Goal: Task Accomplishment & Management: Manage account settings

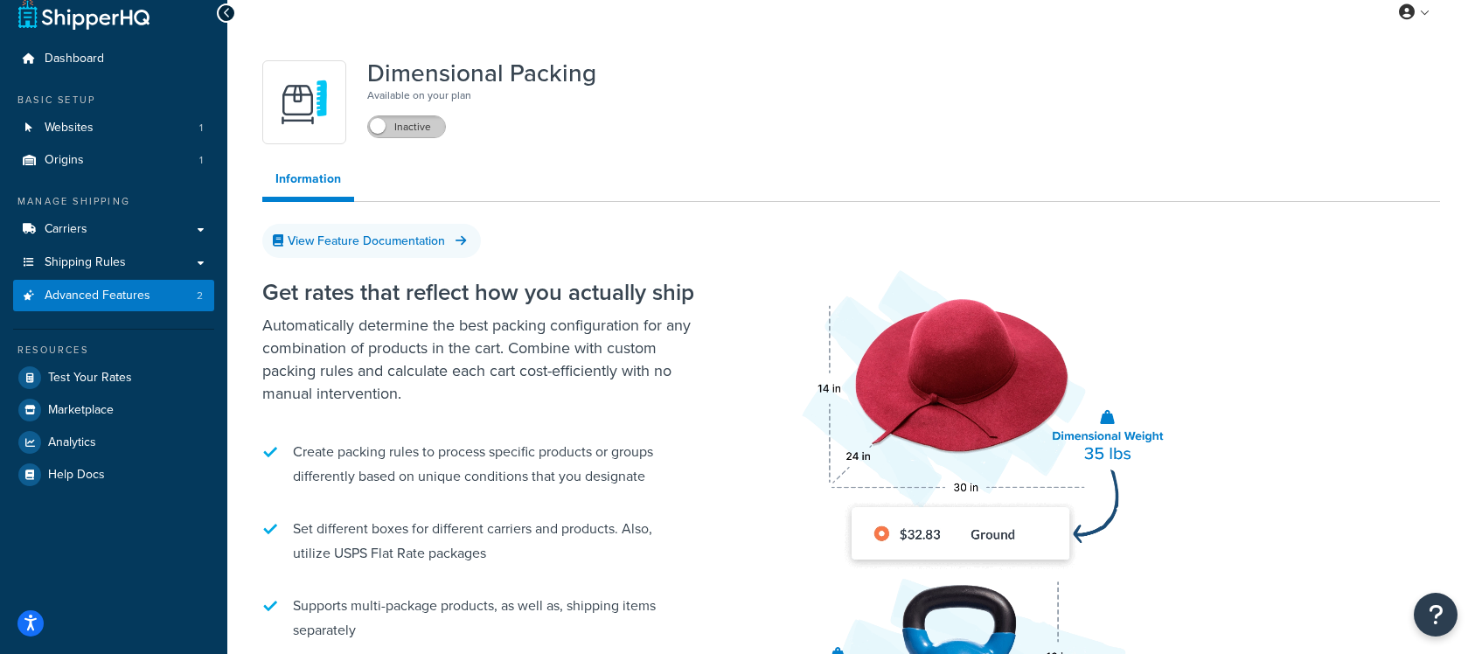
click at [394, 126] on label "Inactive" at bounding box center [406, 126] width 77 height 21
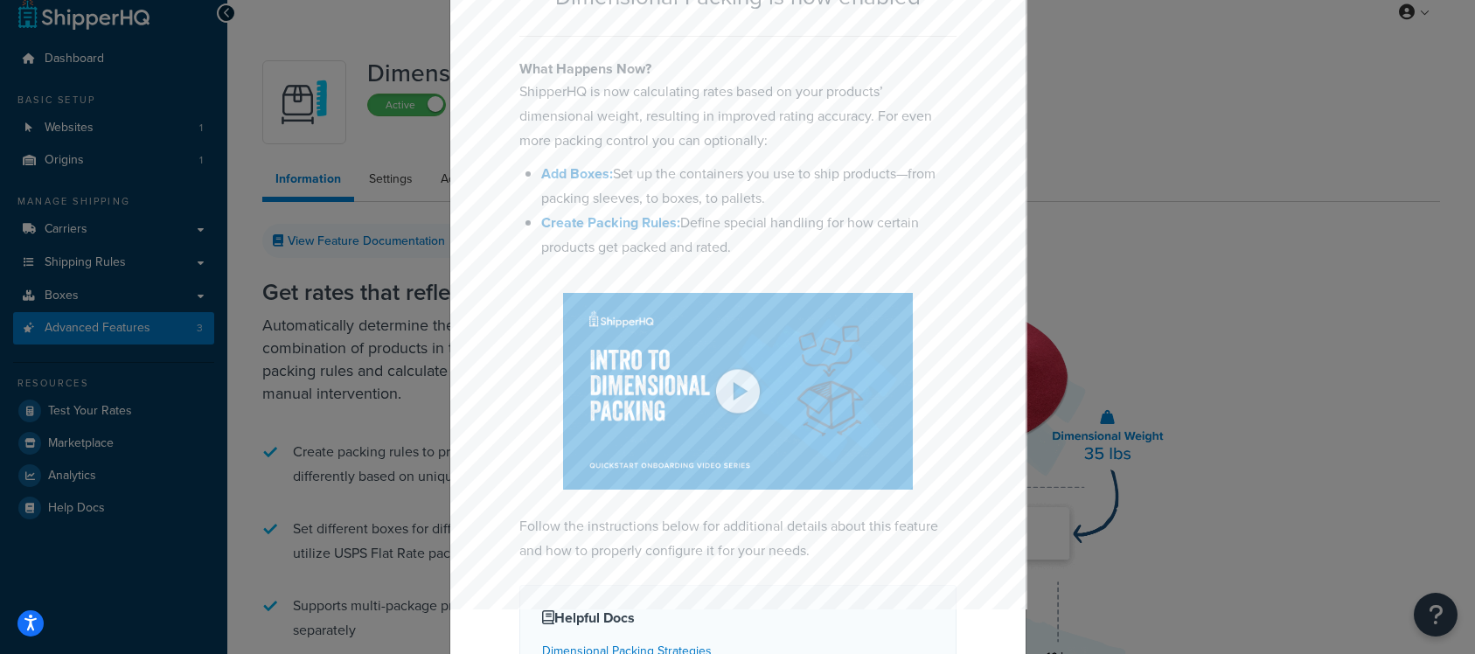
scroll to position [142, 0]
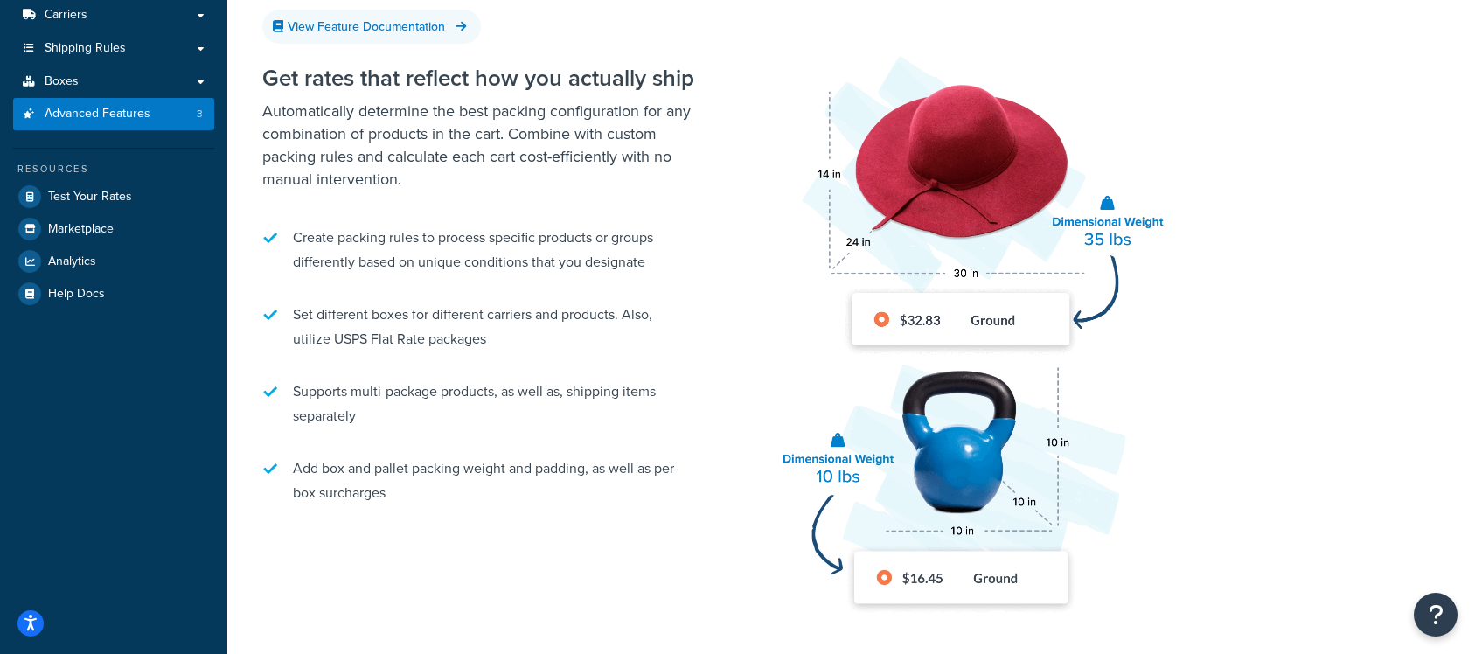
scroll to position [81, 0]
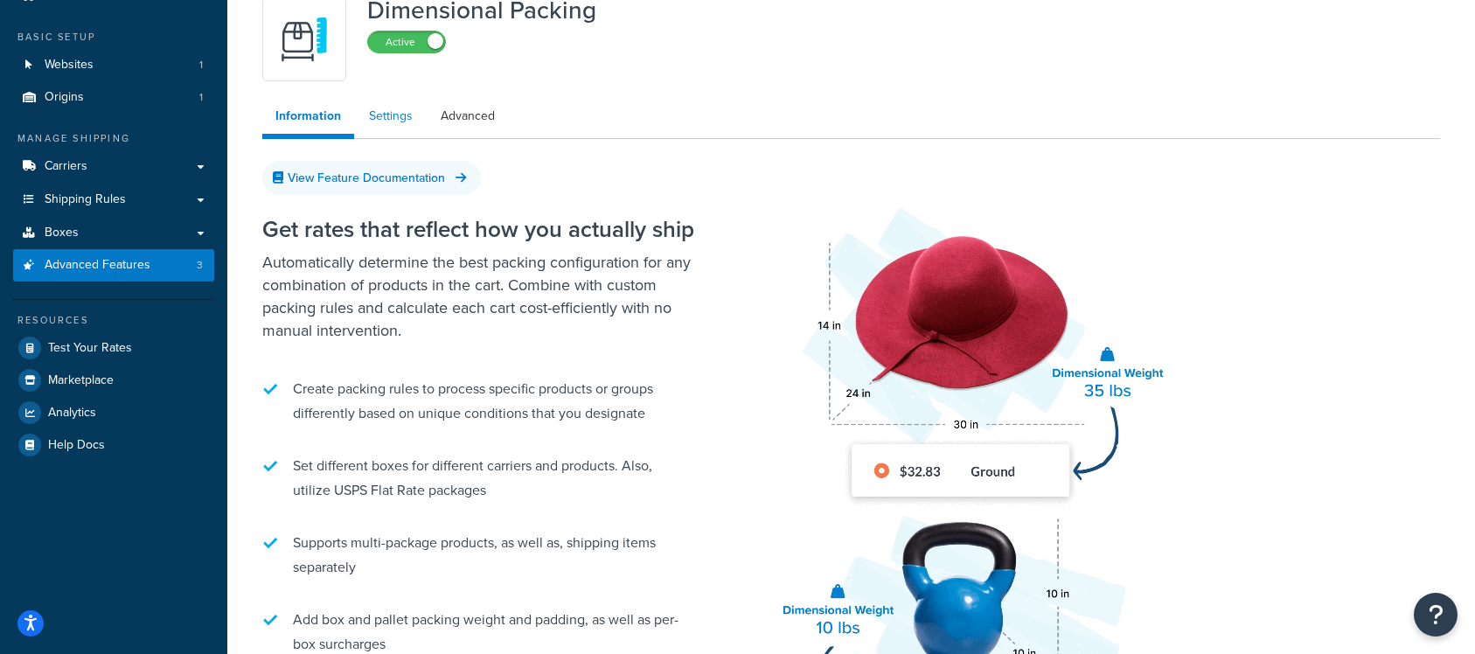
click at [396, 115] on link "Settings" at bounding box center [391, 116] width 70 height 35
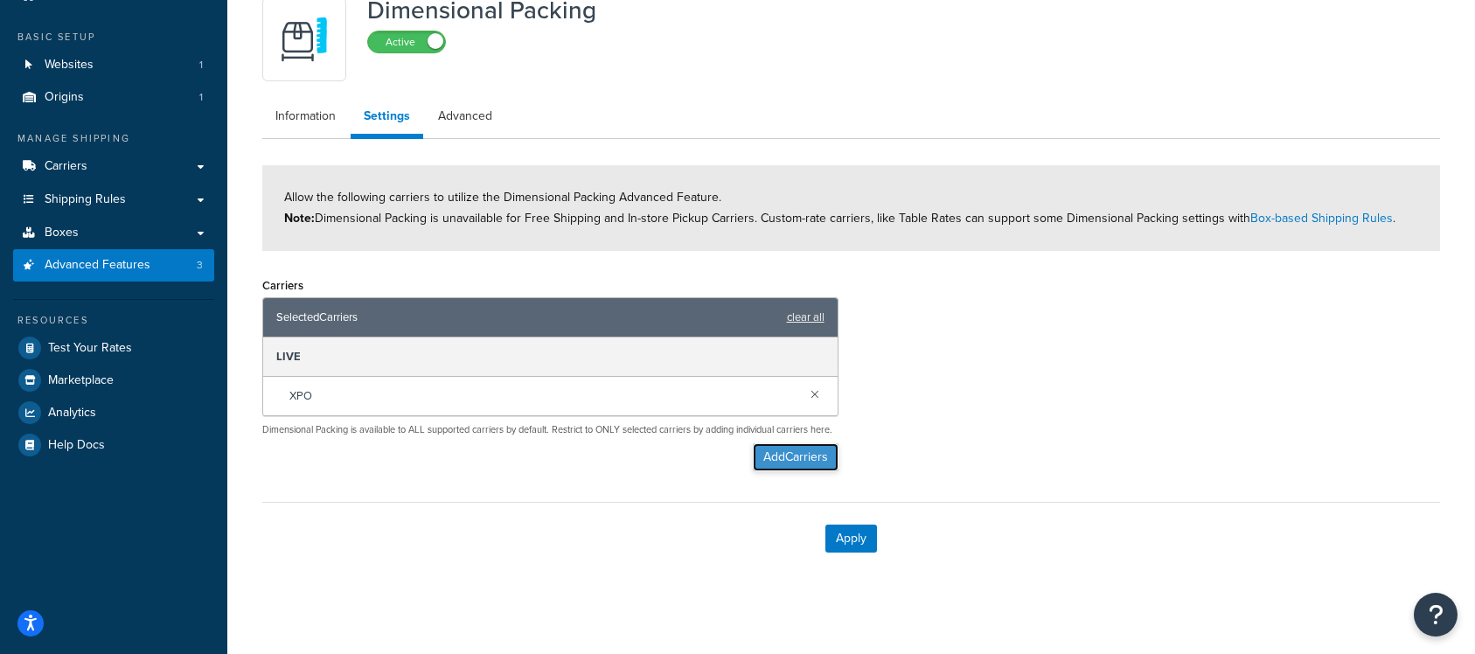
click at [803, 471] on button "Add Carriers" at bounding box center [796, 457] width 86 height 28
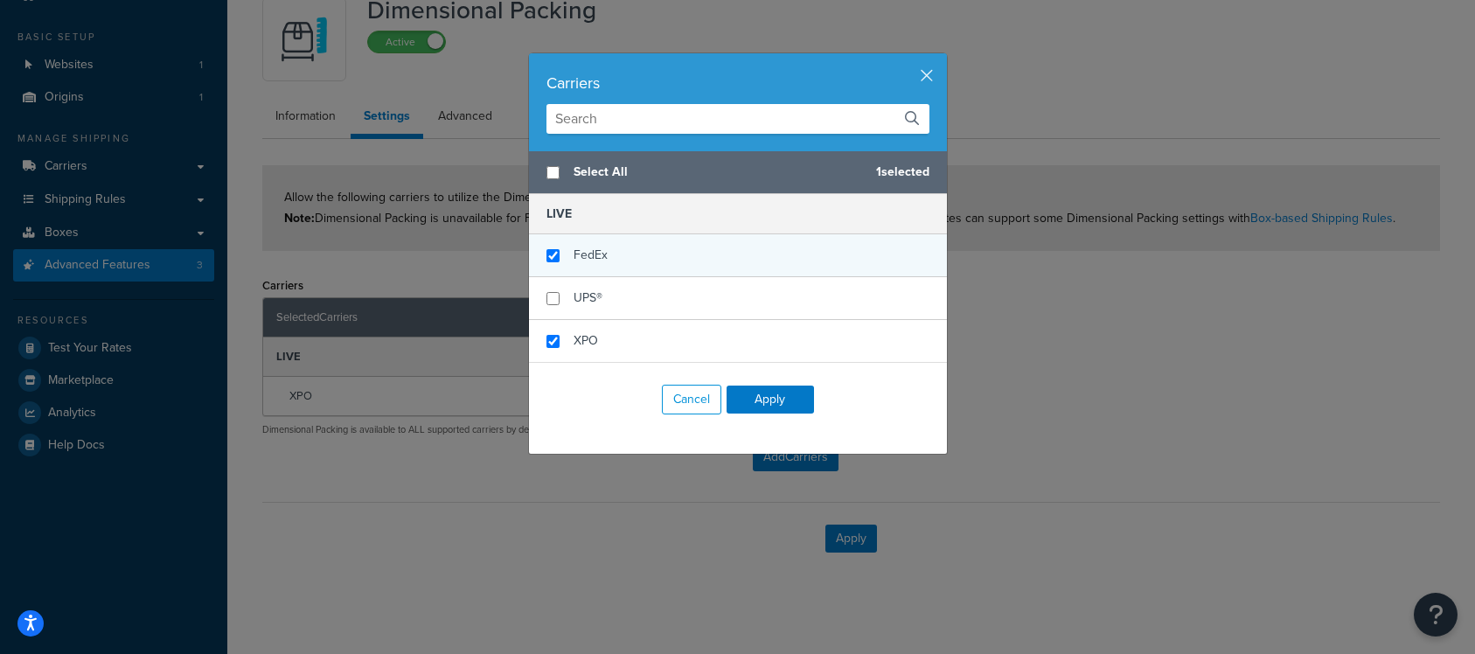
checkbox input "false"
checkbox input "true"
click at [596, 265] on div "FedEx" at bounding box center [591, 255] width 34 height 24
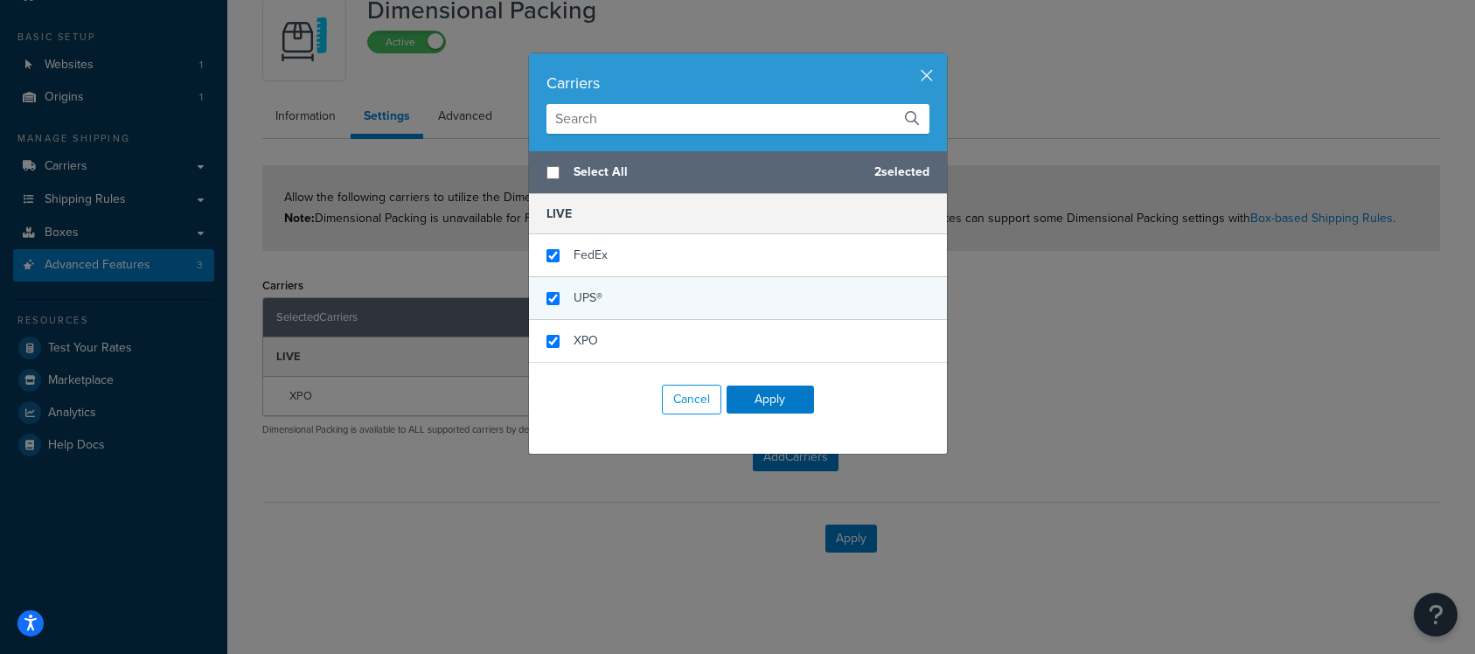
checkbox input "true"
click at [596, 283] on div "UPS®" at bounding box center [738, 298] width 418 height 43
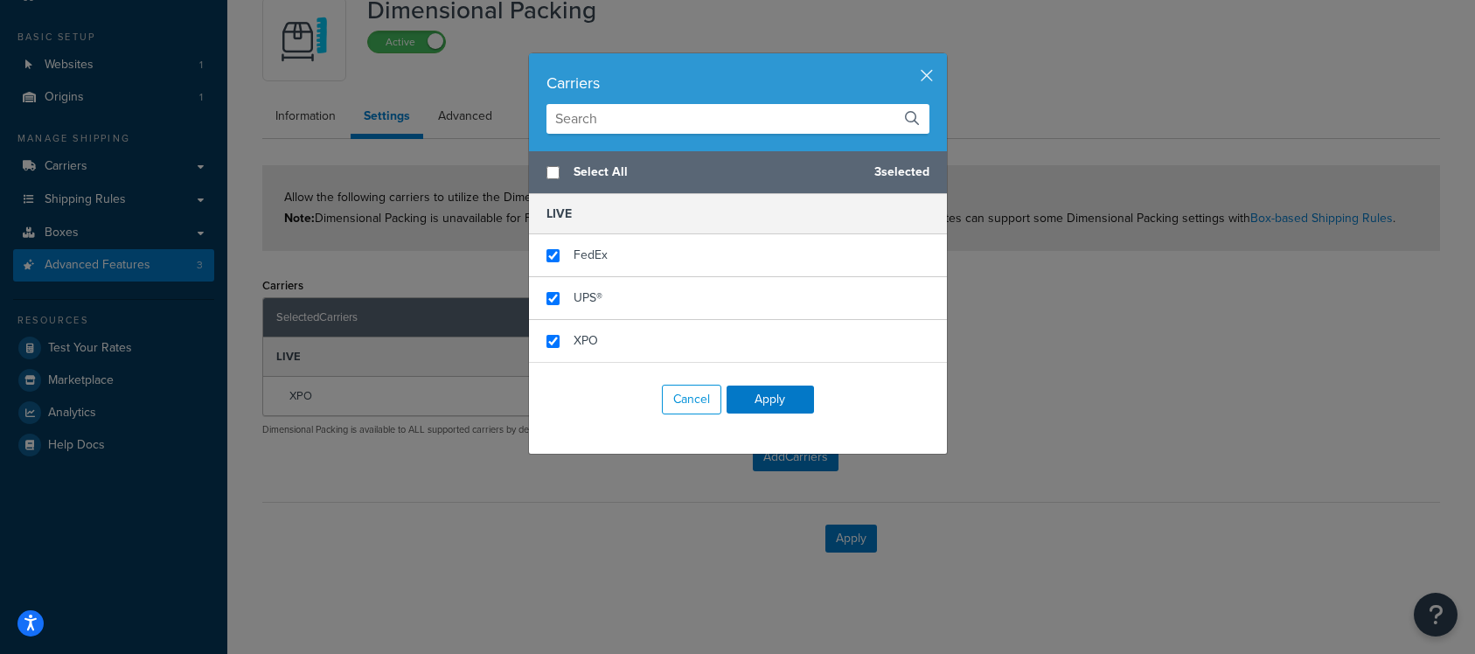
click at [780, 417] on div "Cancel Apply" at bounding box center [738, 399] width 418 height 74
click at [780, 403] on button "Apply" at bounding box center [770, 400] width 87 height 28
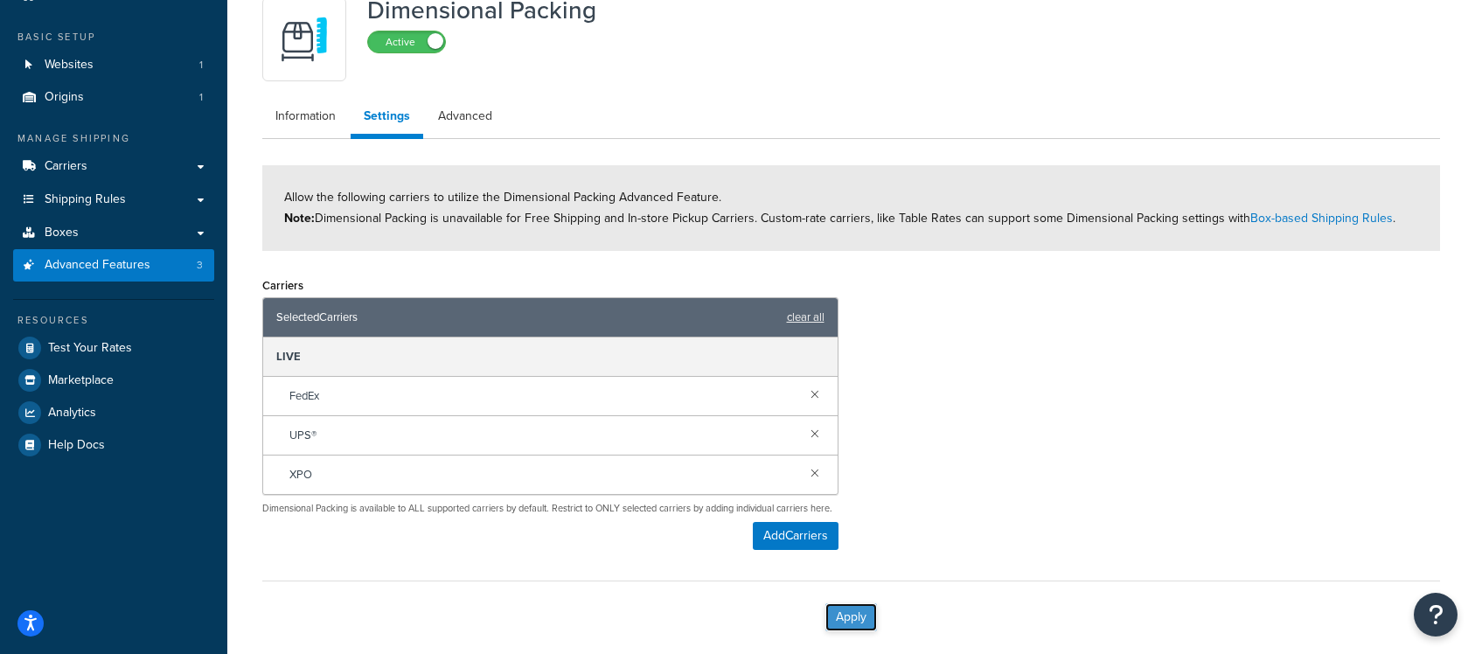
click at [858, 631] on button "Apply" at bounding box center [852, 617] width 52 height 28
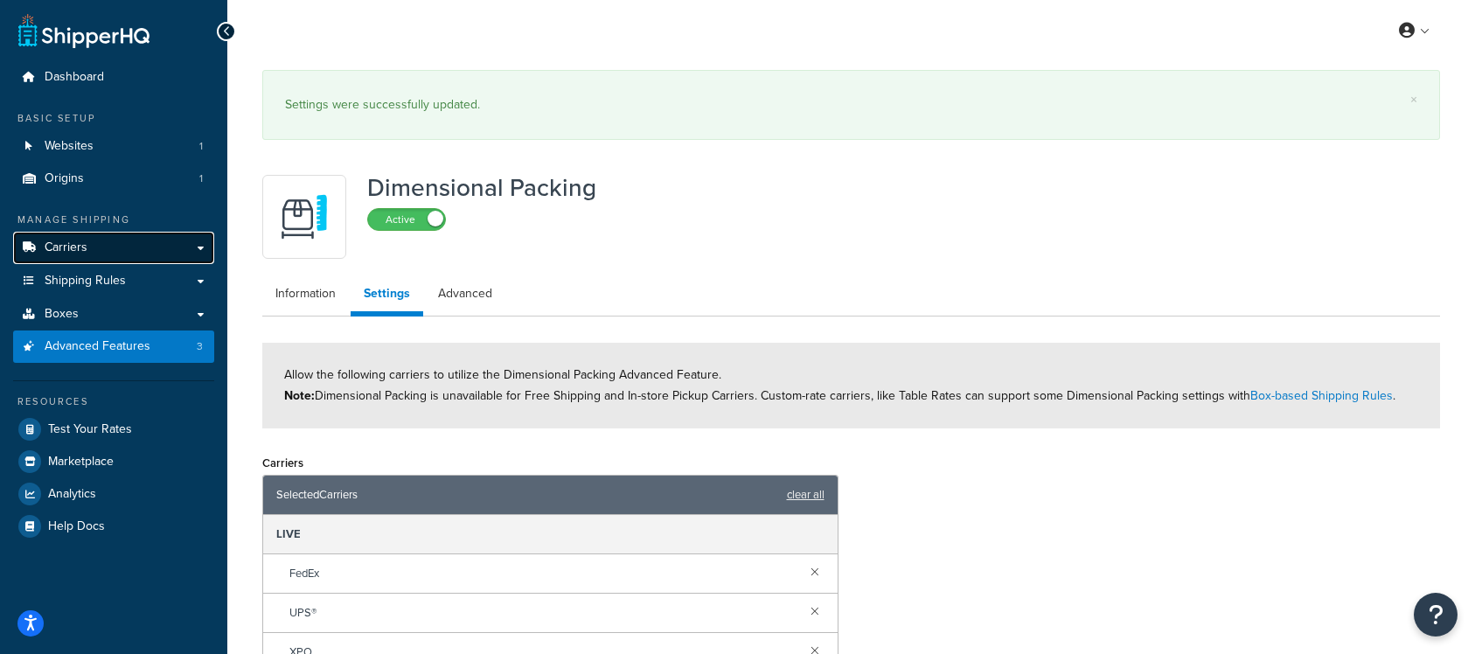
click at [118, 239] on link "Carriers" at bounding box center [113, 248] width 201 height 32
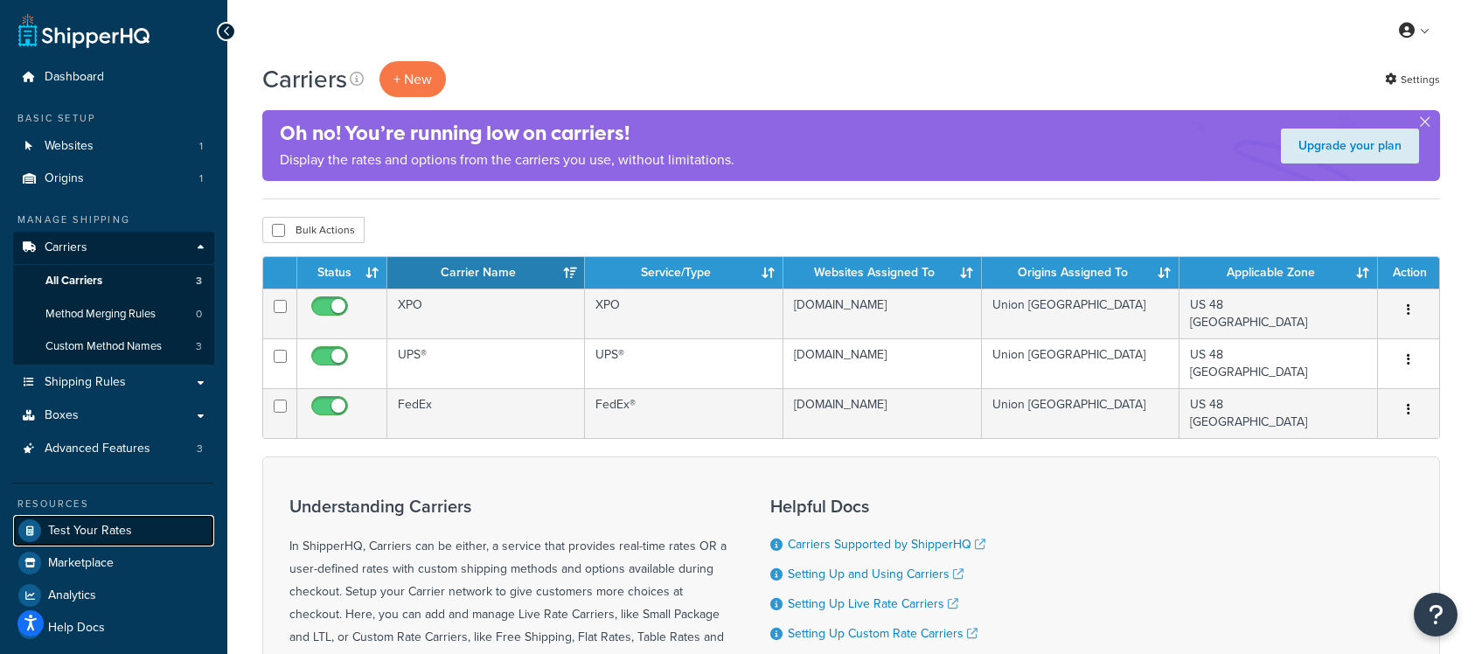
click at [119, 537] on span "Test Your Rates" at bounding box center [90, 531] width 84 height 15
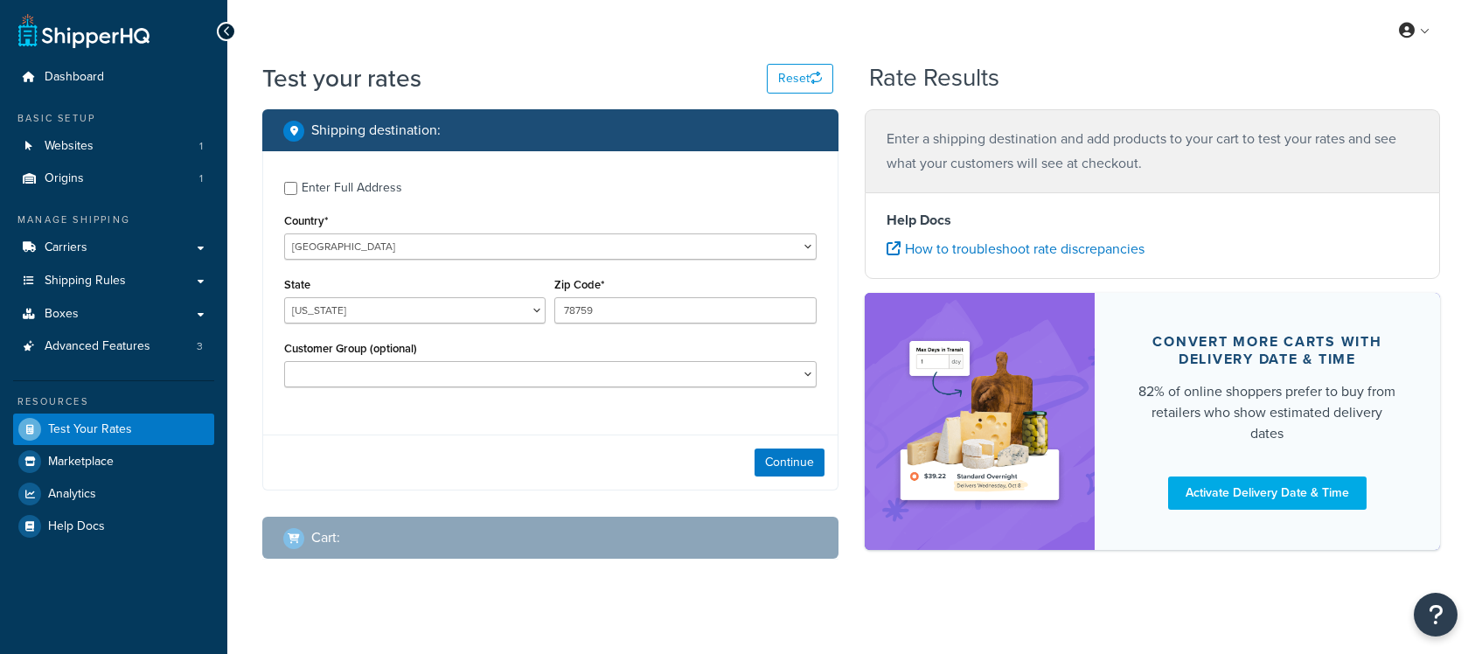
select select "[GEOGRAPHIC_DATA]"
click at [612, 312] on input "78759" at bounding box center [684, 310] width 261 height 26
paste input "17 Pc Epoxy Kit - Designer Gray 600 Sq Ft"
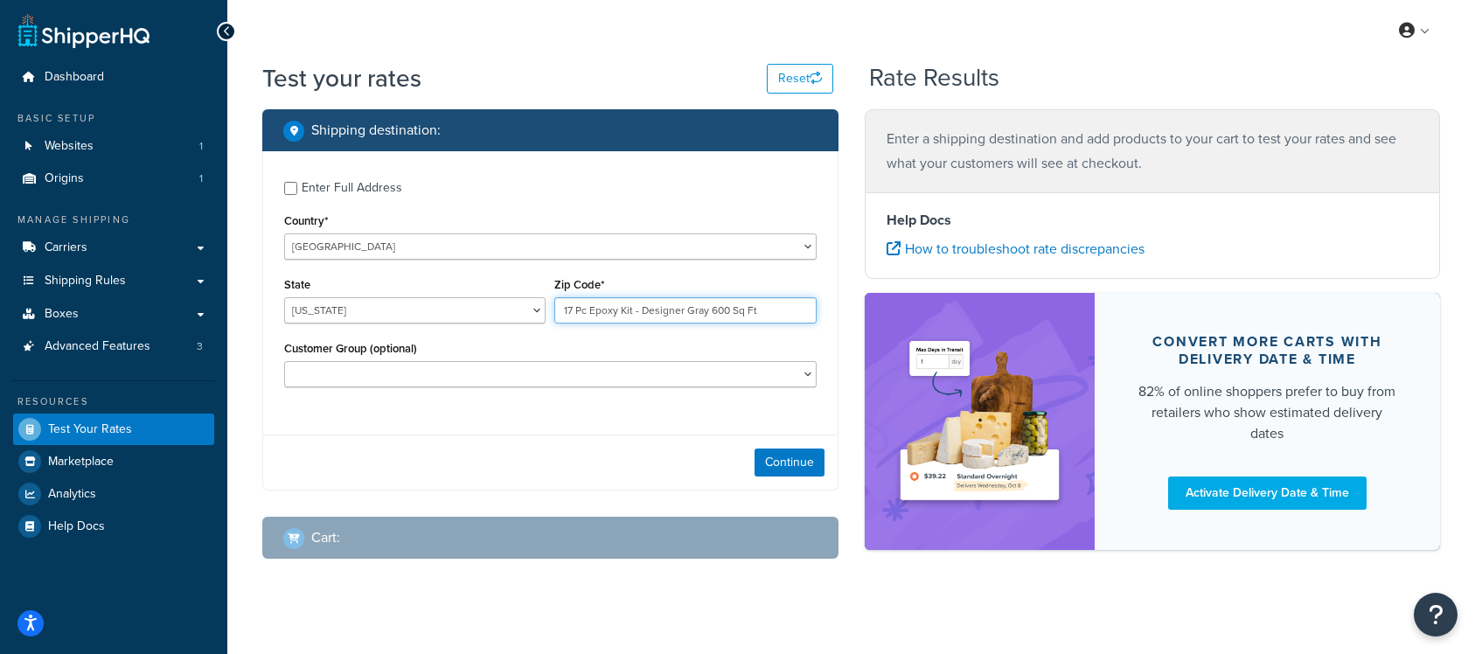
type input "17 Pc Epoxy Kit - Designer Gray 600 Sq Ft"
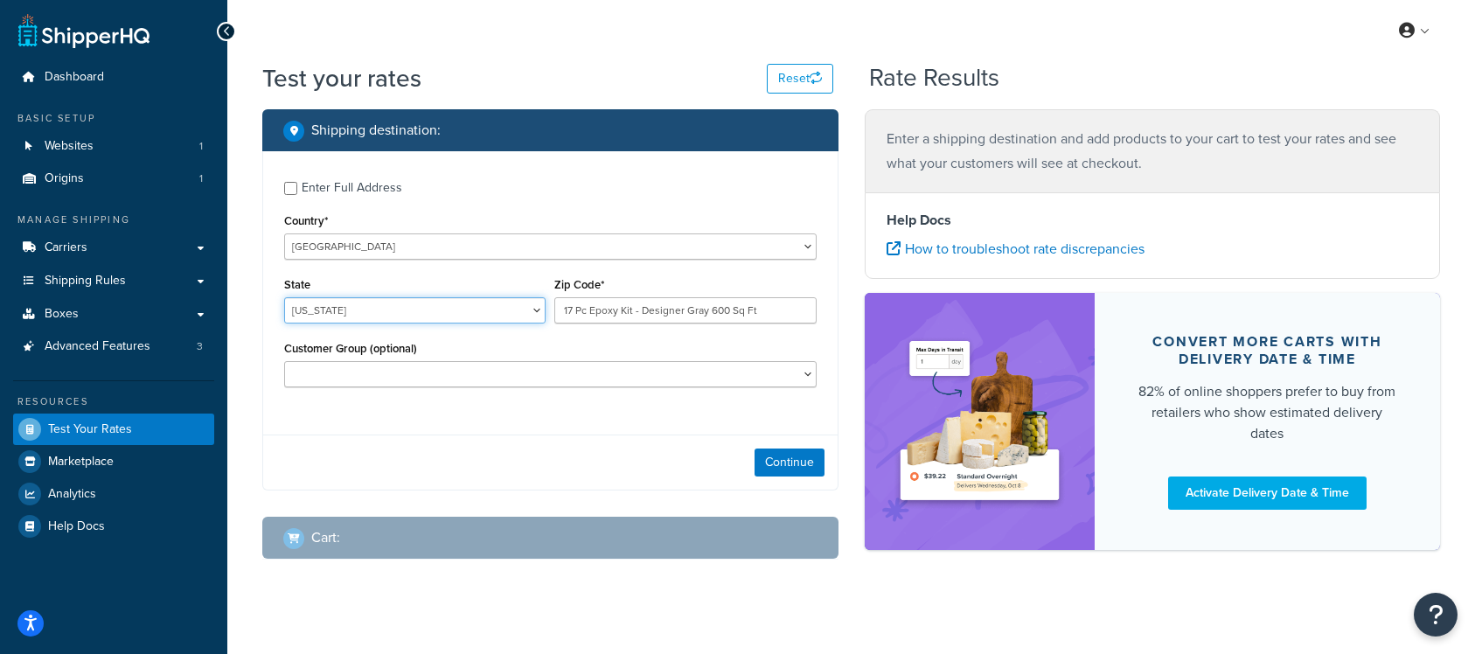
click at [427, 310] on select "Alabama Alaska American Samoa Arizona Arkansas Armed Forces Americas Armed Forc…" at bounding box center [414, 310] width 261 height 26
select select "NY"
click at [284, 297] on select "Alabama Alaska American Samoa Arizona Arkansas Armed Forces Americas Armed Forc…" at bounding box center [414, 310] width 261 height 26
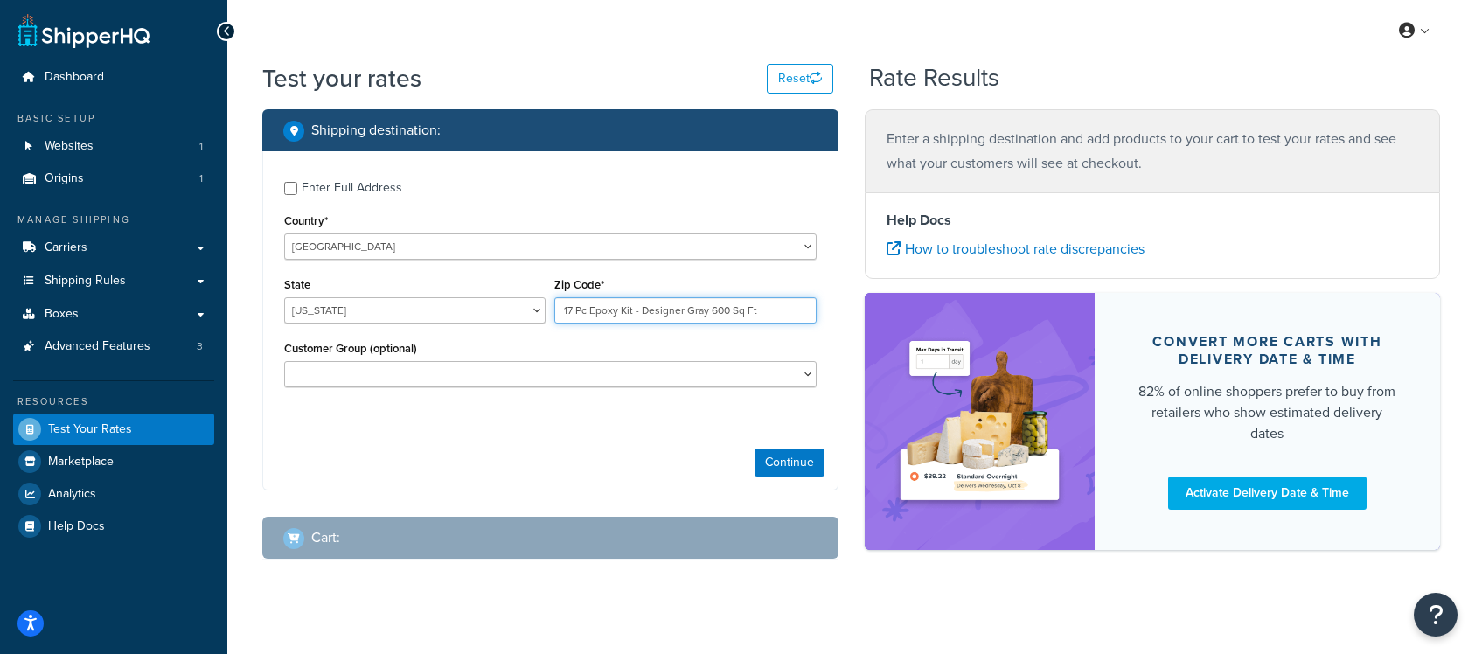
click at [630, 298] on input "17 Pc Epoxy Kit - Designer Gray 600 Sq Ft" at bounding box center [684, 310] width 261 height 26
type input "14425"
click at [791, 460] on button "Continue" at bounding box center [790, 463] width 70 height 28
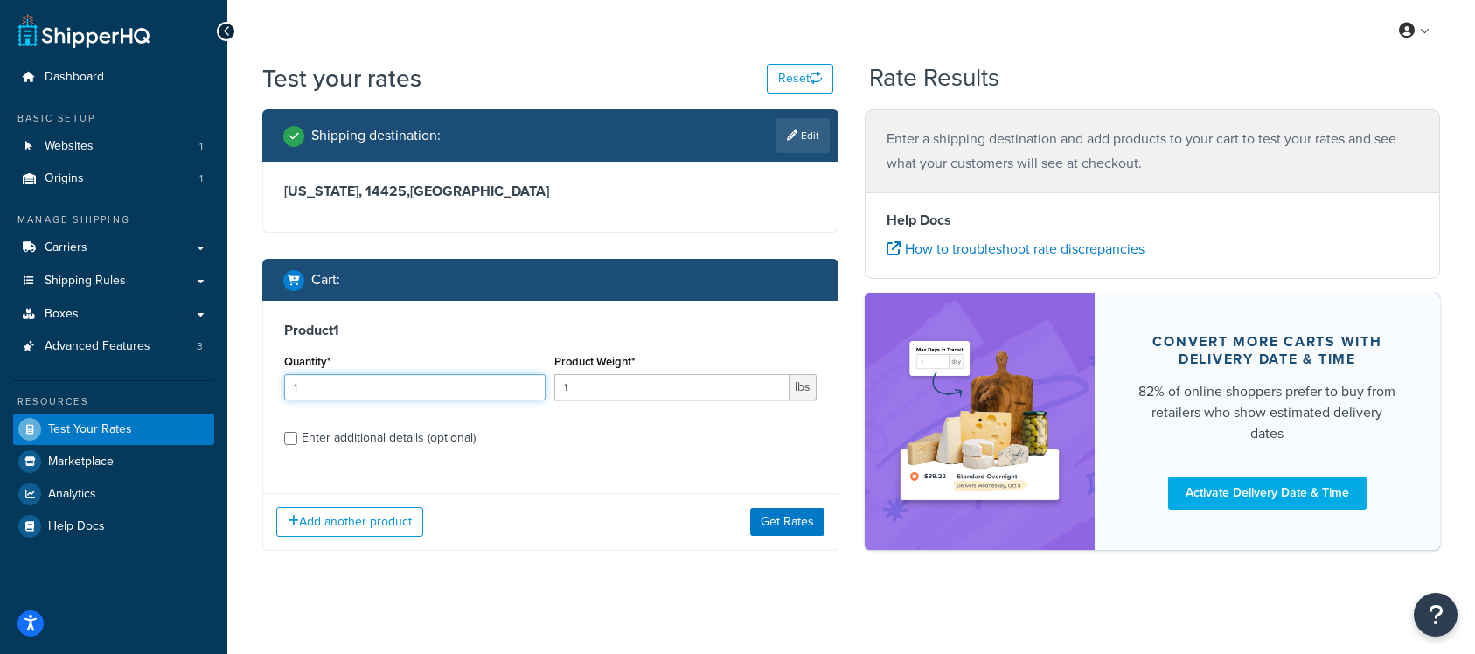
click at [456, 394] on input "1" at bounding box center [414, 387] width 261 height 26
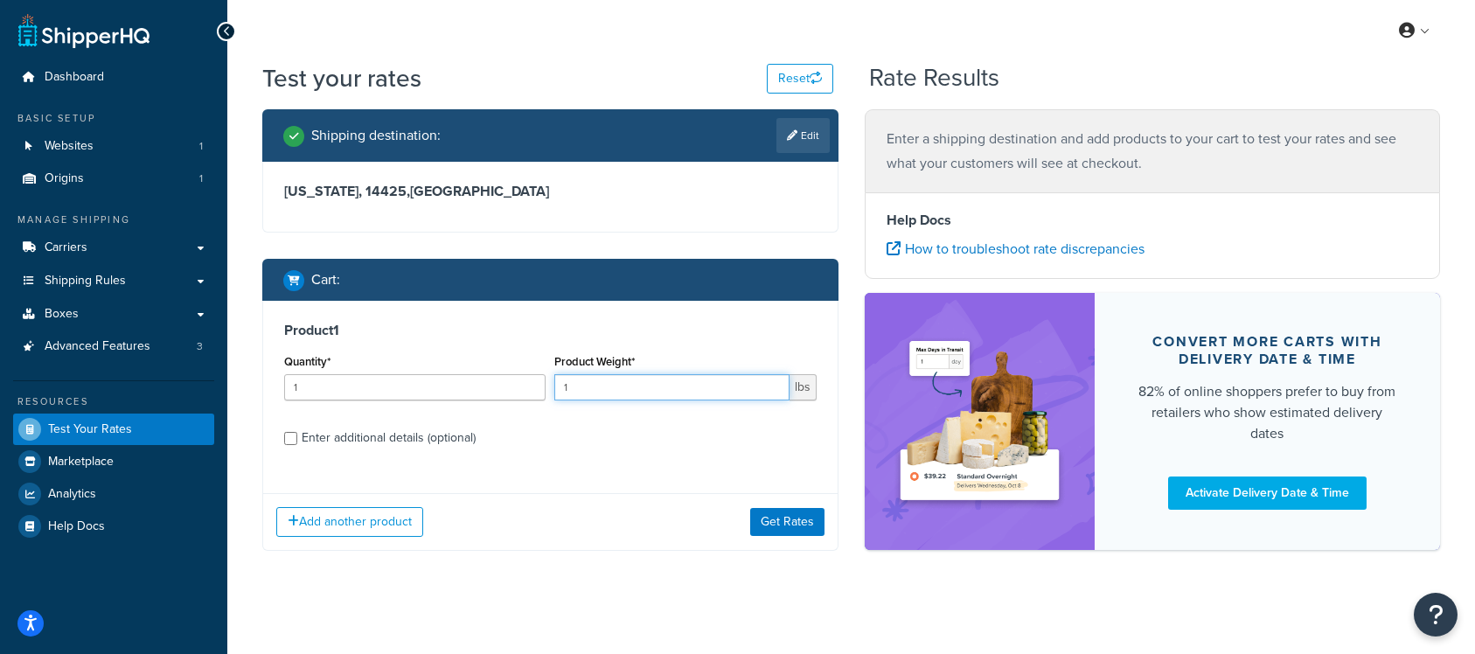
click at [578, 386] on input "1" at bounding box center [671, 387] width 234 height 26
click at [462, 435] on div "Enter additional details (optional)" at bounding box center [389, 438] width 174 height 24
click at [297, 435] on input "Enter additional details (optional)" at bounding box center [290, 438] width 13 height 13
checkbox input "true"
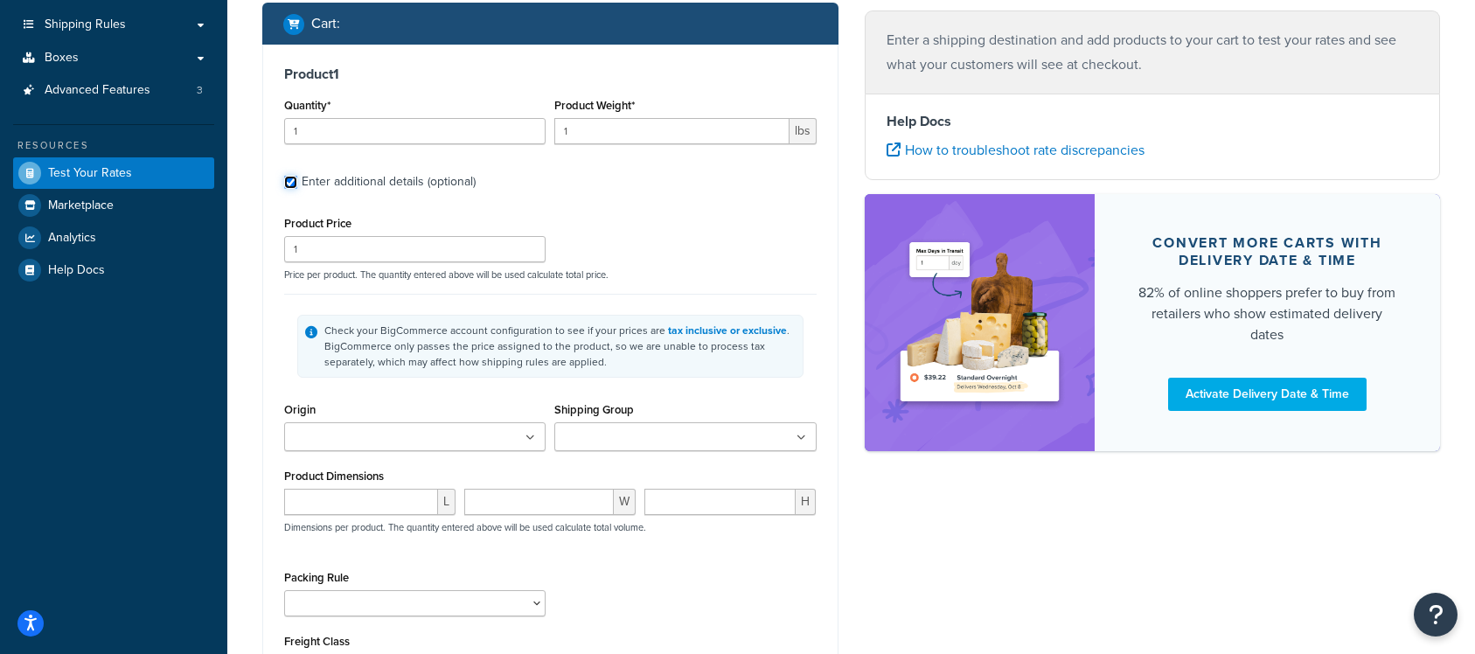
scroll to position [265, 0]
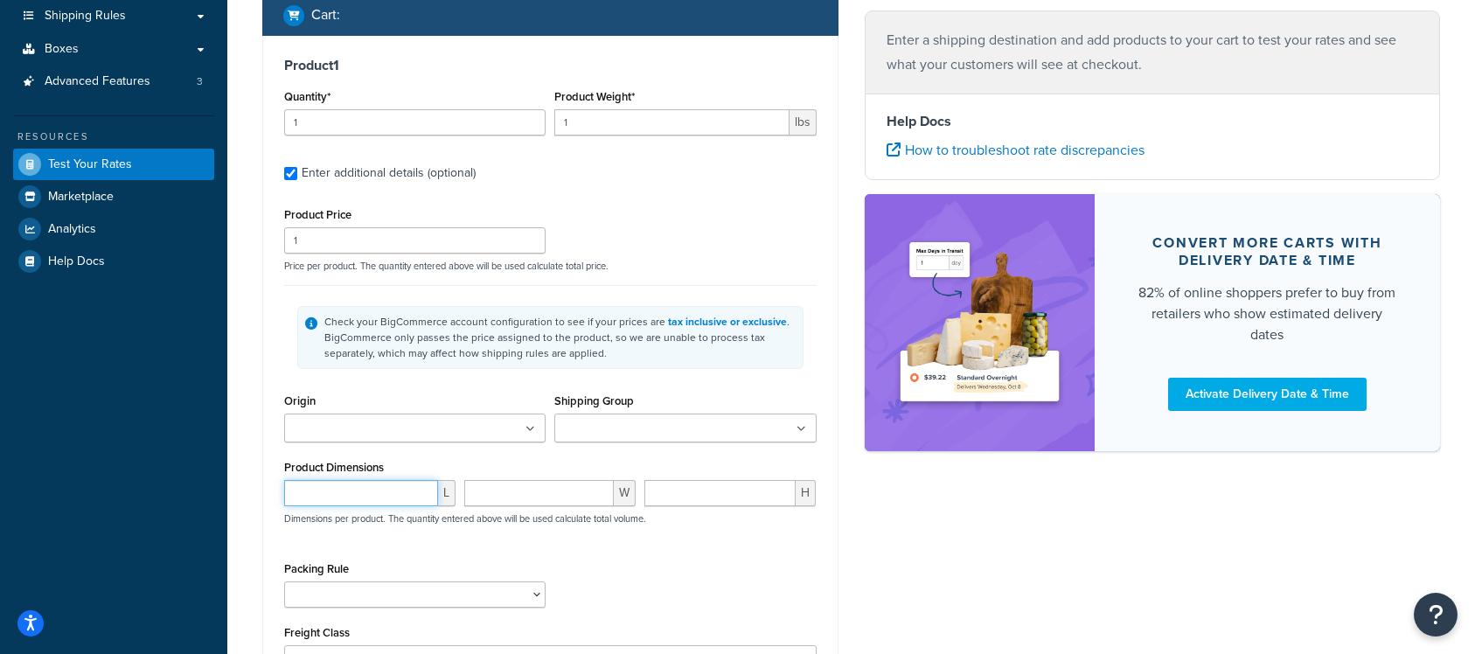
click at [412, 489] on input "number" at bounding box center [361, 493] width 154 height 26
type input "13"
click at [524, 486] on input "number" at bounding box center [539, 493] width 150 height 26
type input "13"
click at [676, 498] on input "number" at bounding box center [720, 493] width 151 height 26
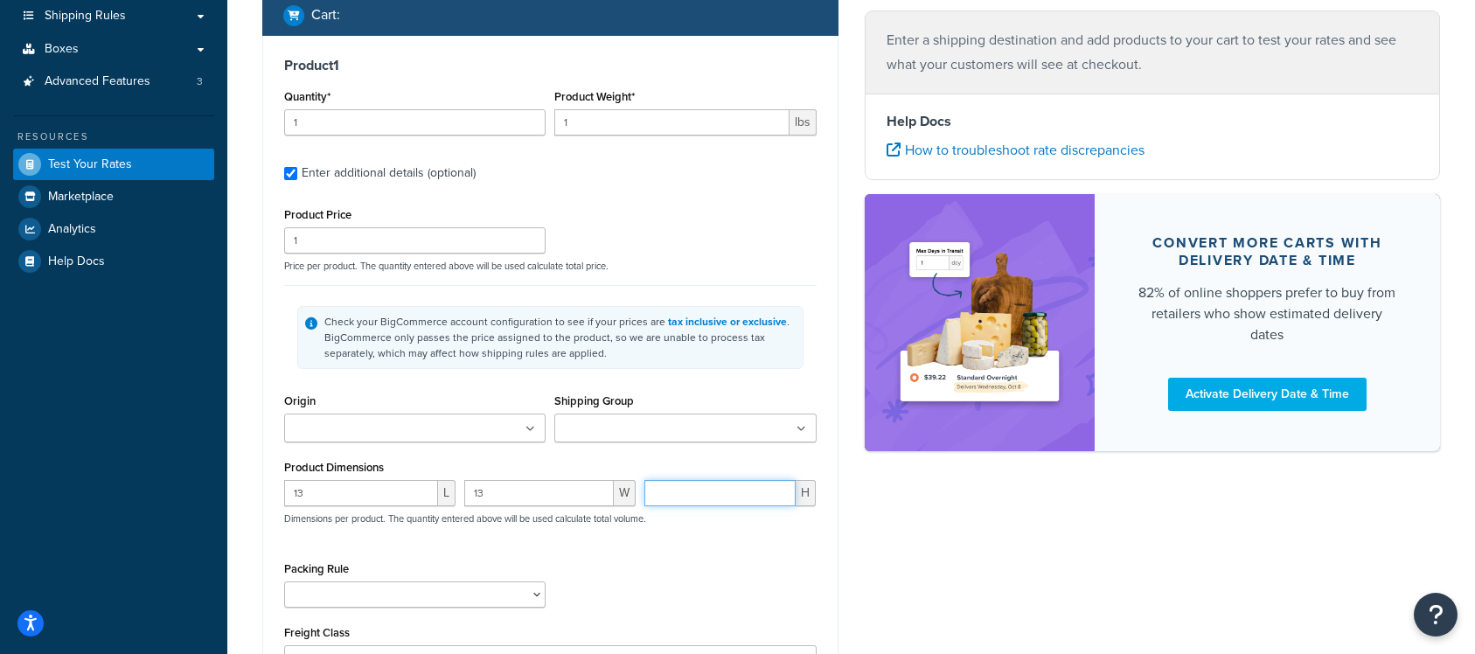
type input "1"
type input "20"
click at [615, 123] on input "1" at bounding box center [671, 122] width 234 height 26
type input "20"
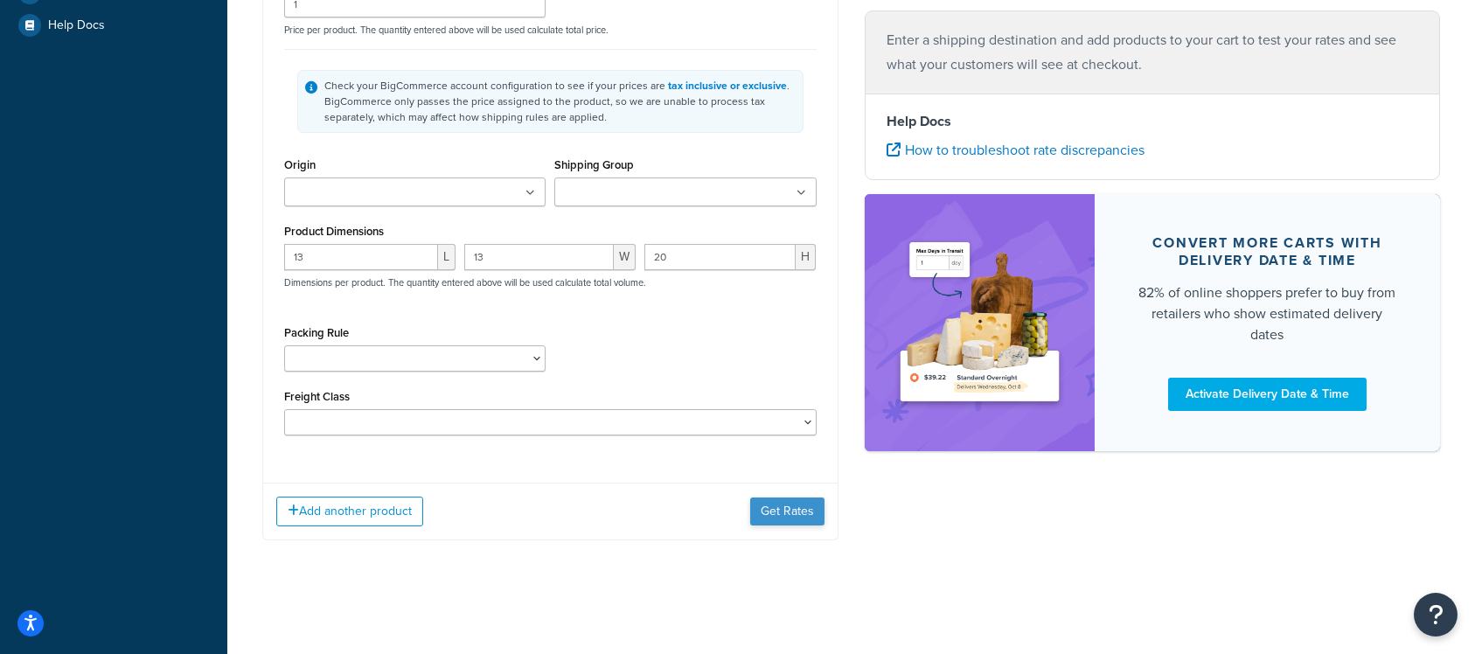
type input "20"
click at [805, 518] on button "Get Rates" at bounding box center [787, 512] width 74 height 28
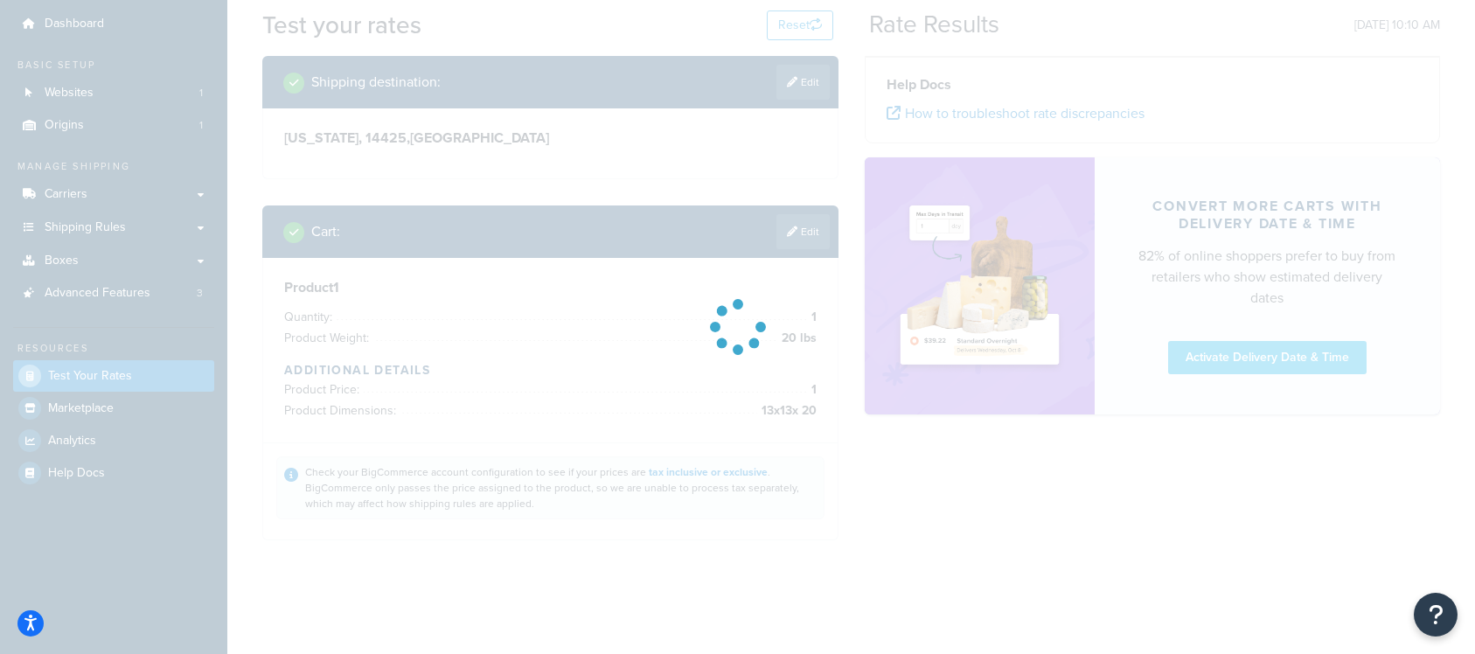
scroll to position [171, 0]
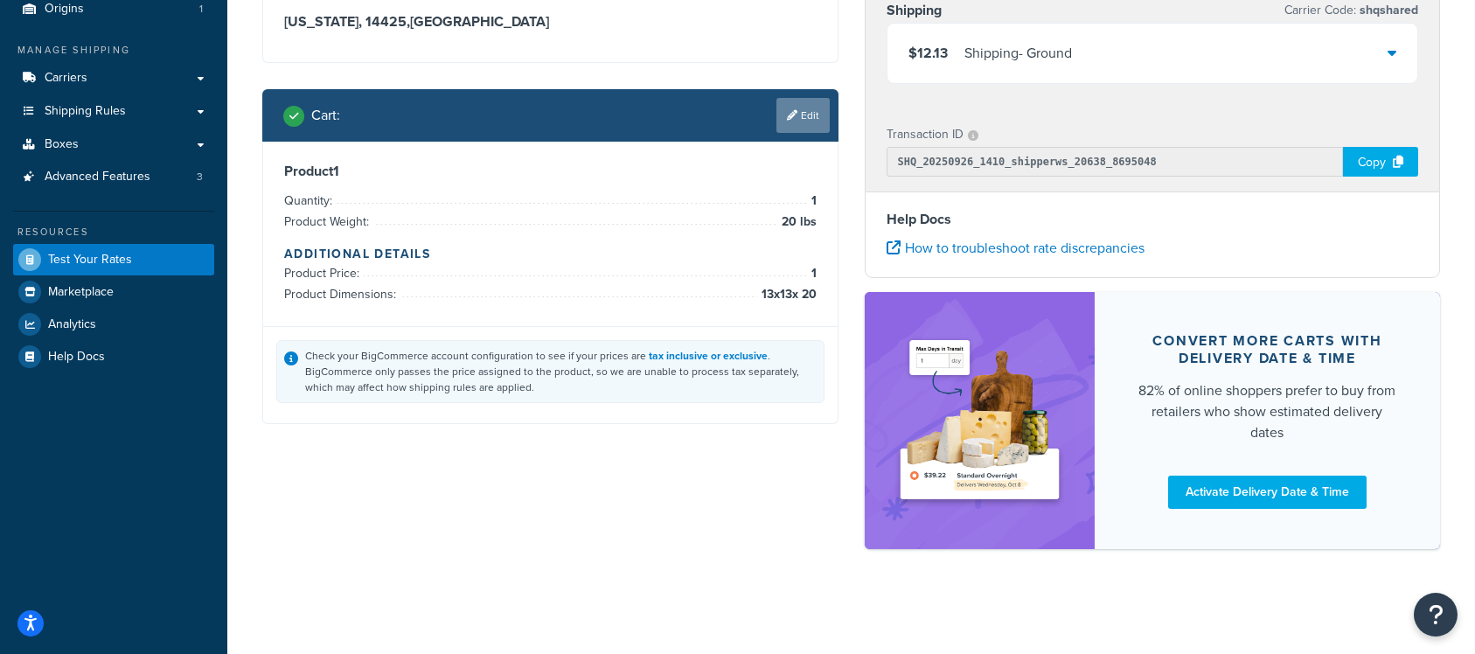
click at [809, 130] on link "Edit" at bounding box center [803, 115] width 53 height 35
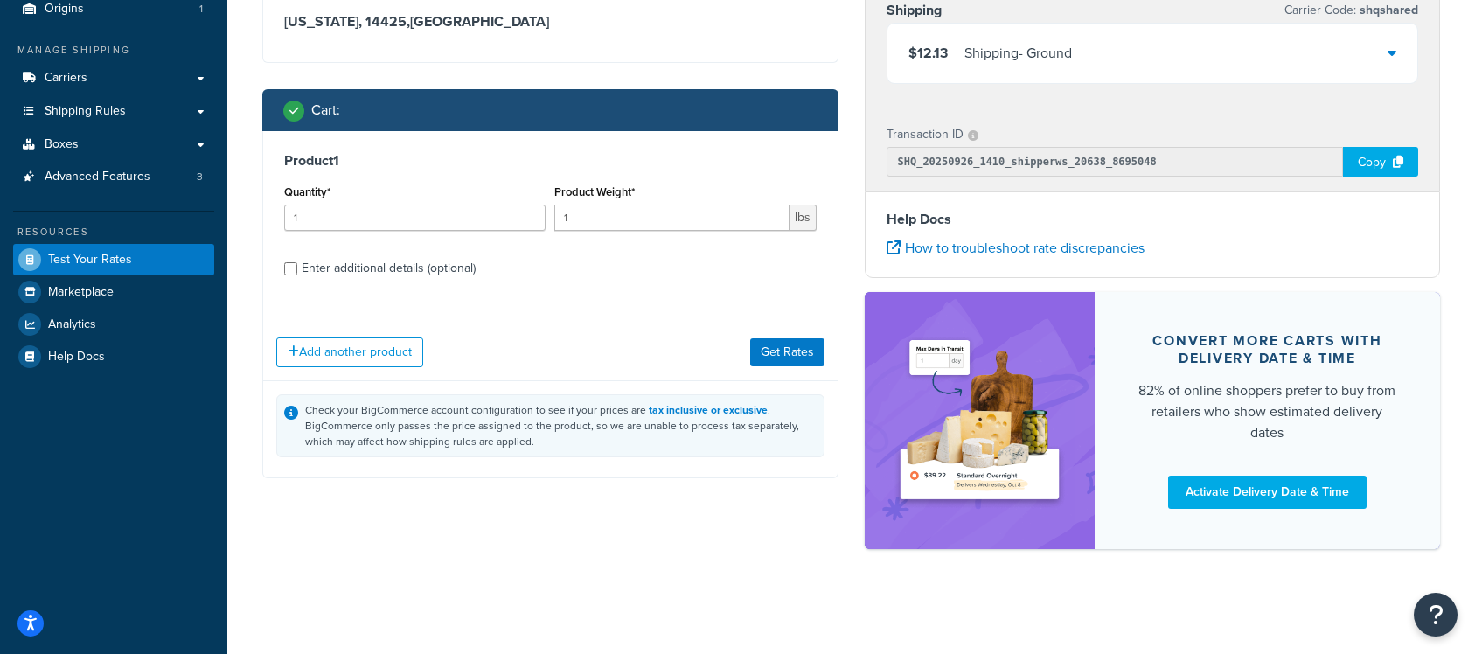
click at [450, 265] on div "Enter additional details (optional)" at bounding box center [389, 268] width 174 height 24
click at [297, 265] on input "Enter additional details (optional)" at bounding box center [290, 268] width 13 height 13
checkbox input "true"
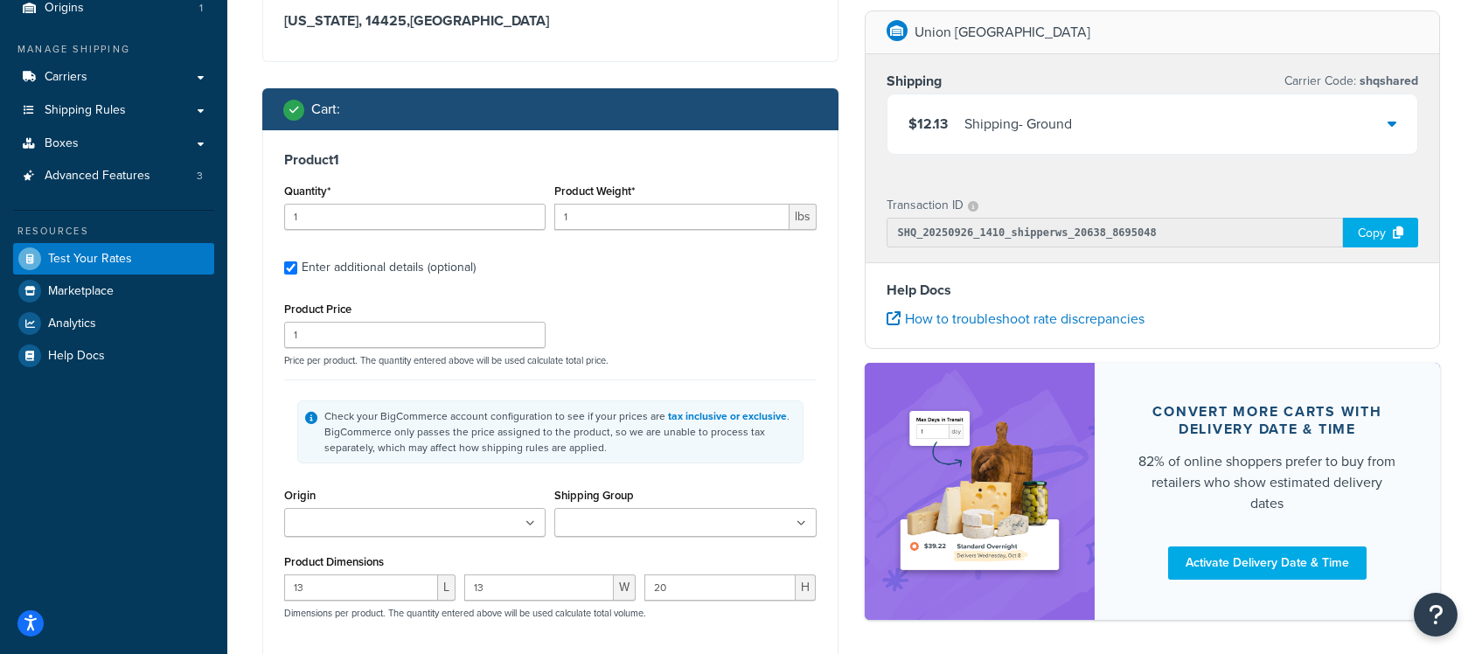
click at [1106, 133] on div "$12.13 Shipping - Ground" at bounding box center [1153, 123] width 531 height 59
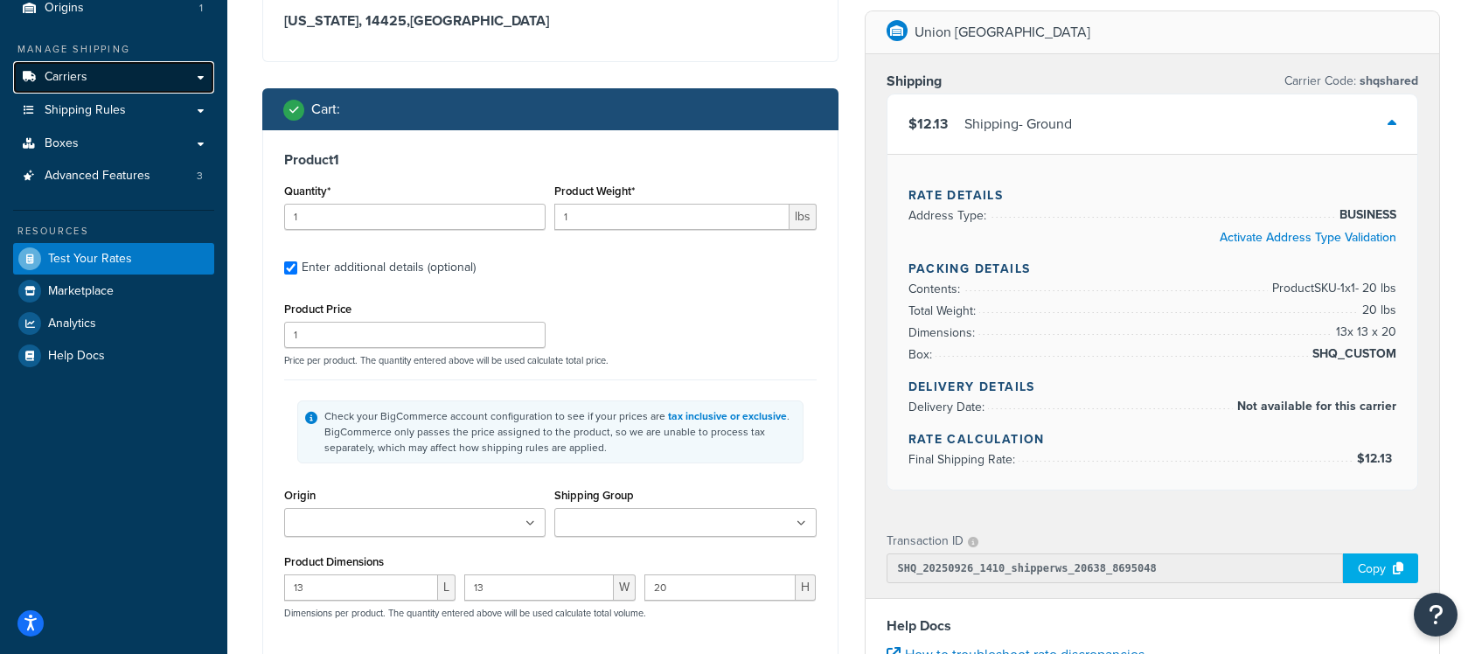
click at [102, 71] on link "Carriers" at bounding box center [113, 77] width 201 height 32
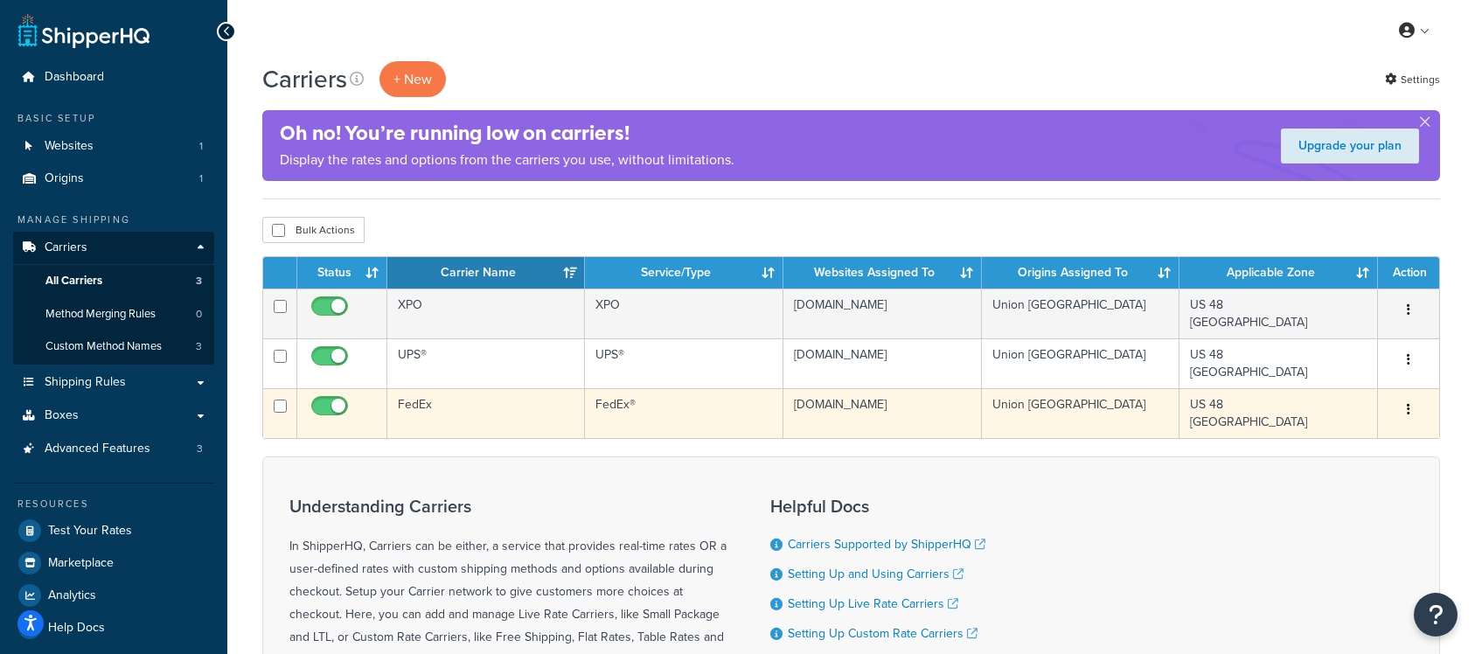
click at [491, 403] on td "FedEx" at bounding box center [486, 413] width 198 height 50
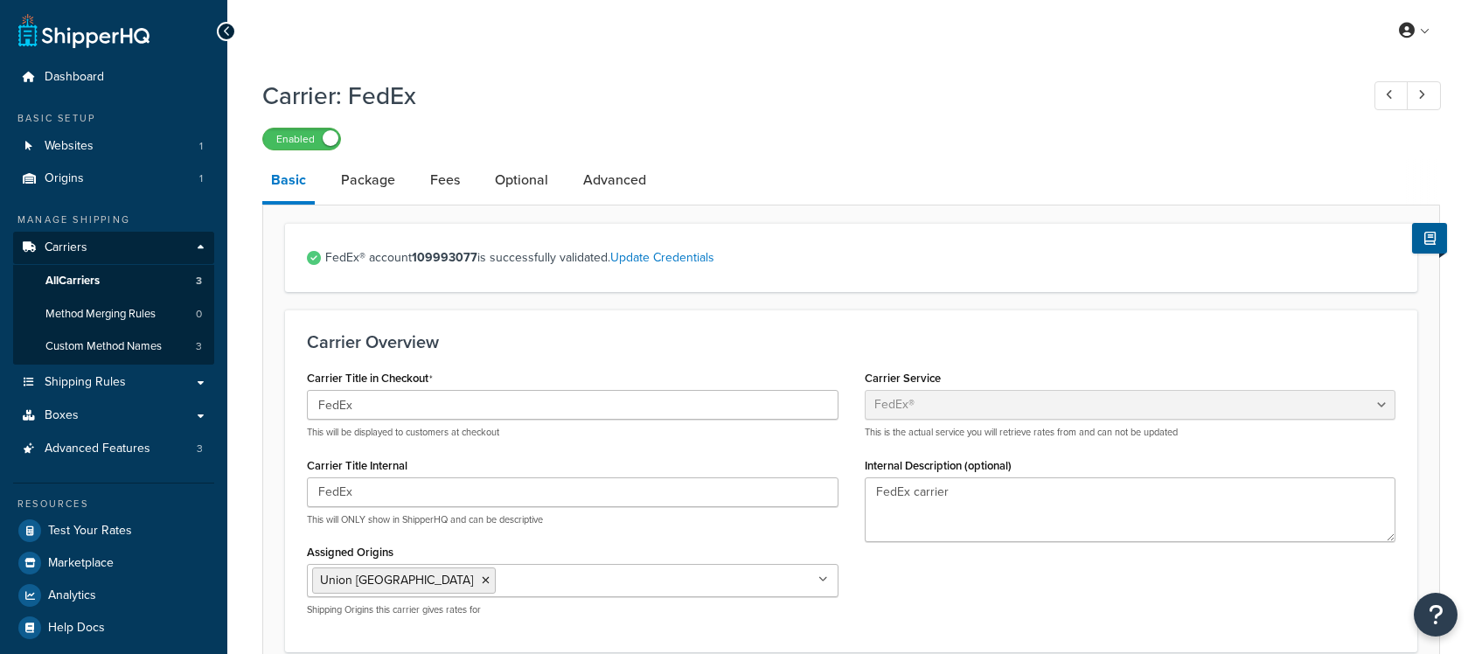
select select "fedEx"
select select "REGULAR_PICKUP"
select select "YOUR_PACKAGING"
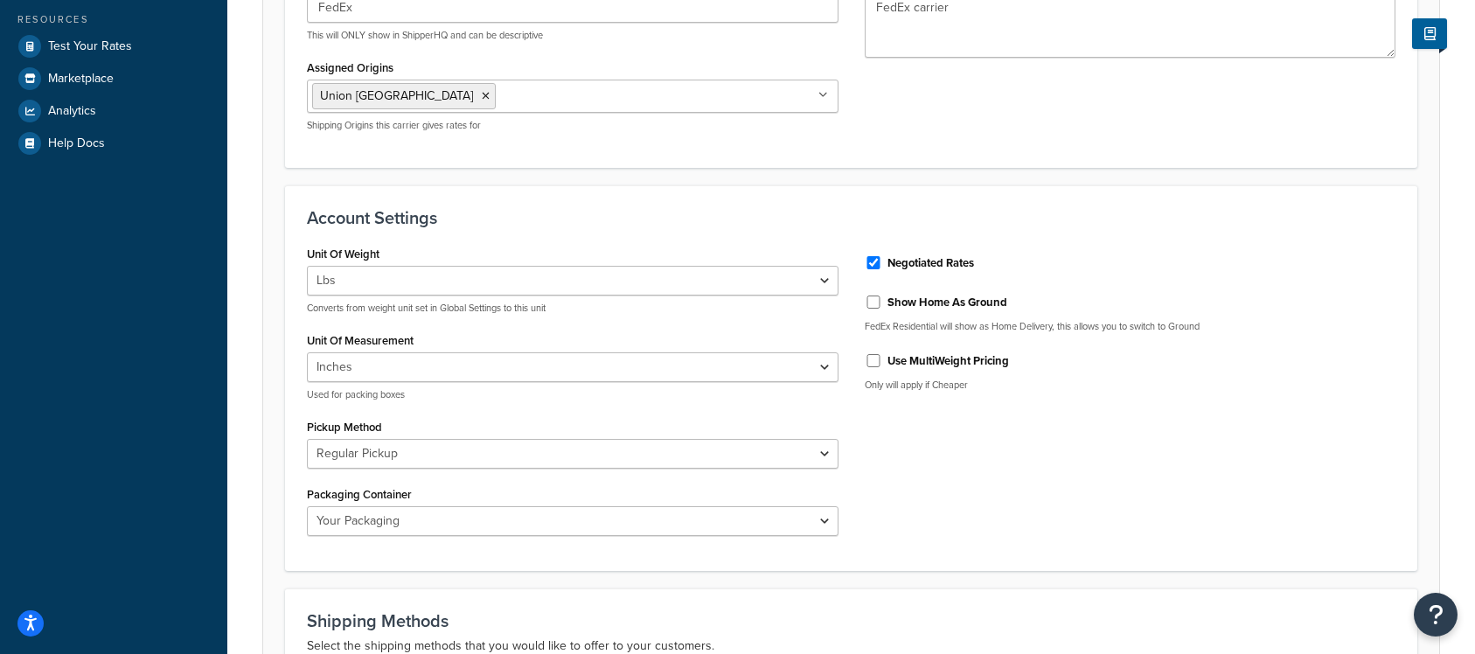
scroll to position [490, 0]
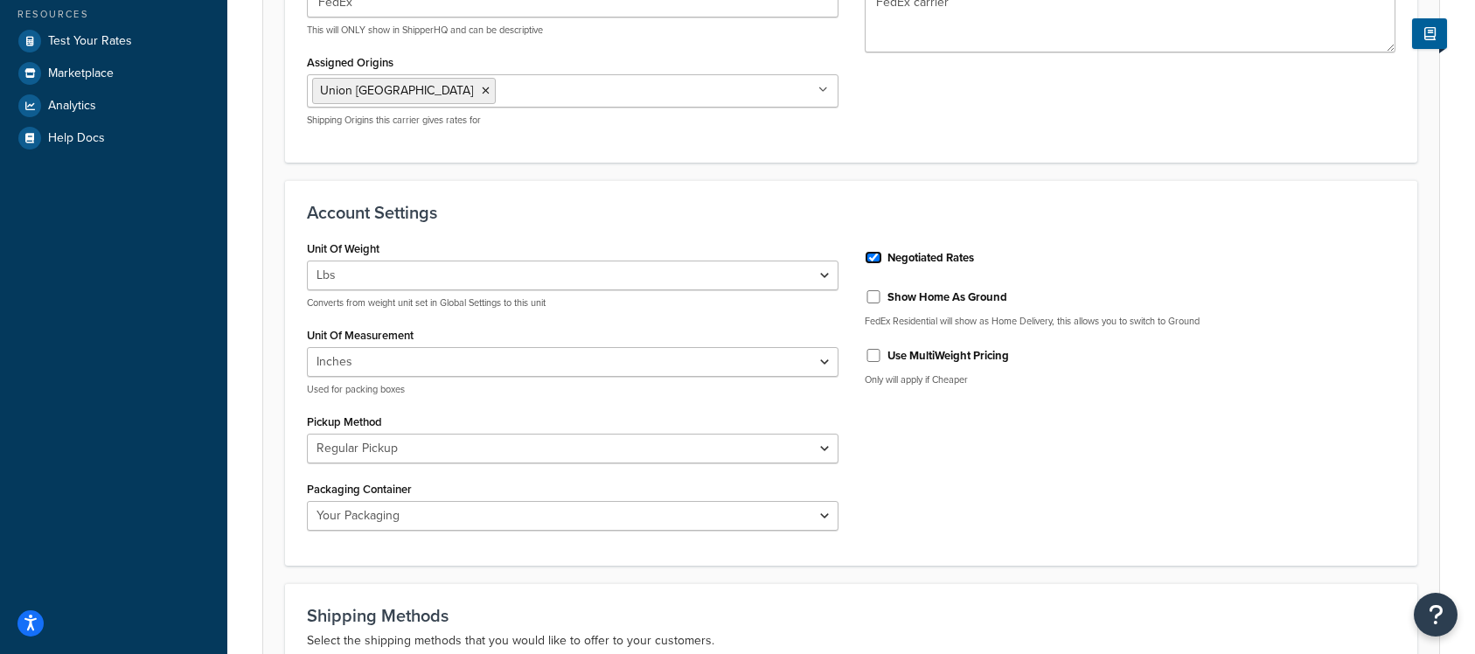
click at [875, 263] on input "Negotiated Rates" at bounding box center [873, 257] width 17 height 13
checkbox input "false"
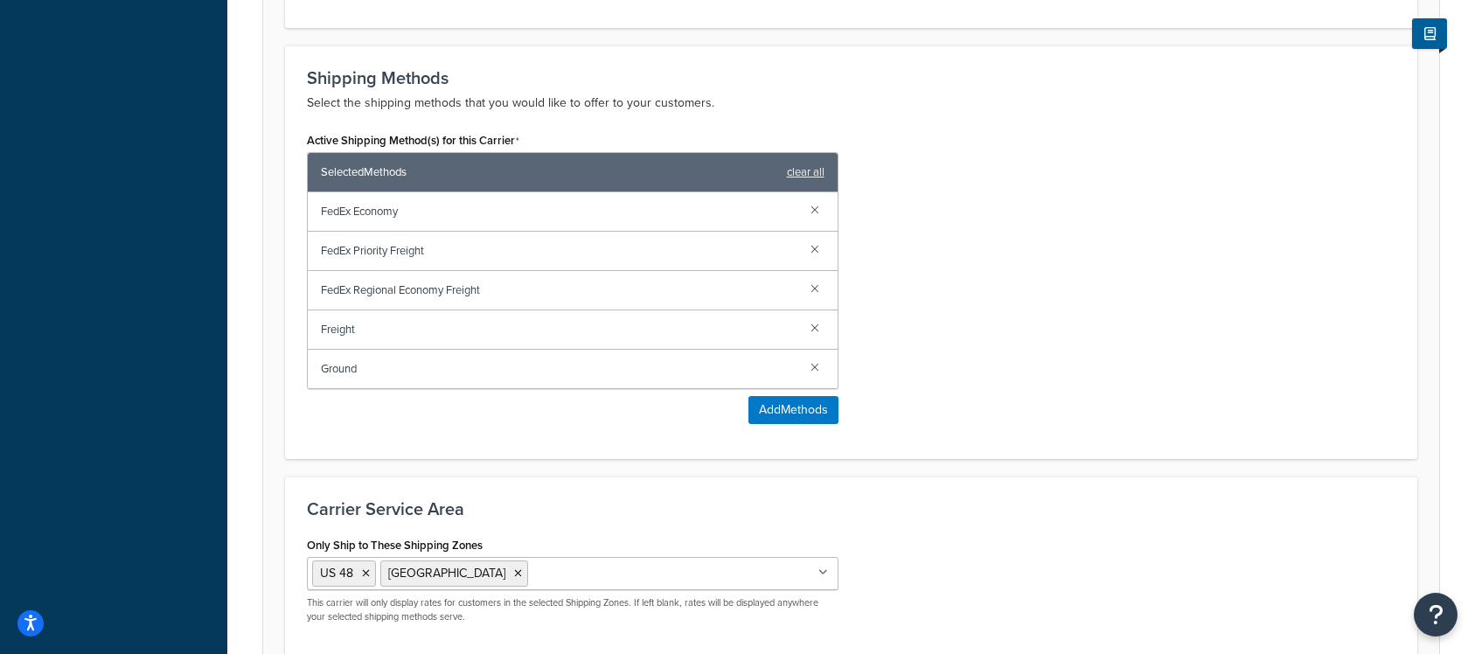
scroll to position [1194, 0]
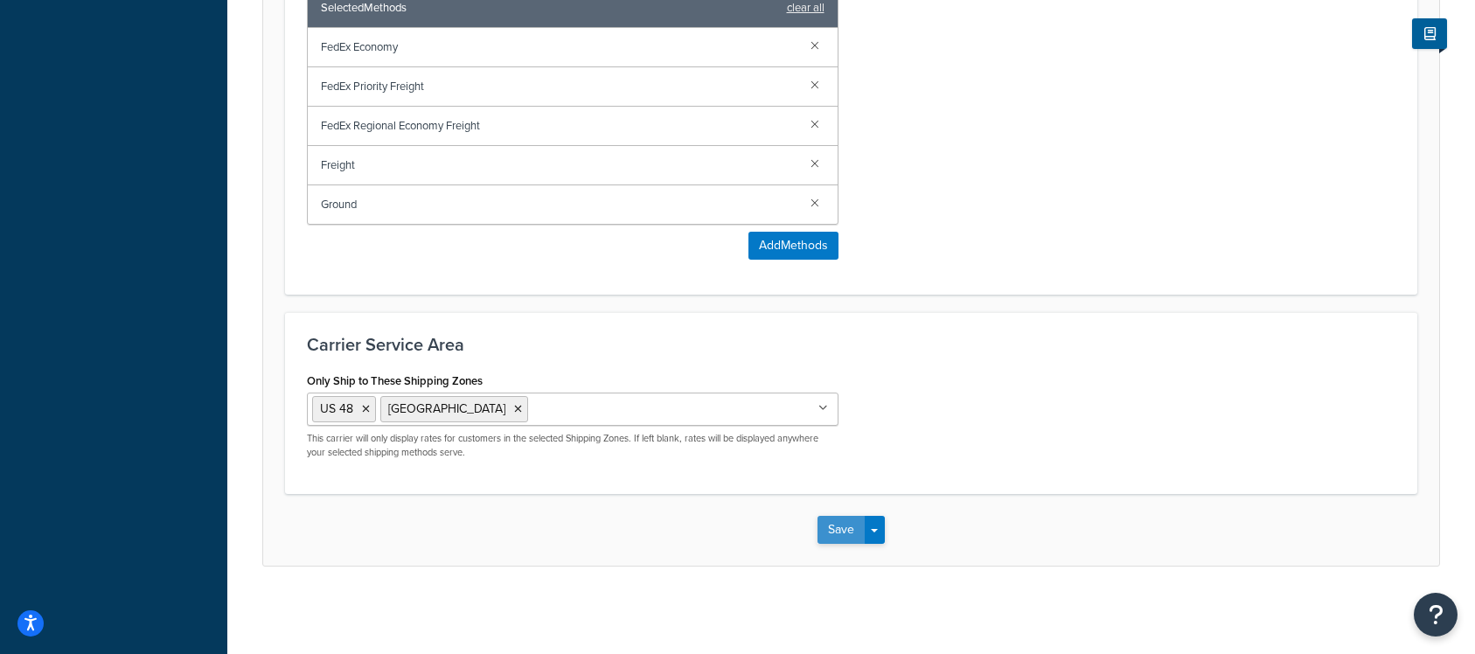
click at [845, 526] on button "Save" at bounding box center [841, 530] width 47 height 28
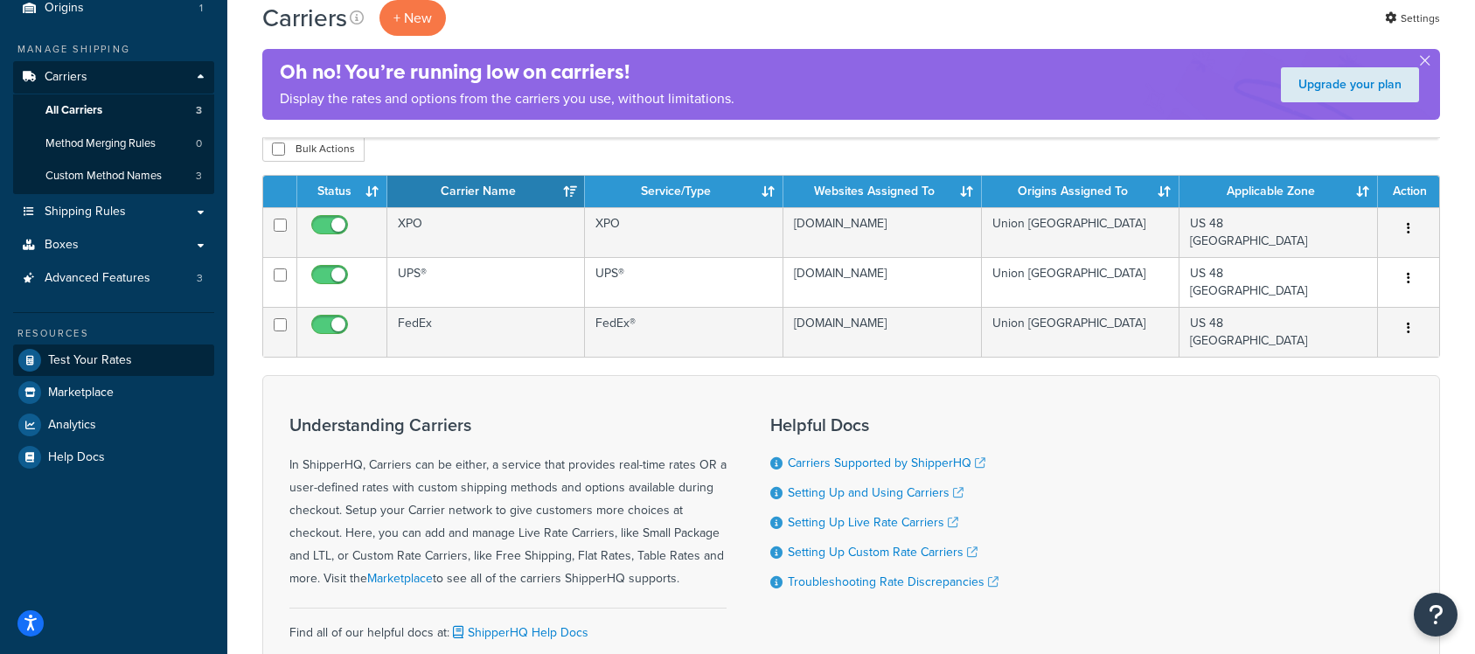
scroll to position [171, 0]
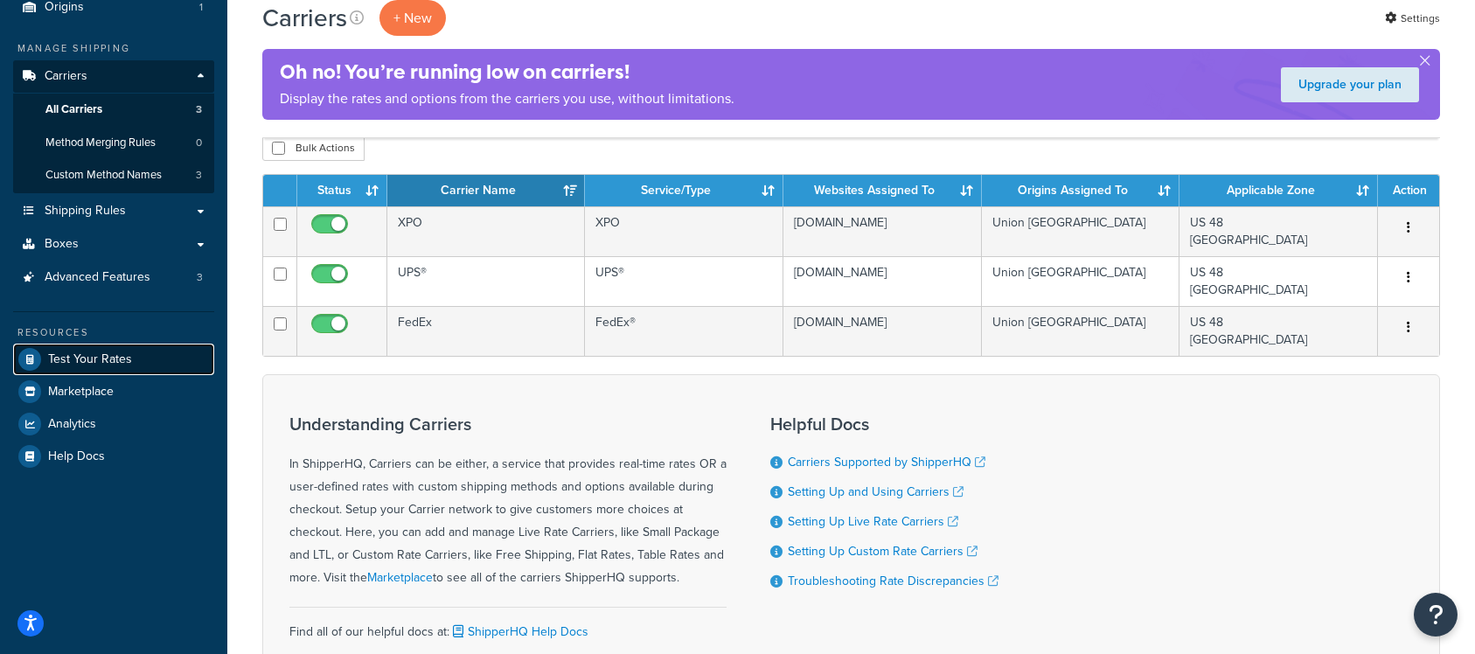
click at [112, 363] on span "Test Your Rates" at bounding box center [90, 359] width 84 height 15
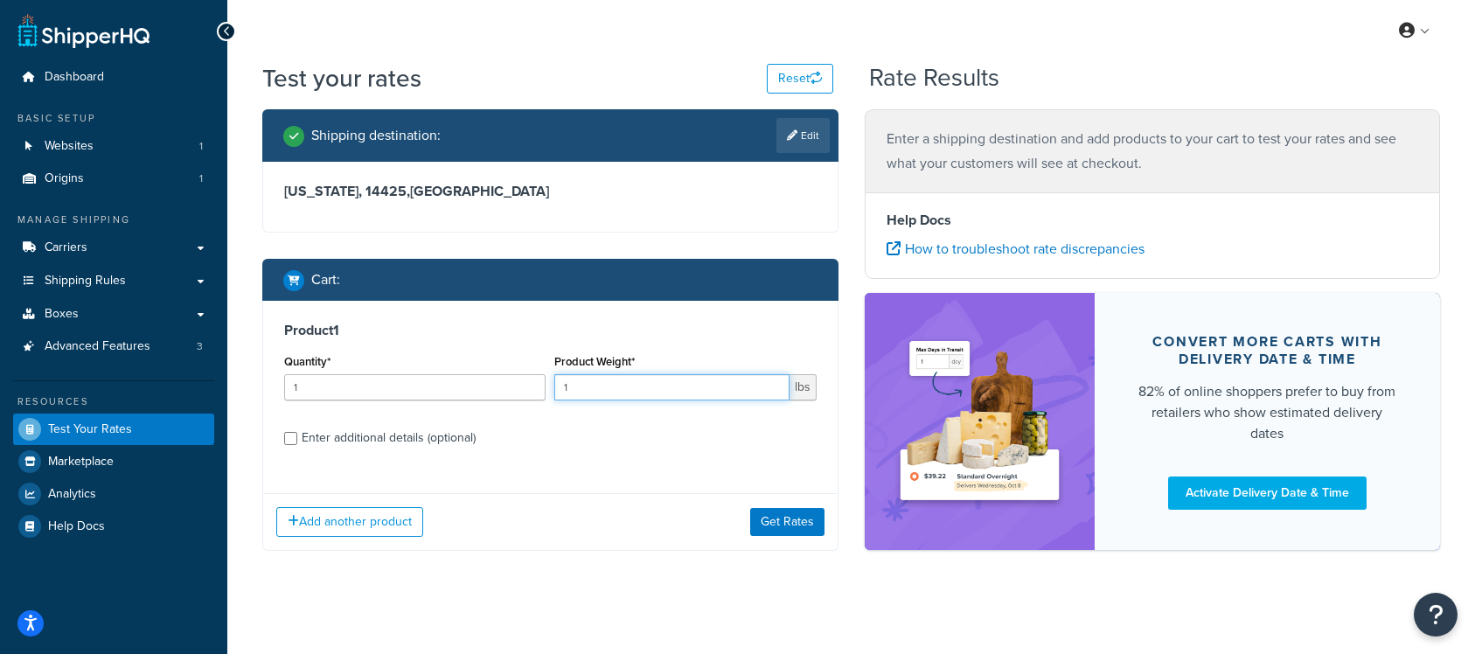
click at [657, 392] on input "1" at bounding box center [671, 387] width 234 height 26
type input "2"
type input "20"
click at [790, 533] on button "Get Rates" at bounding box center [787, 522] width 74 height 28
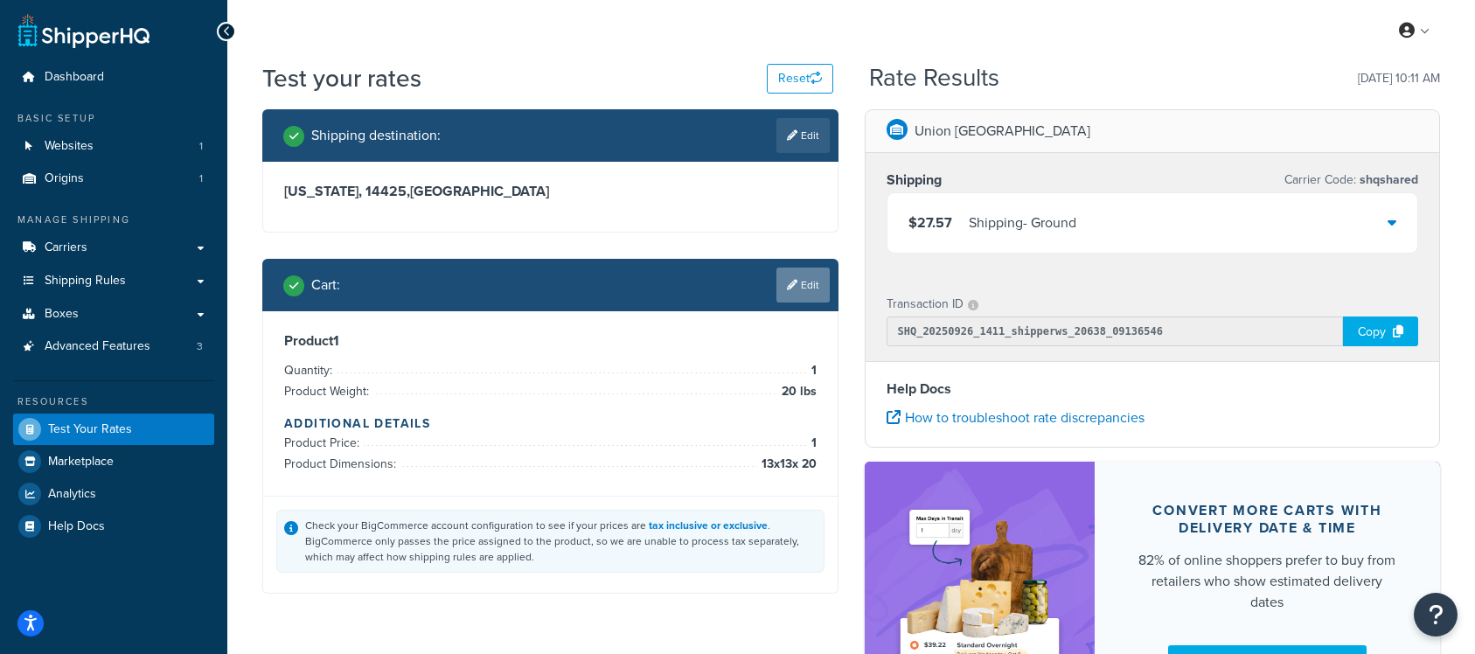
click at [811, 290] on link "Edit" at bounding box center [803, 285] width 53 height 35
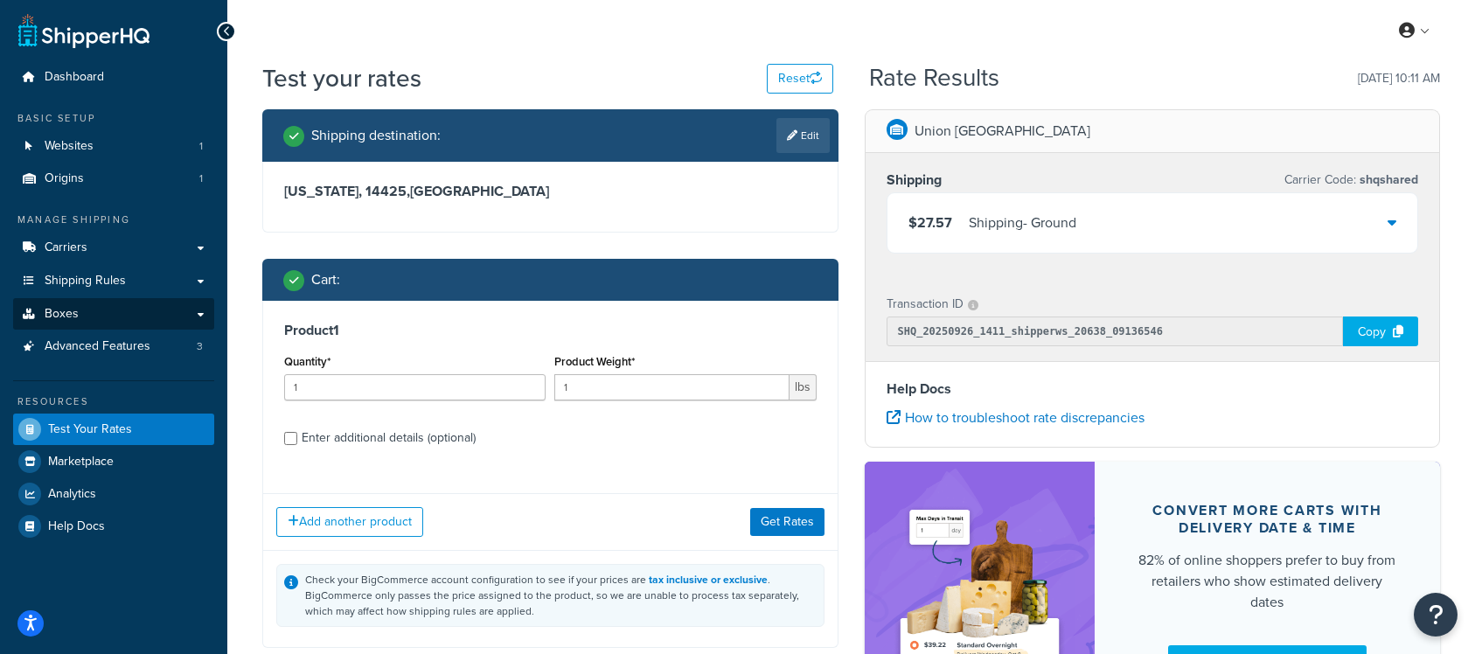
scroll to position [13, 0]
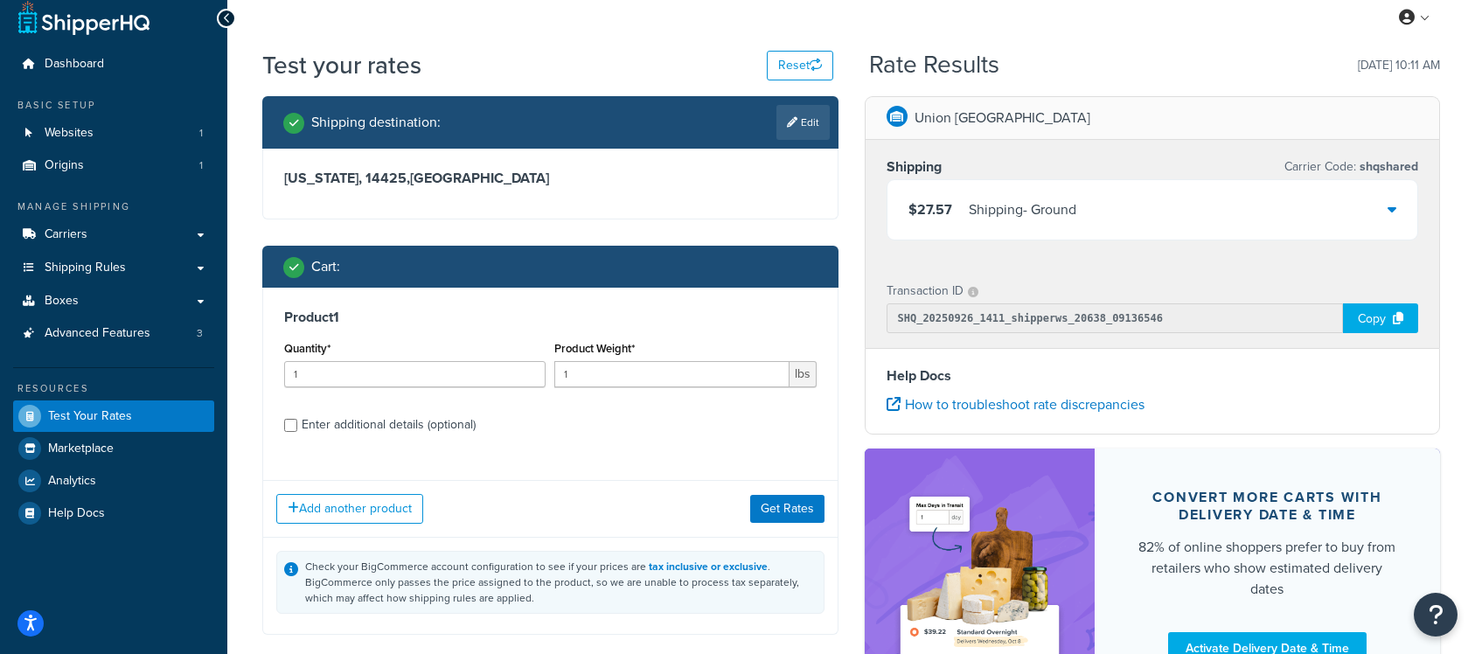
click at [408, 431] on div "Enter additional details (optional)" at bounding box center [389, 425] width 174 height 24
click at [297, 431] on input "Enter additional details (optional)" at bounding box center [290, 425] width 13 height 13
checkbox input "true"
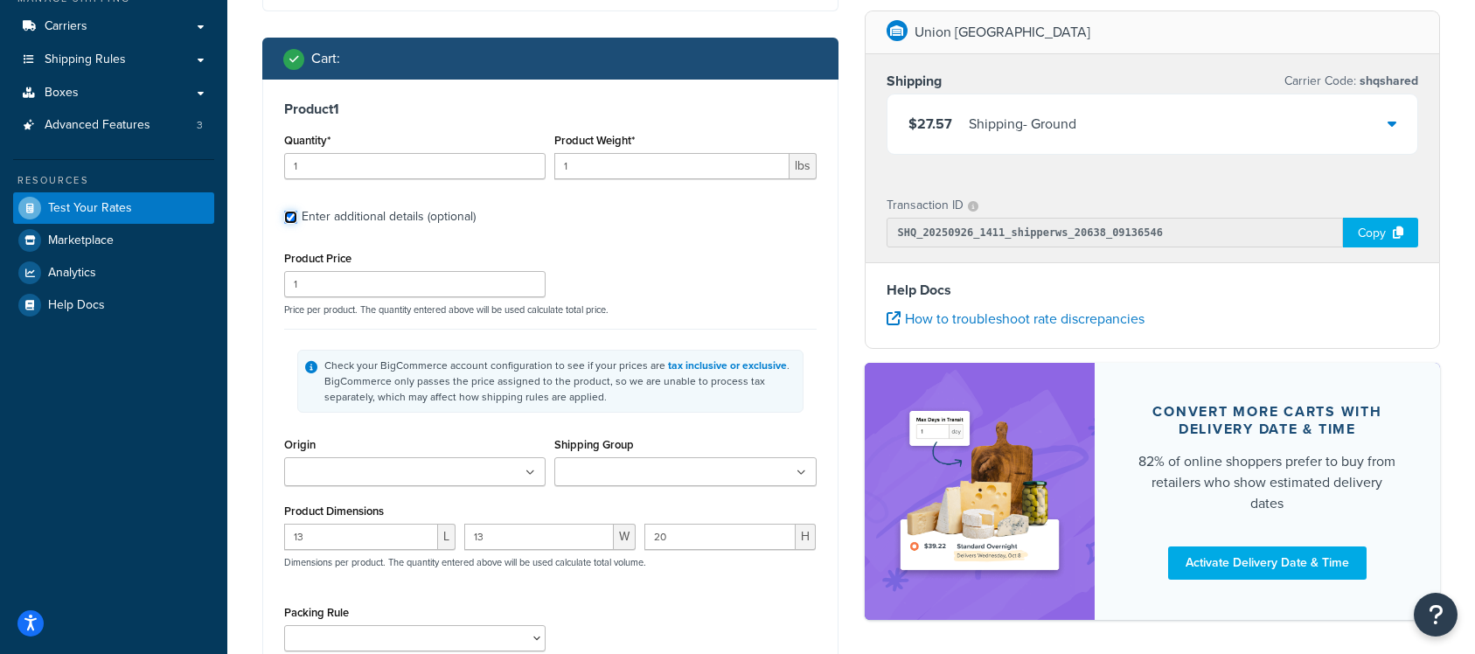
scroll to position [228, 0]
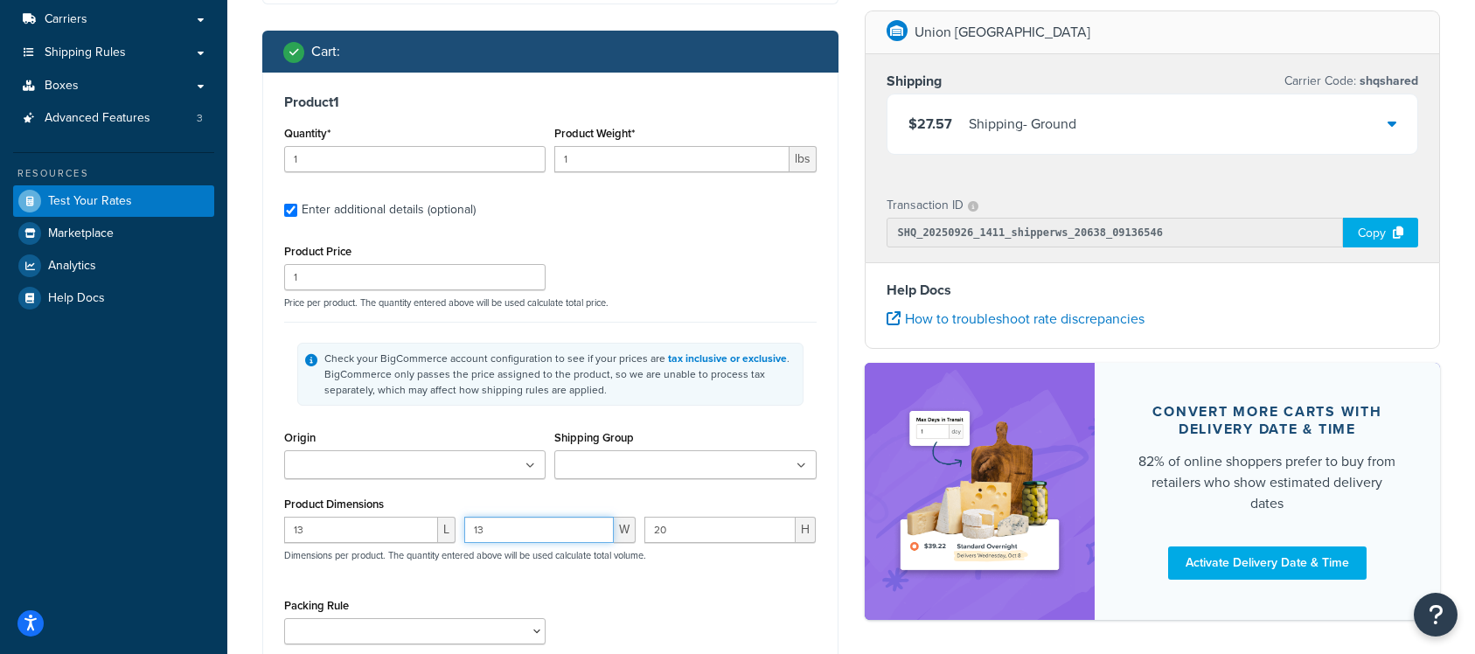
click at [519, 526] on input "13" at bounding box center [539, 530] width 150 height 26
type input "1"
click at [383, 534] on input "13" at bounding box center [361, 530] width 154 height 26
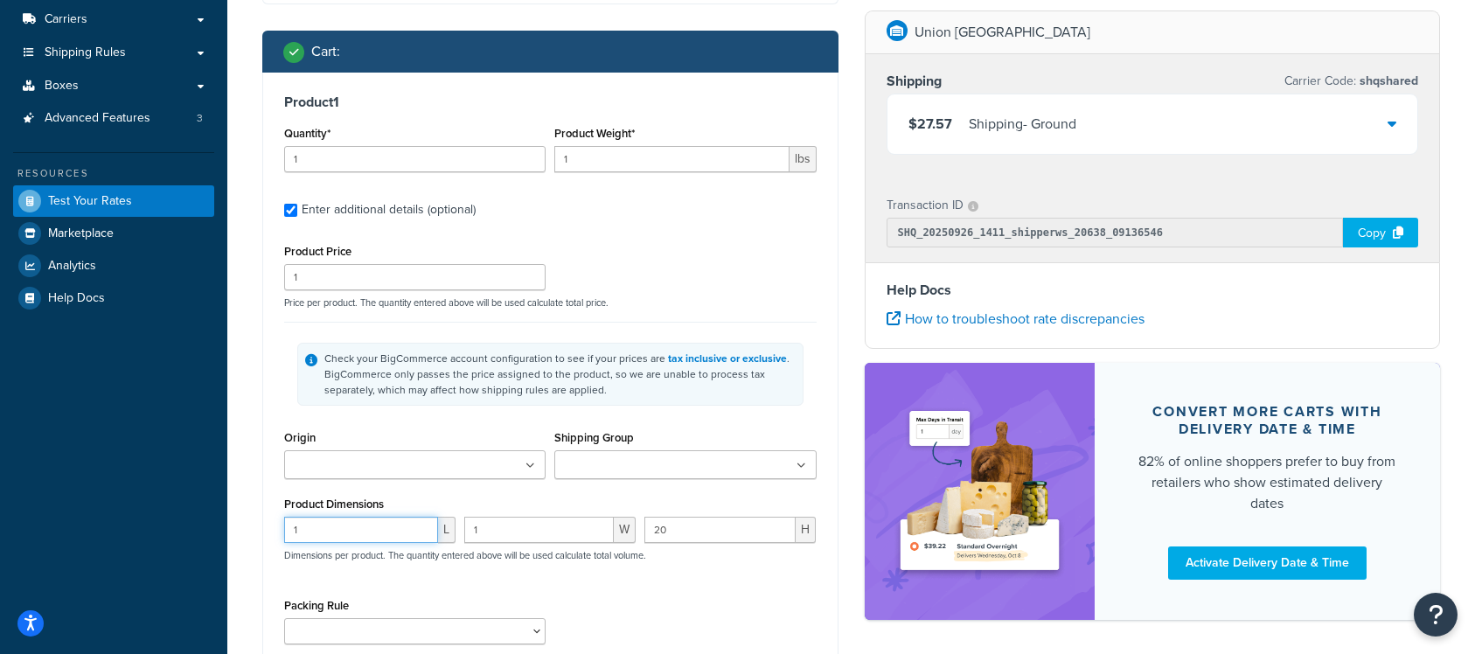
type input "1"
click at [669, 530] on input "20" at bounding box center [720, 530] width 151 height 26
click at [286, 549] on p "Dimensions per product. The quantity entered above will be used calculate total…" at bounding box center [463, 555] width 366 height 12
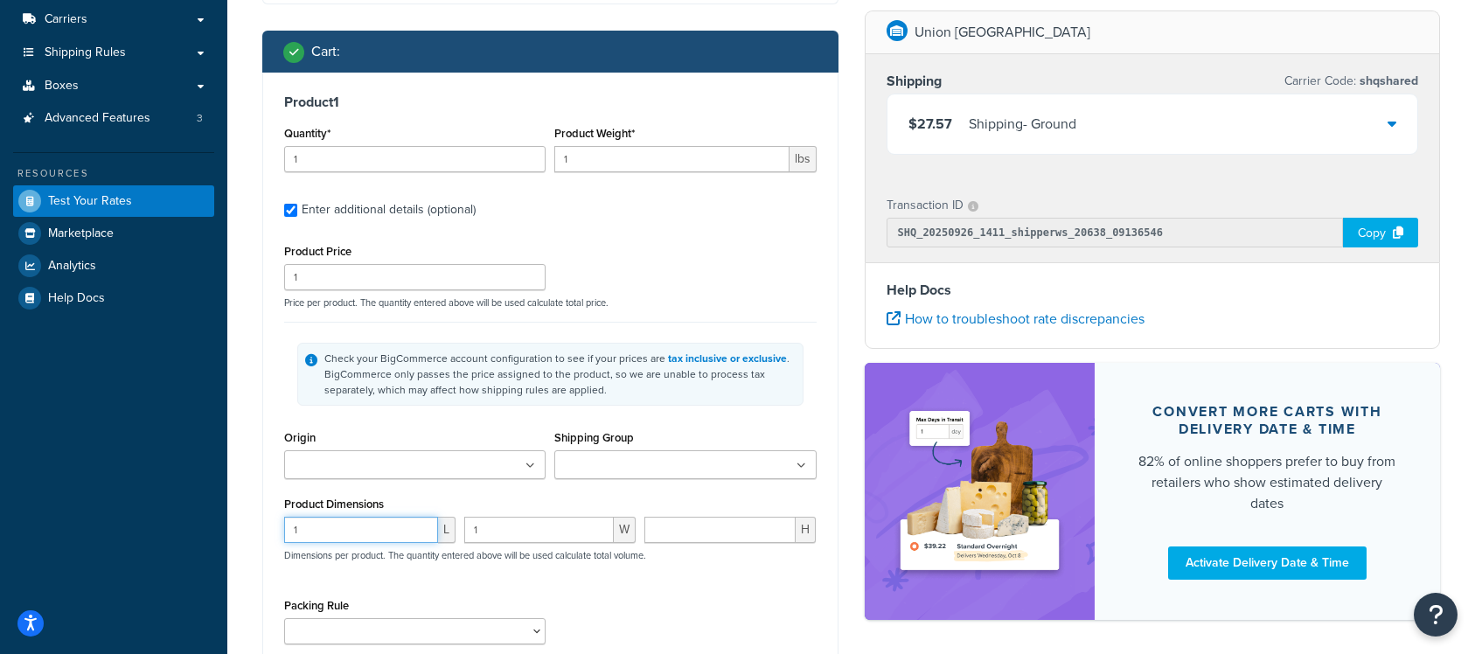
click at [315, 540] on input "1" at bounding box center [361, 530] width 154 height 26
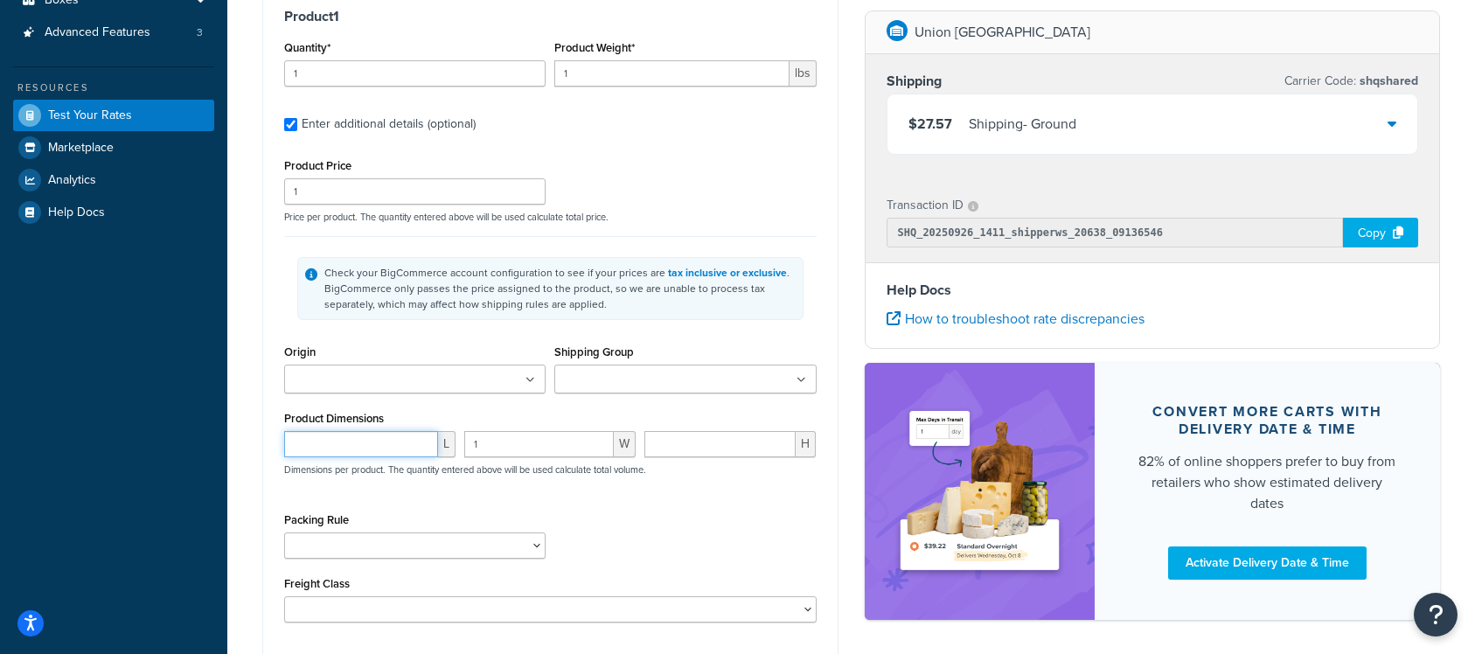
scroll to position [265, 0]
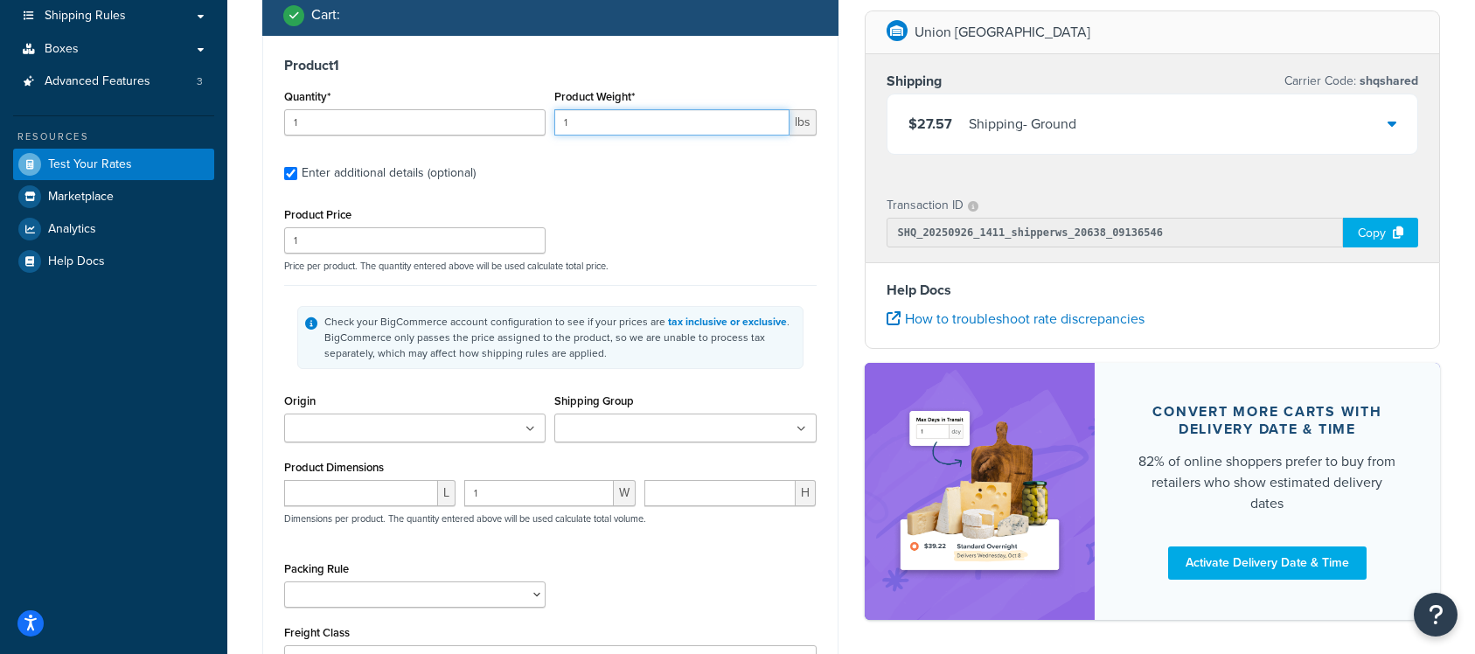
click at [621, 120] on input "1" at bounding box center [671, 122] width 234 height 26
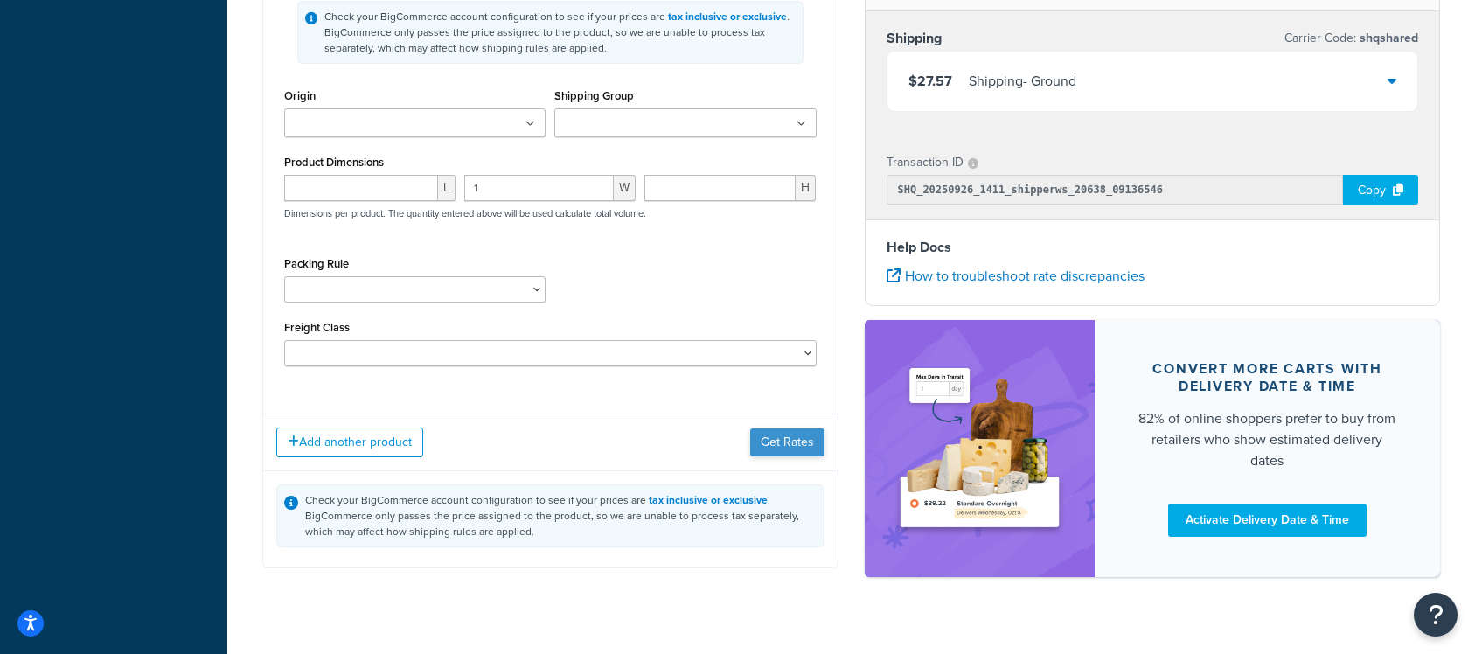
type input "20"
click at [797, 438] on button "Get Rates" at bounding box center [787, 443] width 74 height 28
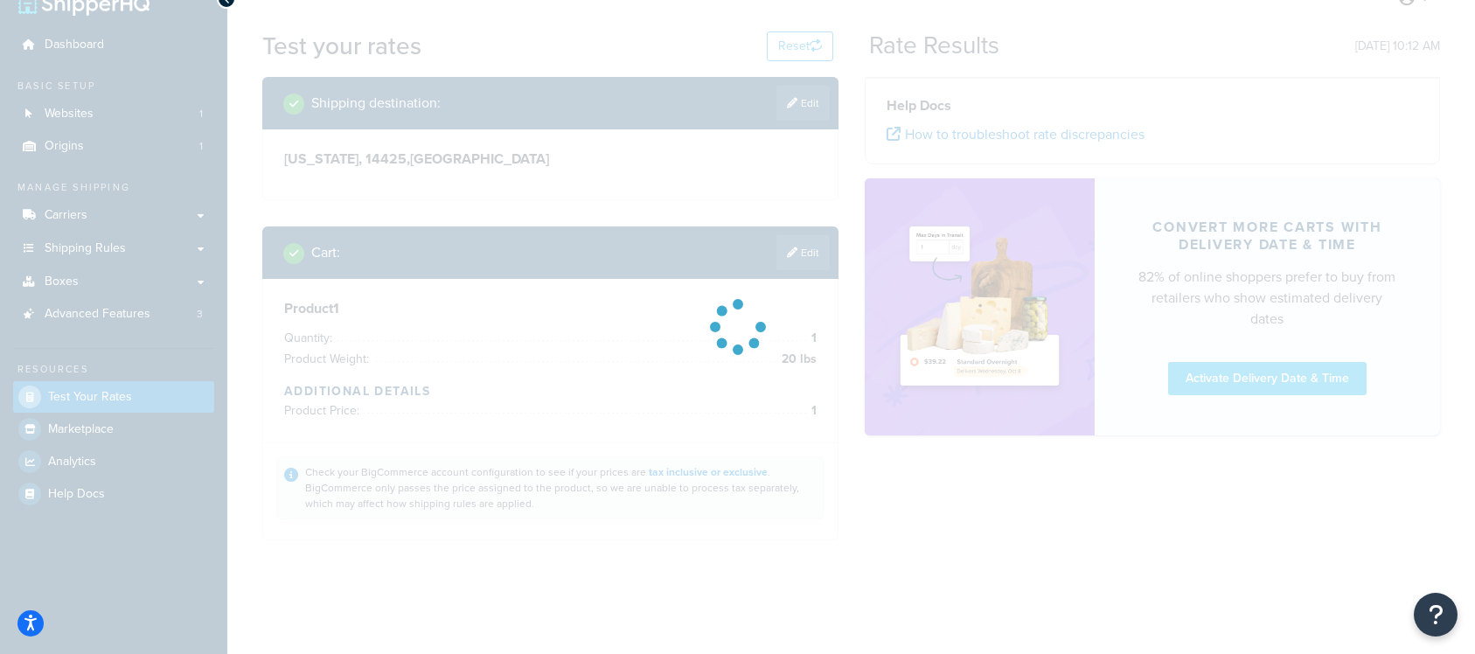
scroll to position [171, 0]
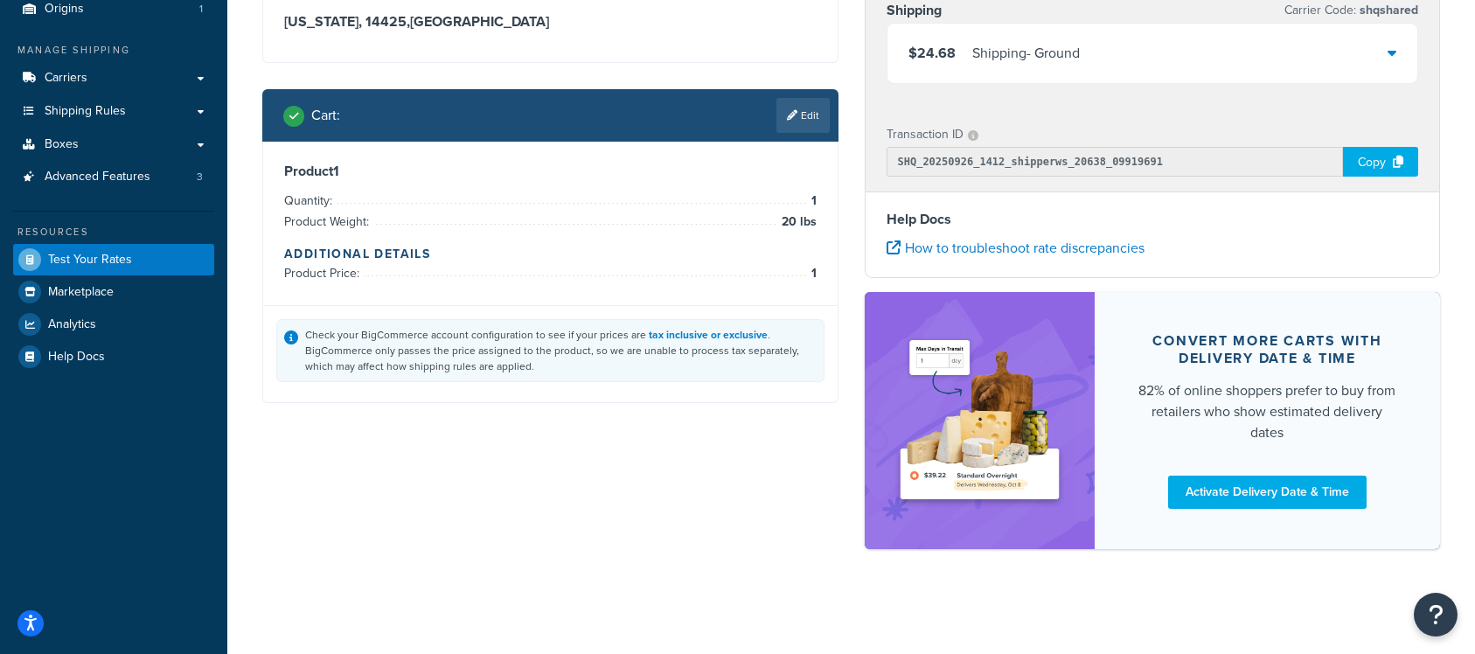
click at [1342, 54] on div "$24.68 Shipping - Ground" at bounding box center [1153, 53] width 531 height 59
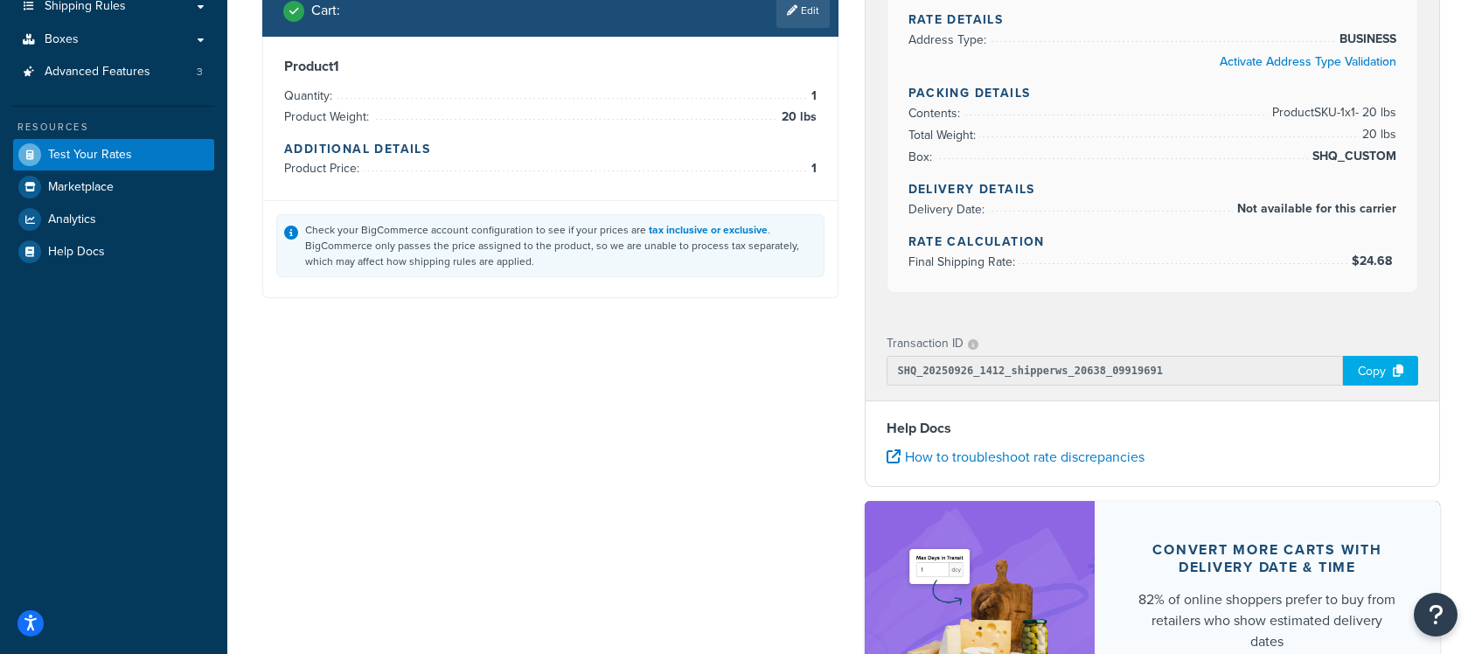
scroll to position [175, 0]
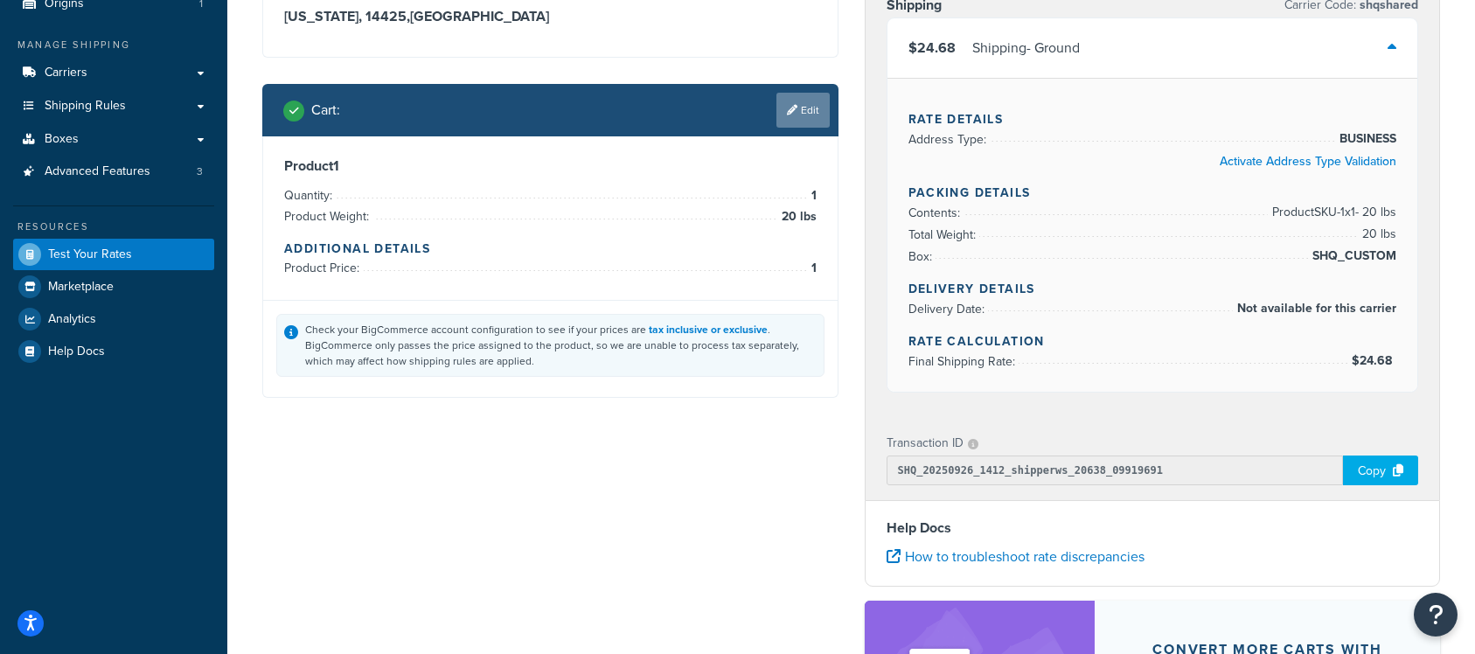
click at [791, 105] on icon at bounding box center [792, 110] width 10 height 10
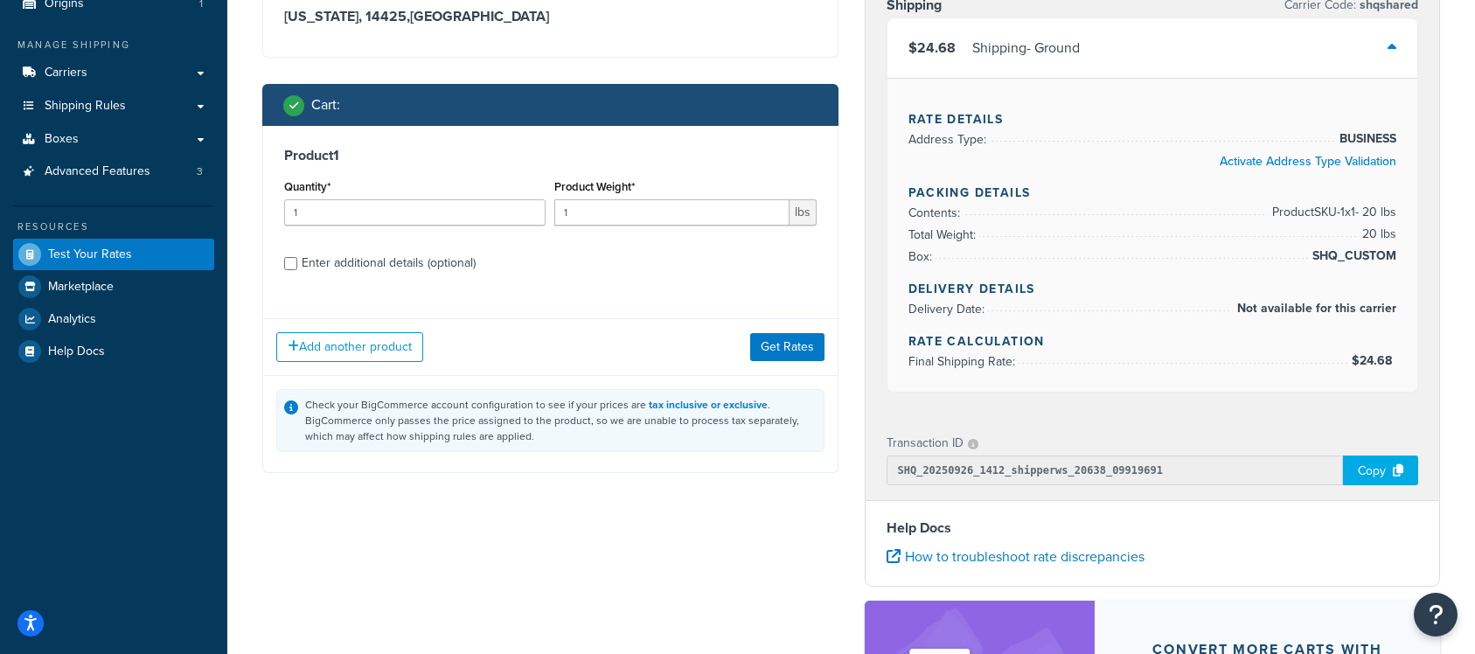
scroll to position [178, 0]
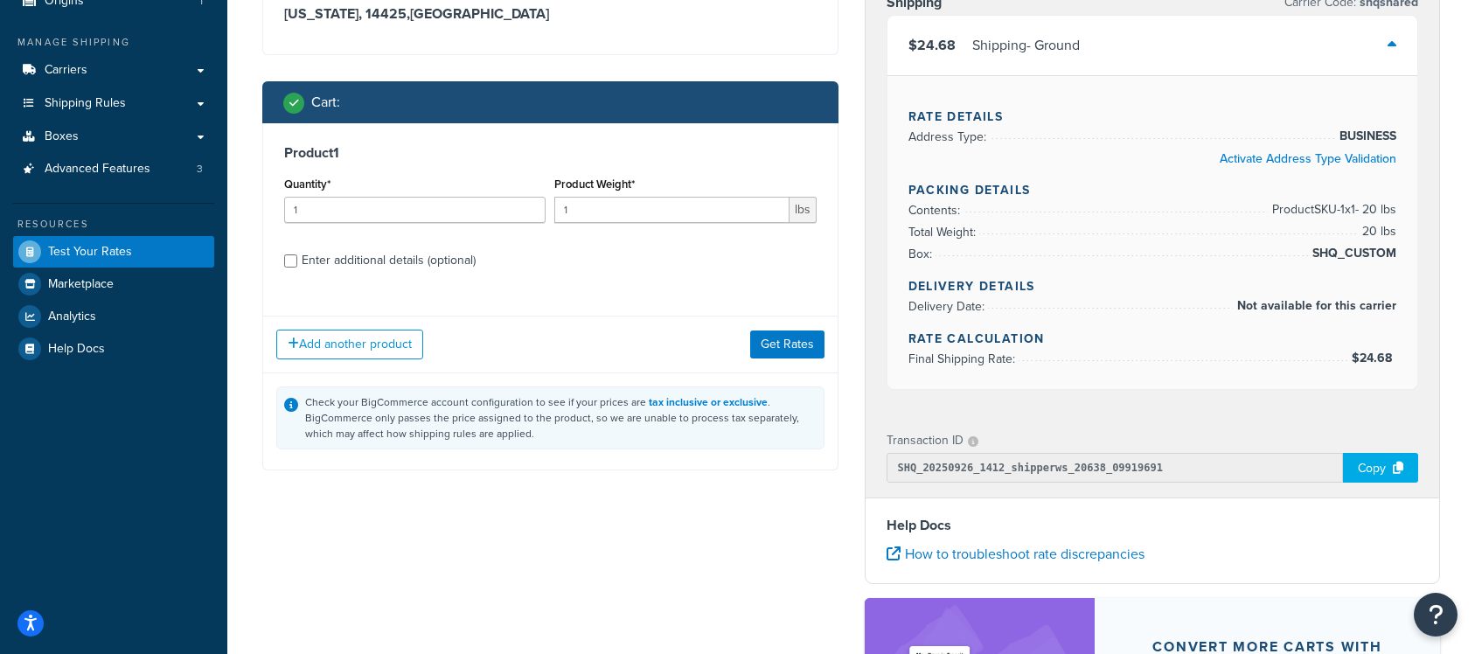
click at [381, 261] on div "Enter additional details (optional)" at bounding box center [389, 260] width 174 height 24
click at [297, 261] on input "Enter additional details (optional)" at bounding box center [290, 260] width 13 height 13
checkbox input "true"
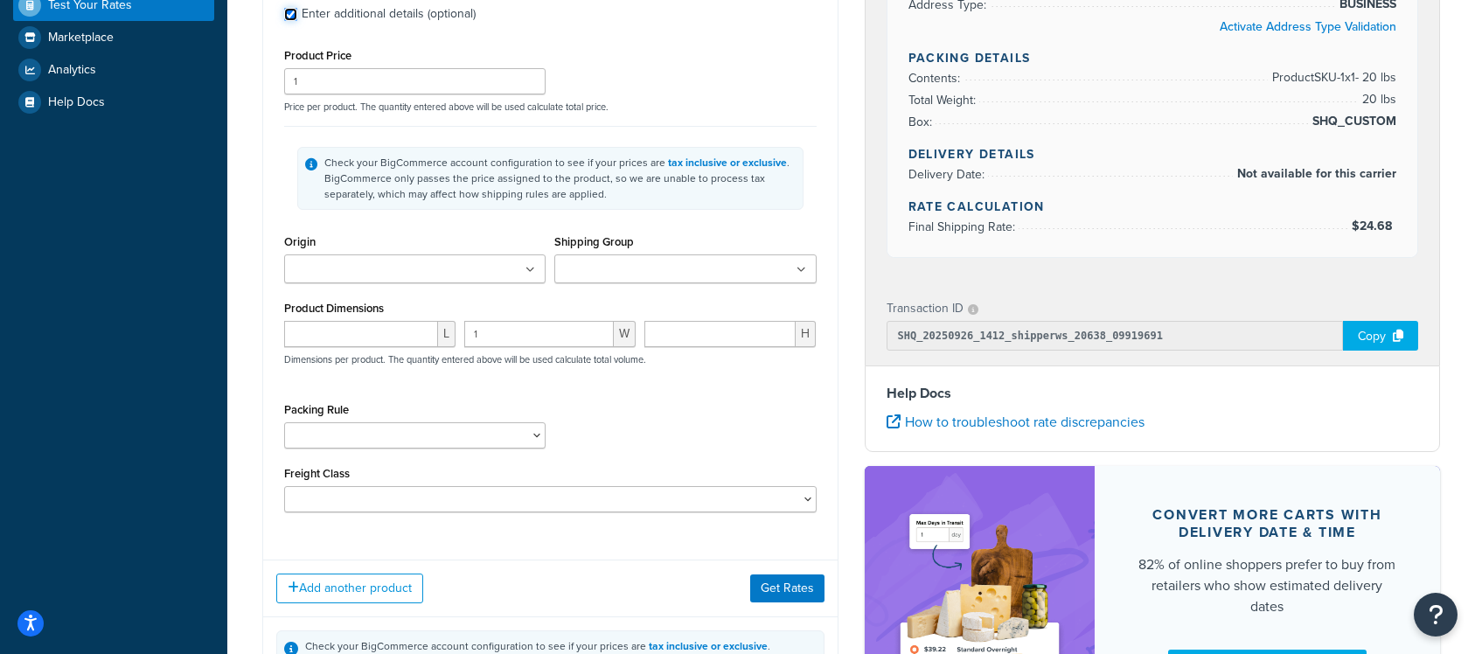
scroll to position [479, 0]
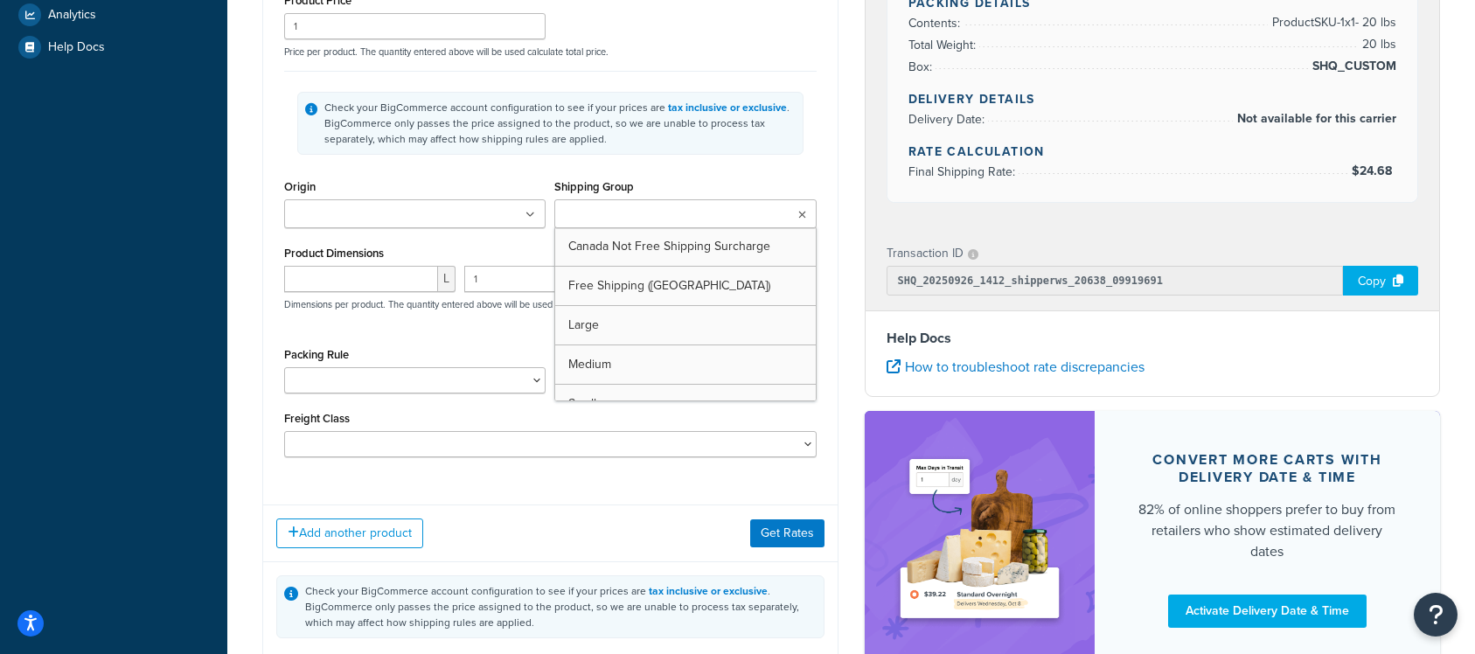
click at [671, 208] on input "Shipping Group" at bounding box center [637, 215] width 155 height 19
type input "st"
click at [666, 228] on div "st" at bounding box center [684, 213] width 261 height 29
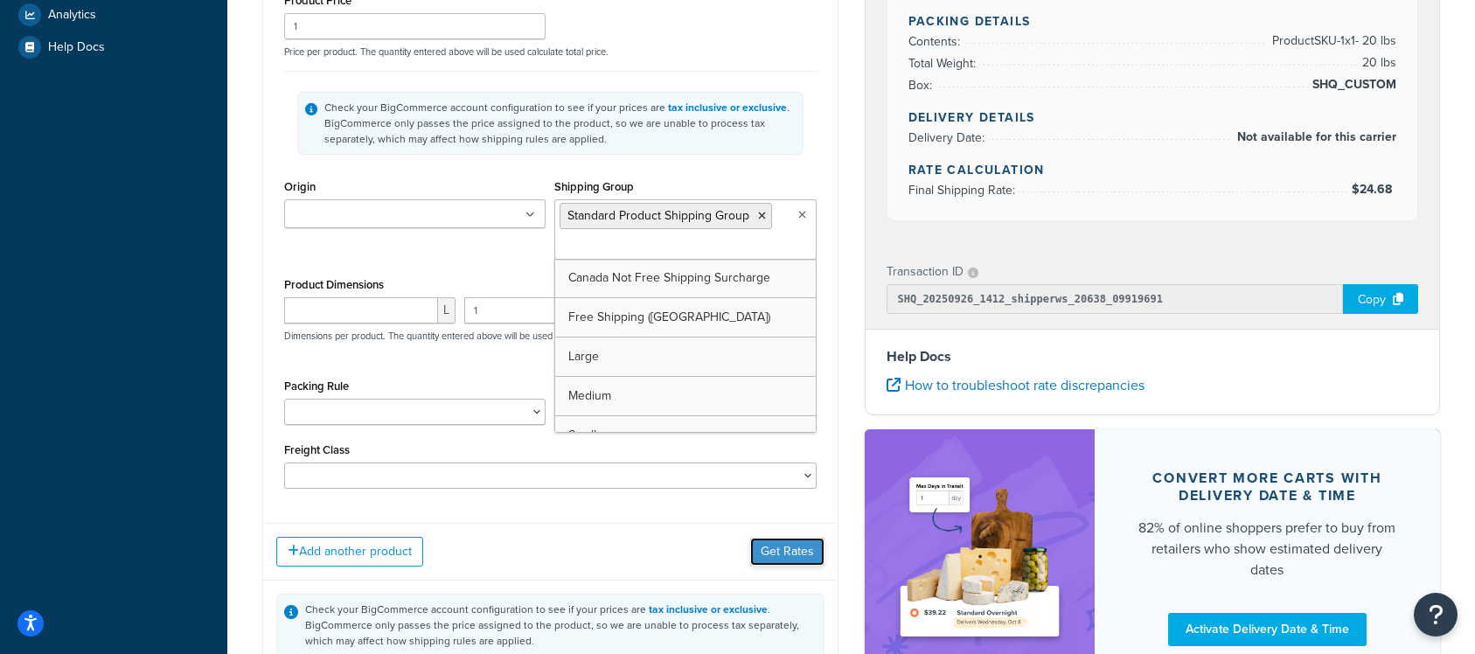
click at [819, 538] on button "Get Rates" at bounding box center [787, 552] width 74 height 28
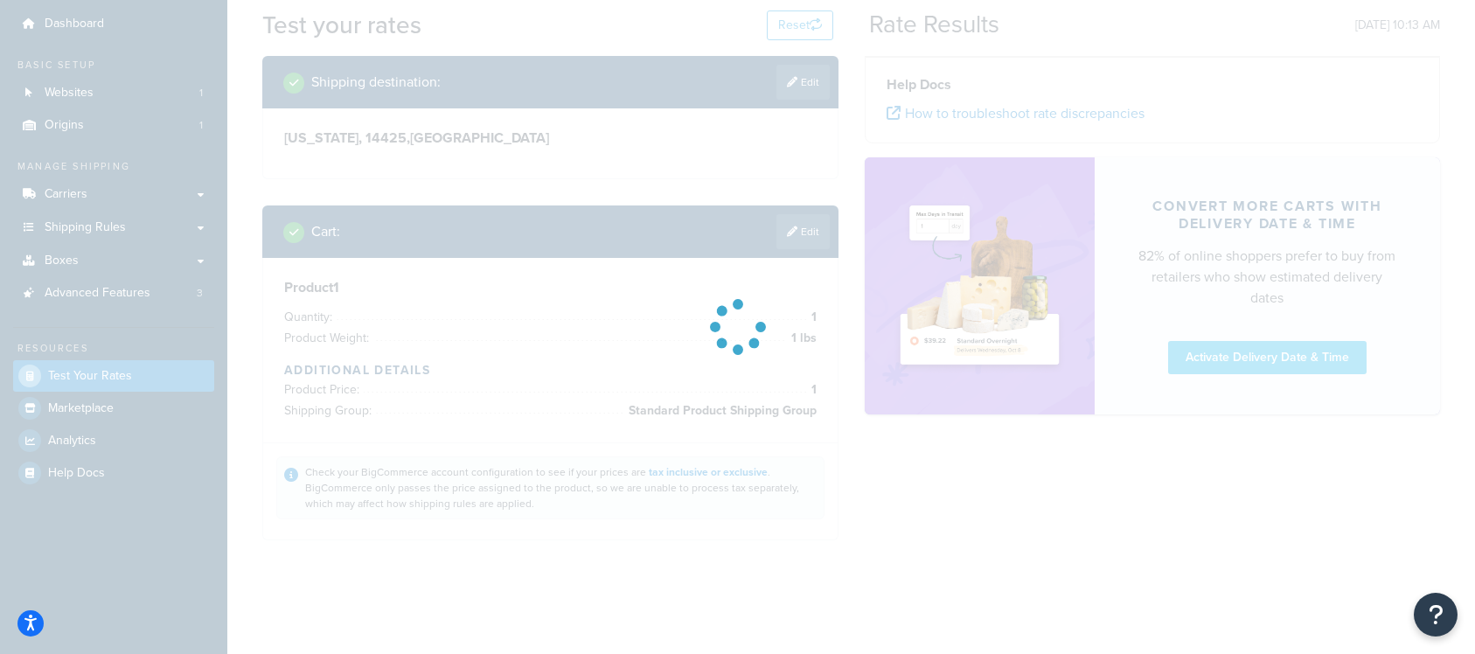
scroll to position [0, 0]
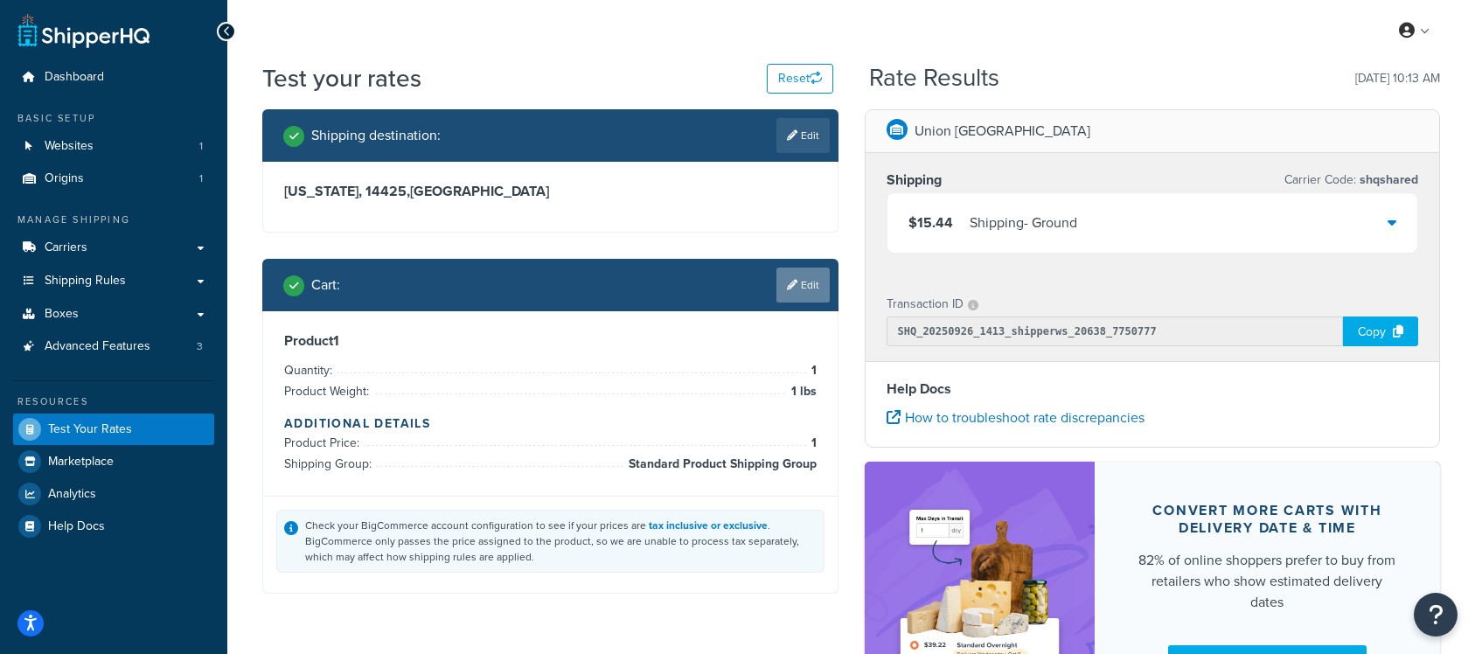
click at [812, 295] on link "Edit" at bounding box center [803, 285] width 53 height 35
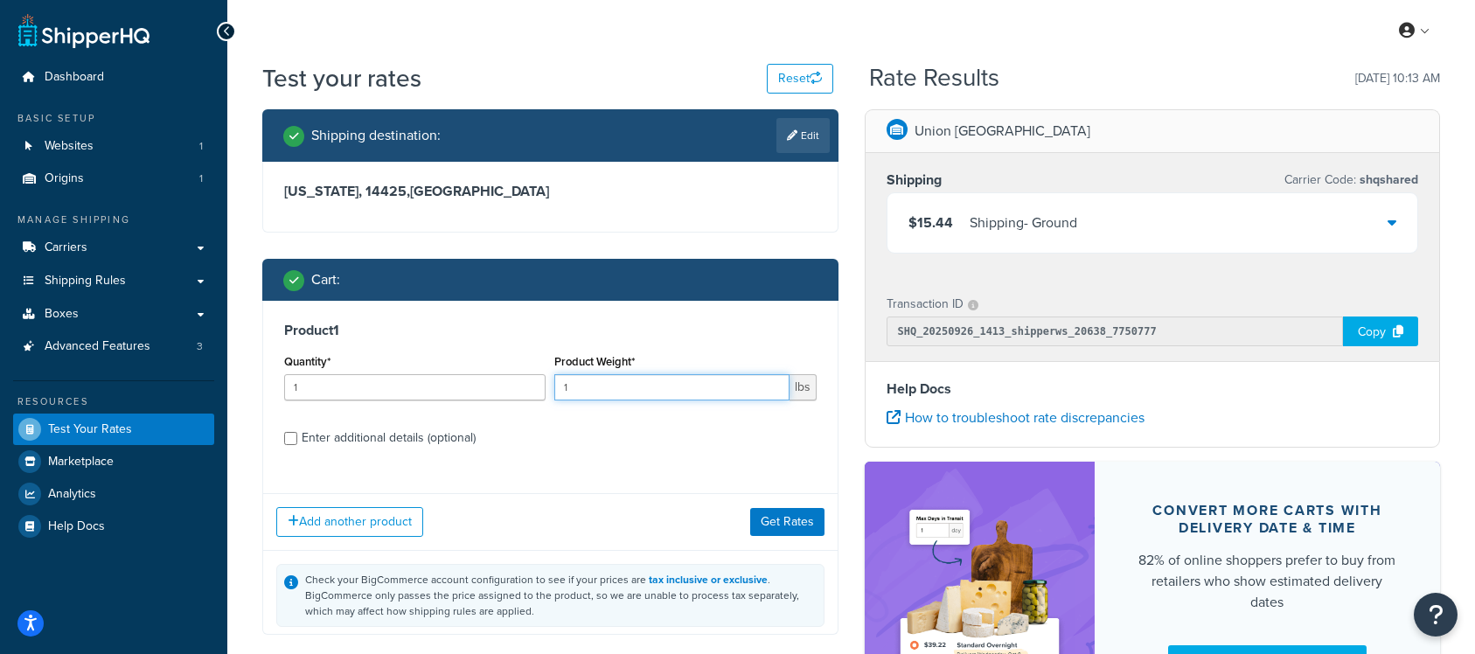
click at [705, 391] on input "1" at bounding box center [671, 387] width 234 height 26
type input "2"
type input "20"
click at [780, 504] on div "Add another product Get Rates" at bounding box center [550, 521] width 575 height 57
click at [778, 518] on button "Get Rates" at bounding box center [787, 522] width 74 height 28
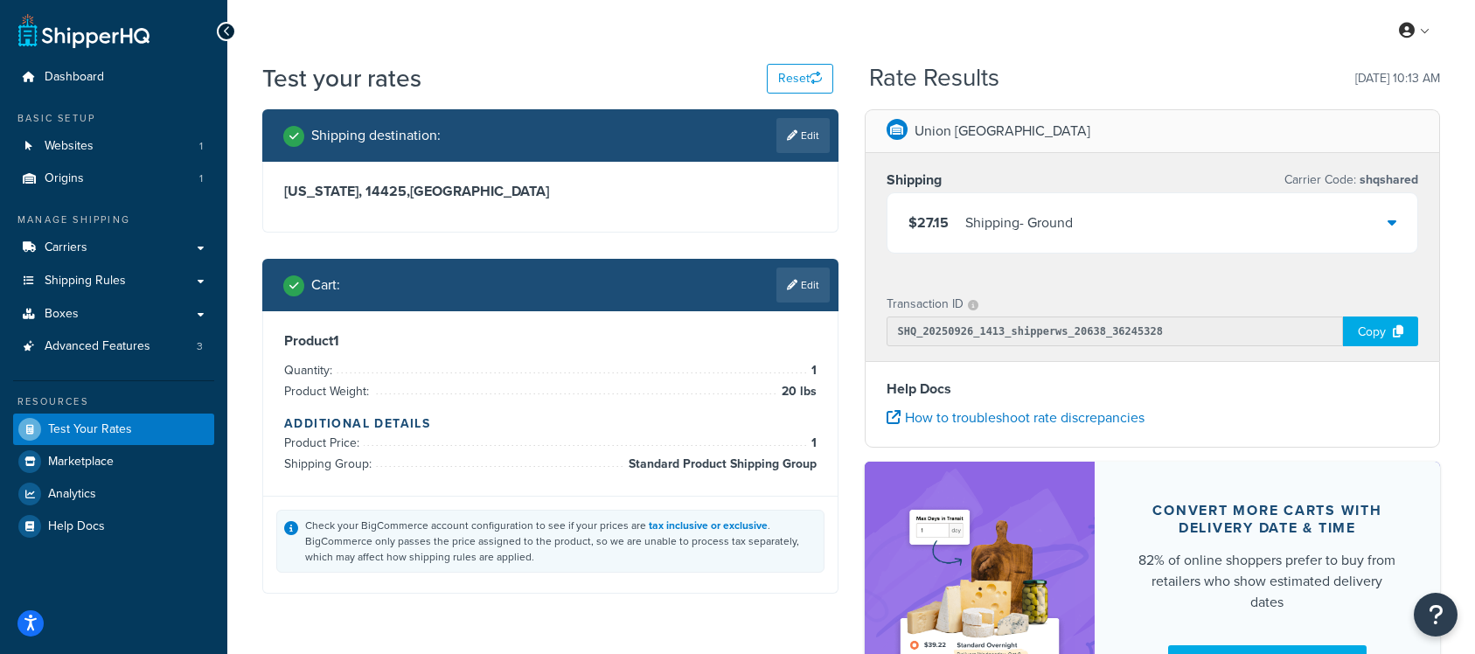
click at [1005, 238] on div "$27.15 Shipping - Ground" at bounding box center [1153, 222] width 531 height 59
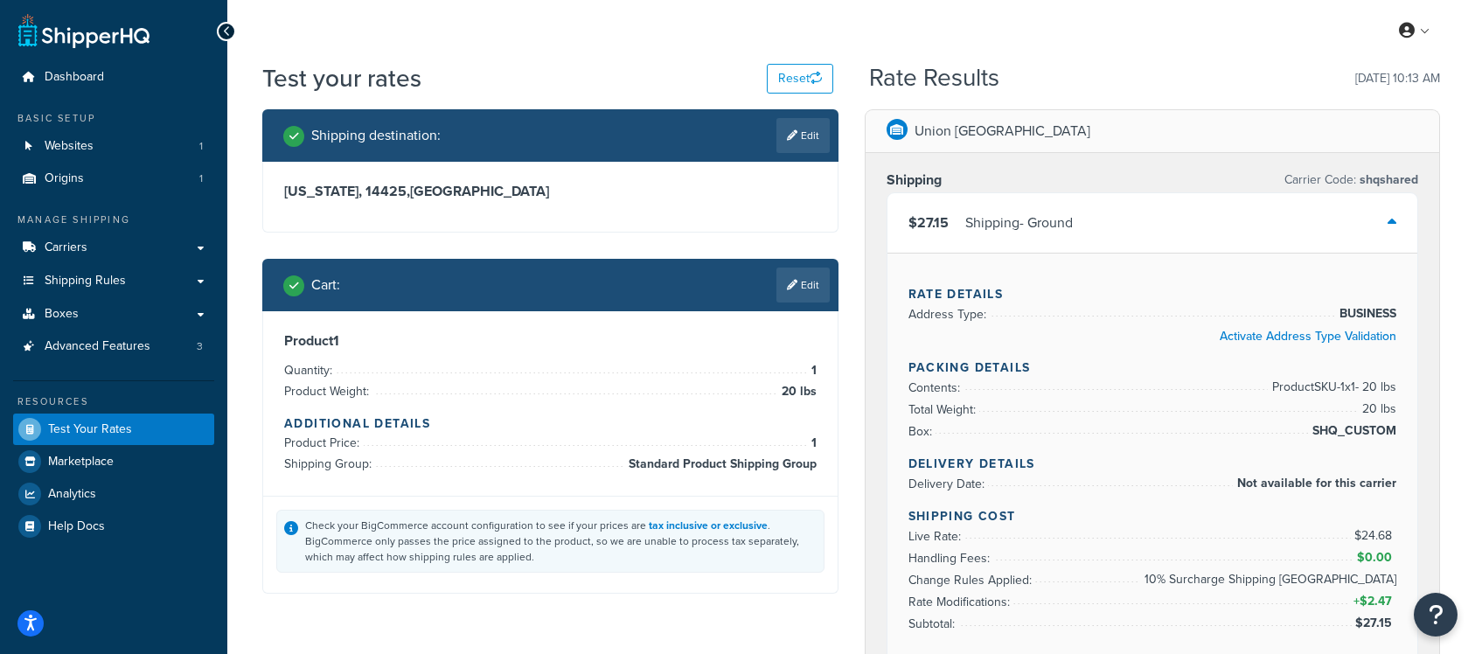
scroll to position [12, 0]
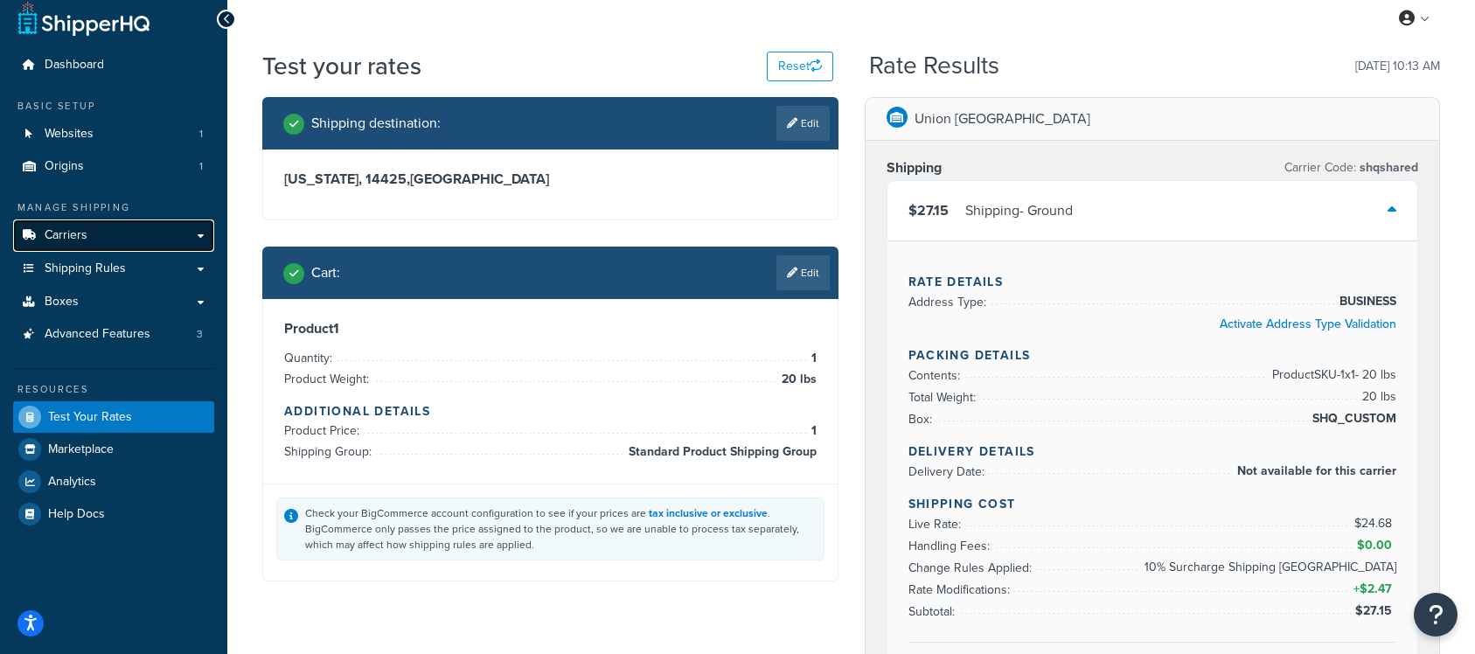
click at [110, 243] on link "Carriers" at bounding box center [113, 236] width 201 height 32
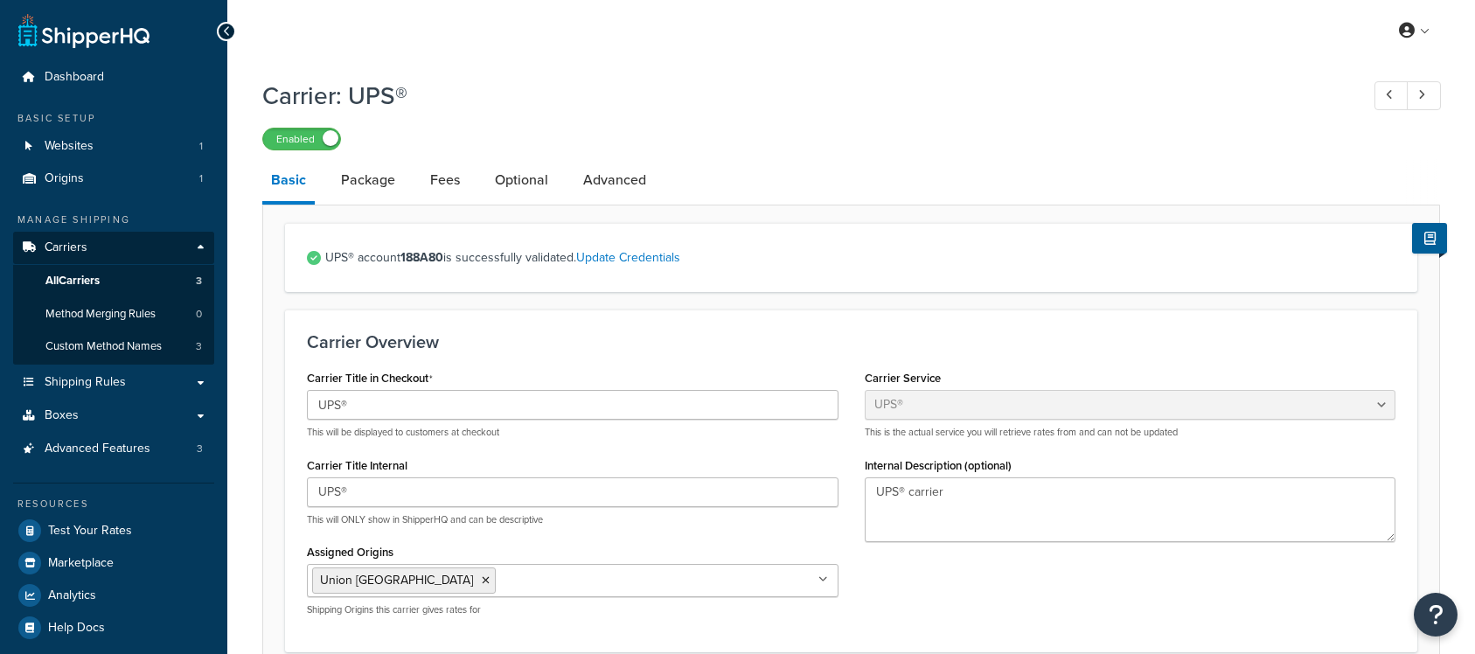
select select "ups"
click at [384, 185] on link "Package" at bounding box center [368, 180] width 72 height 42
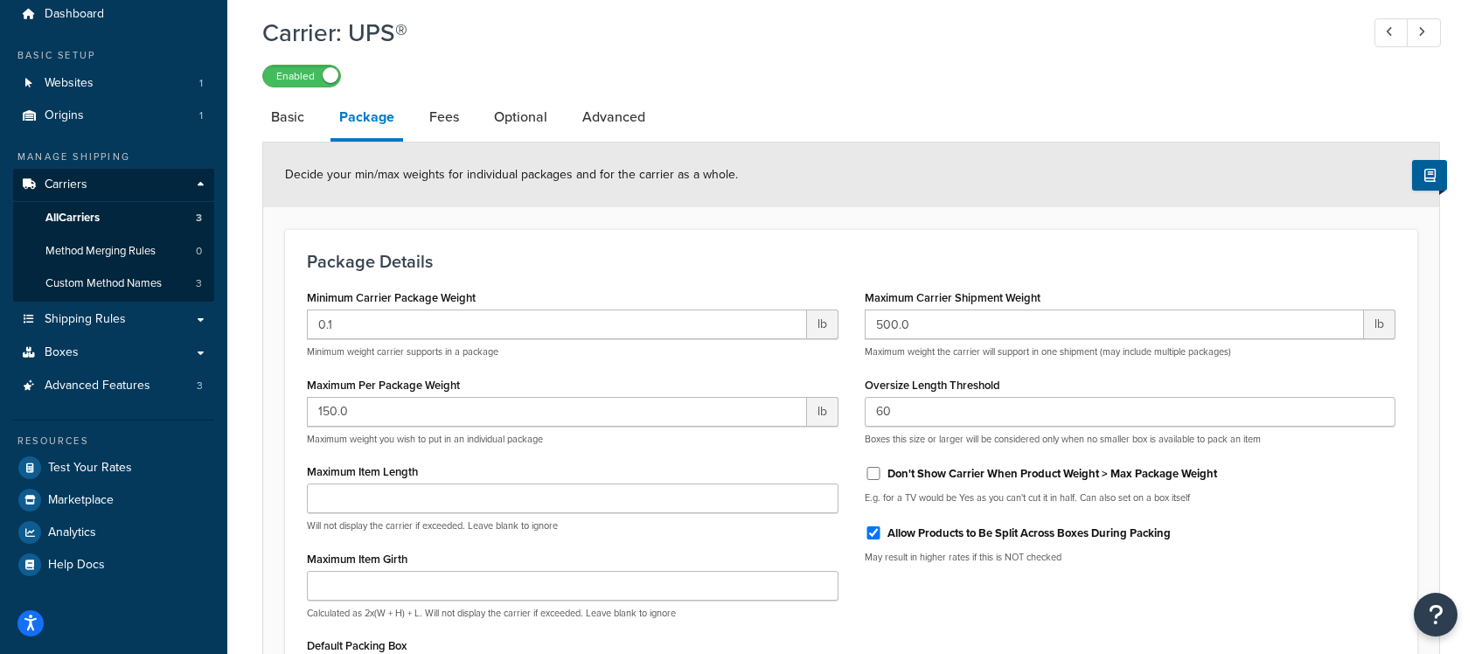
scroll to position [66, 0]
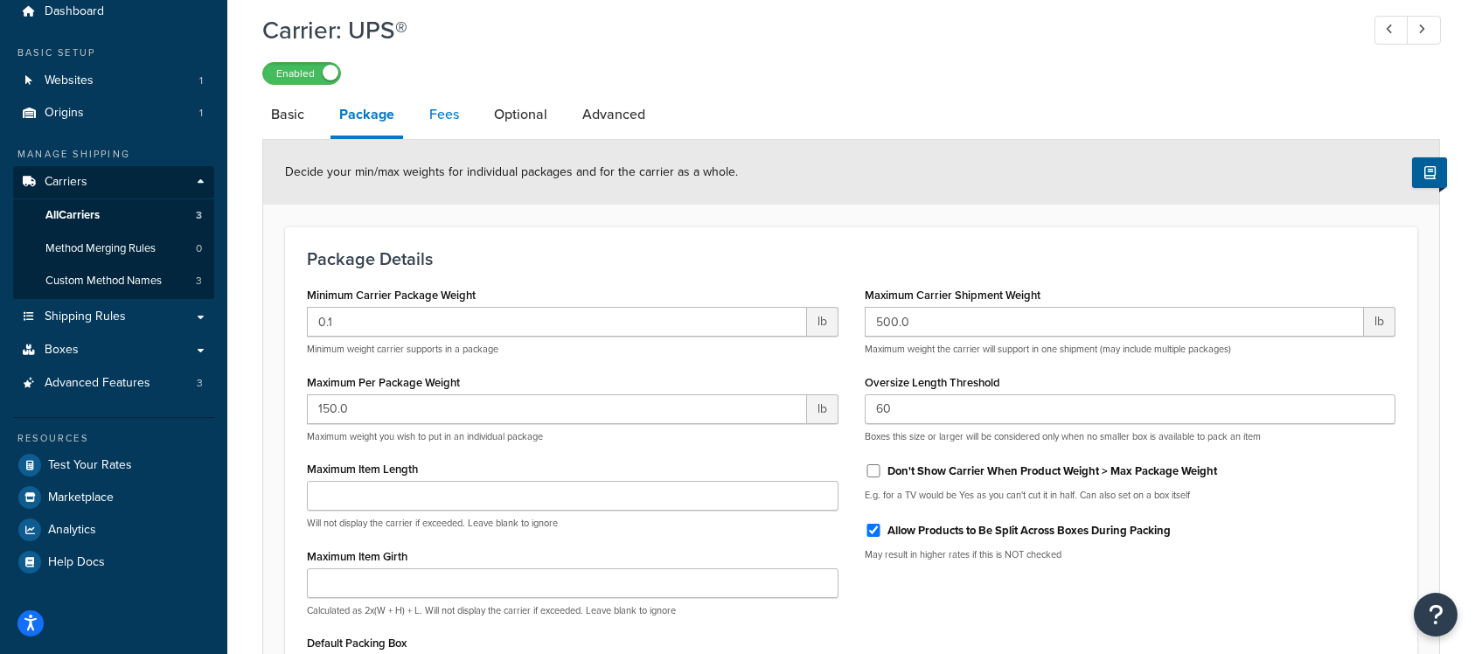
click at [431, 102] on link "Fees" at bounding box center [444, 115] width 47 height 42
select select "AFTER"
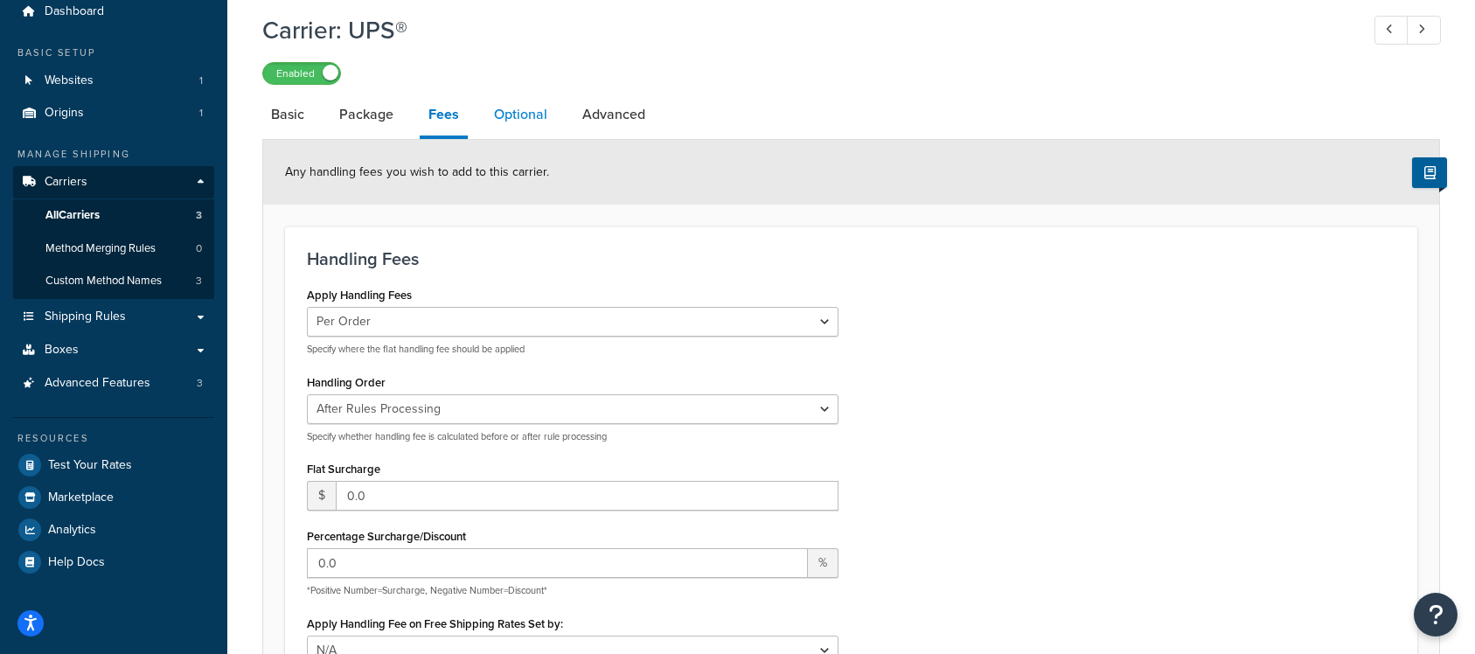
click at [521, 117] on link "Optional" at bounding box center [520, 115] width 71 height 42
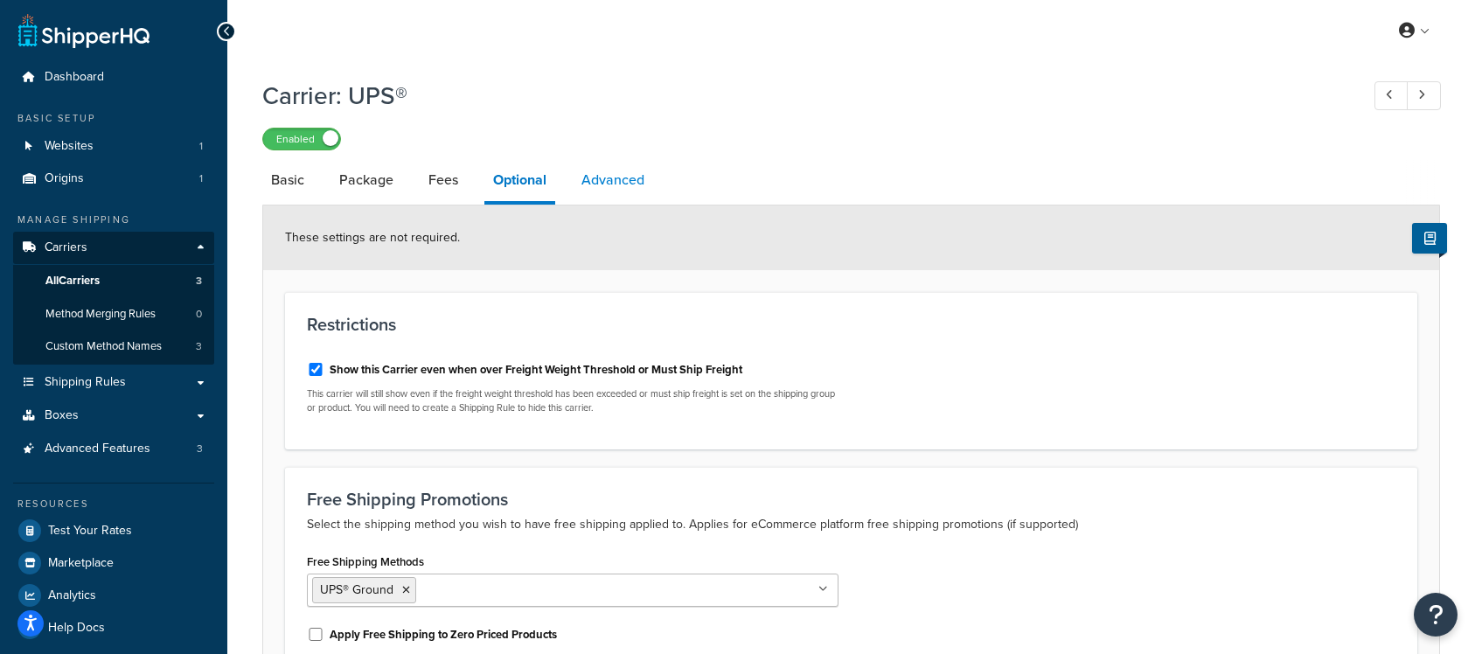
click at [602, 175] on link "Advanced" at bounding box center [613, 180] width 80 height 42
select select "false"
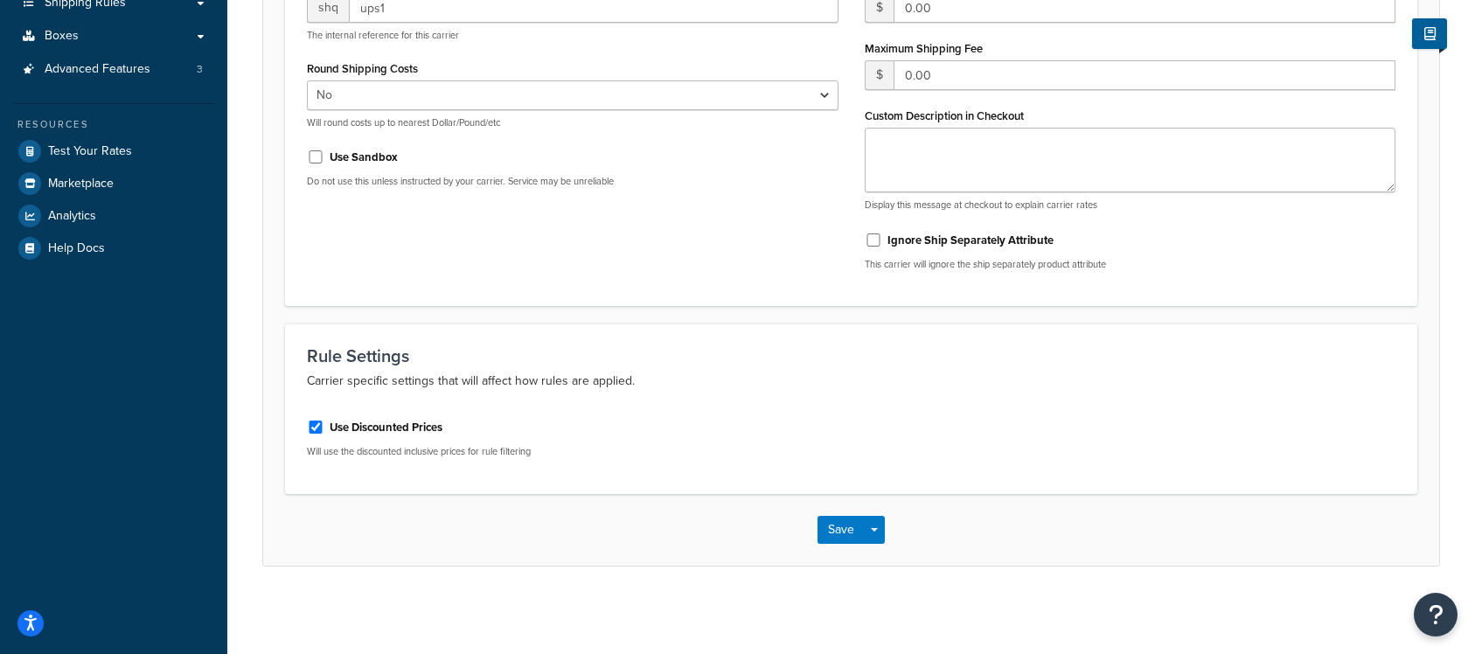
scroll to position [380, 0]
click at [387, 430] on label "Use Discounted Prices" at bounding box center [386, 428] width 113 height 16
click at [324, 430] on input "Use Discounted Prices" at bounding box center [315, 427] width 17 height 13
checkbox input "false"
click at [837, 533] on button "Save" at bounding box center [841, 530] width 47 height 28
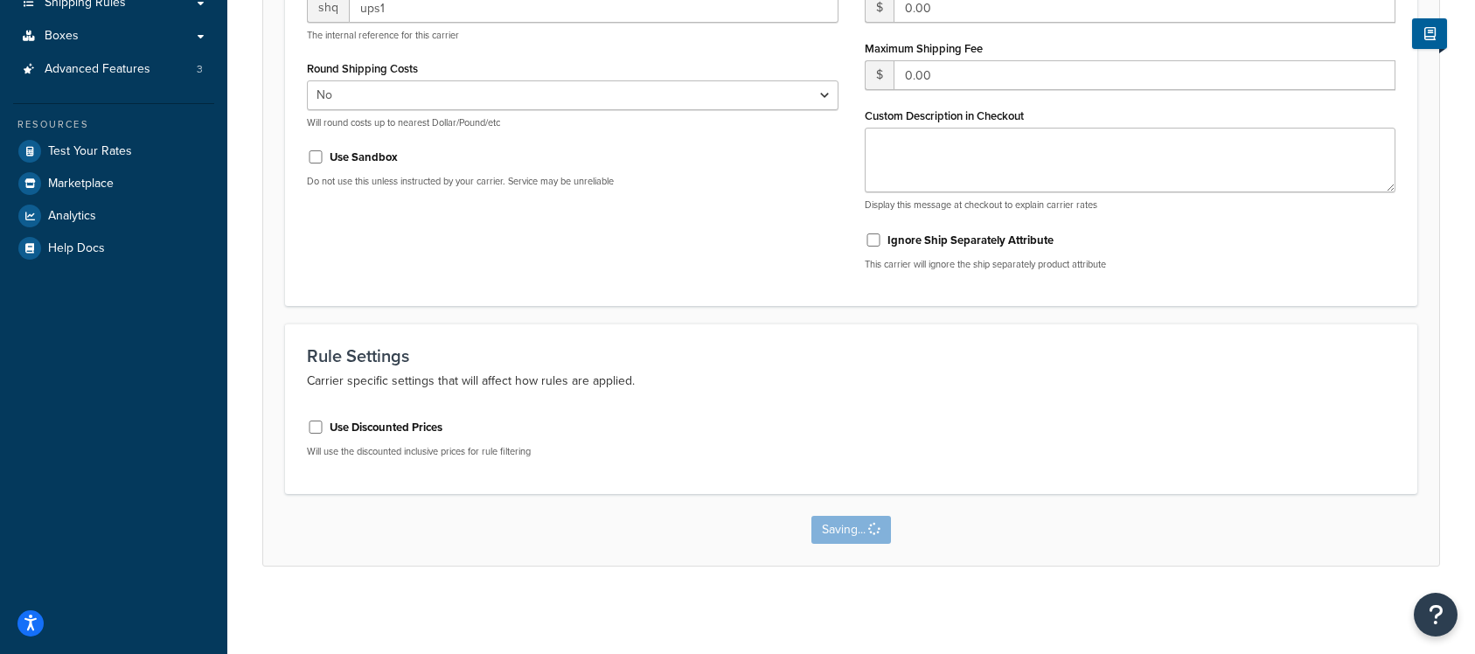
scroll to position [0, 0]
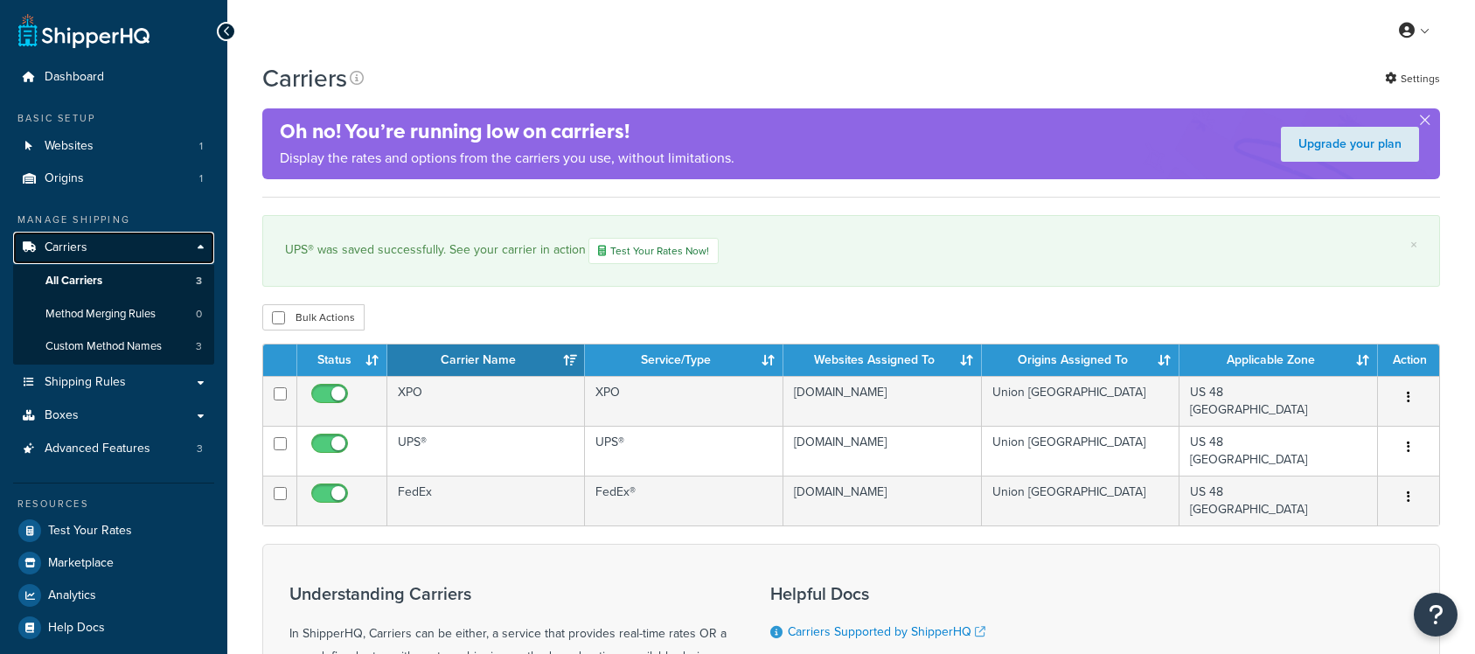
click at [125, 251] on link "Carriers" at bounding box center [113, 248] width 201 height 32
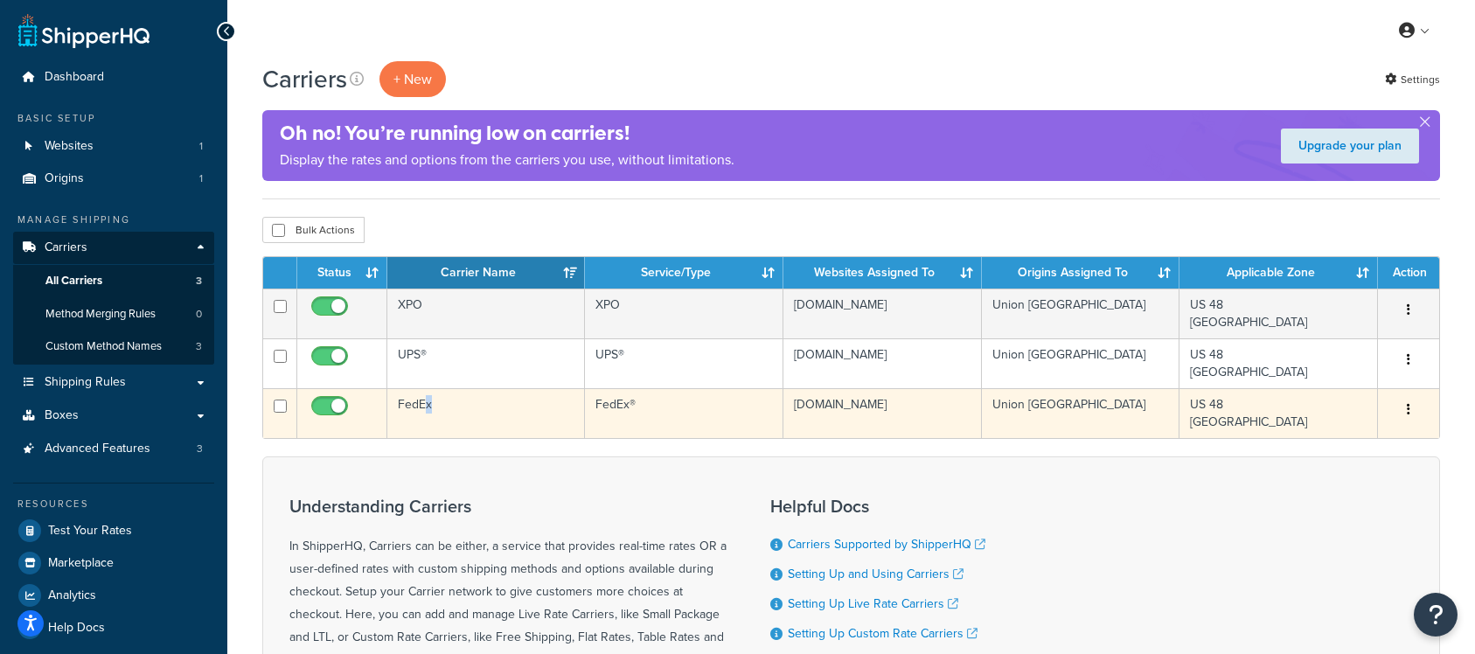
drag, startPoint x: 425, startPoint y: 403, endPoint x: 437, endPoint y: 404, distance: 12.3
click at [437, 404] on td "FedEx" at bounding box center [486, 413] width 198 height 50
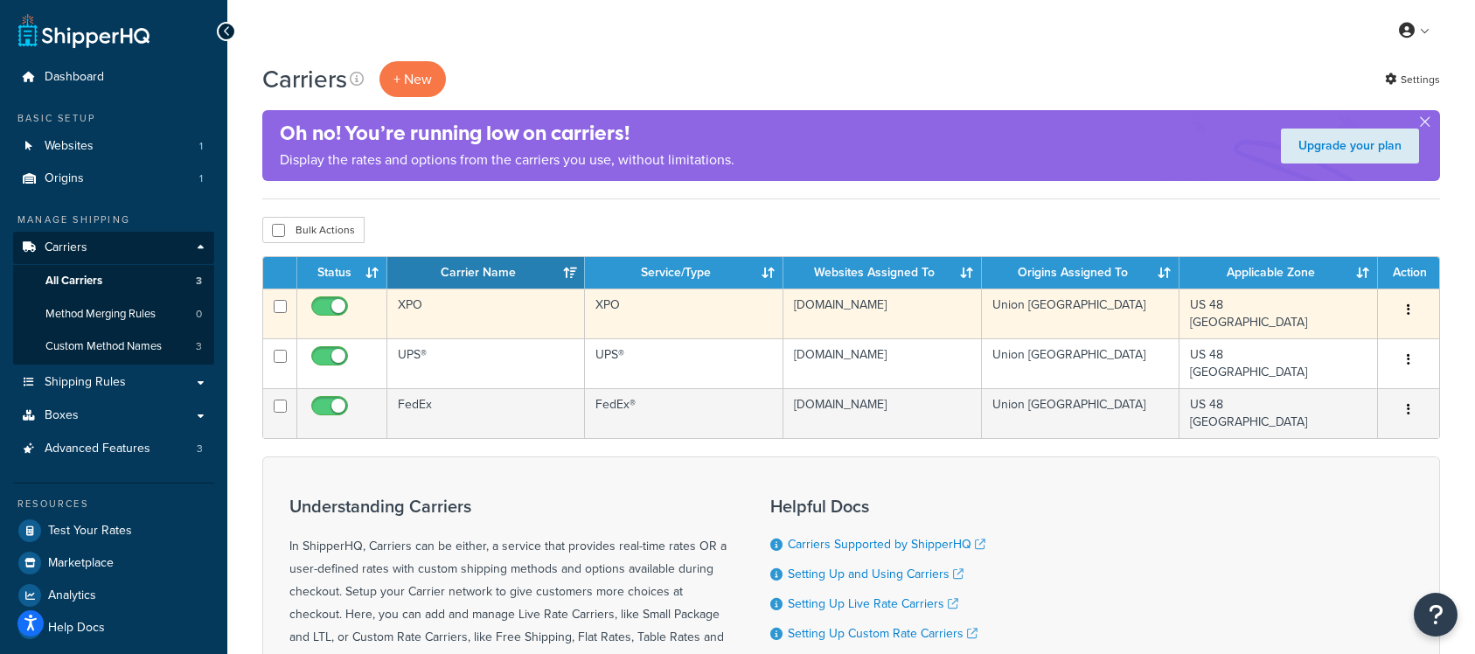
click at [449, 317] on td "XPO" at bounding box center [486, 314] width 198 height 50
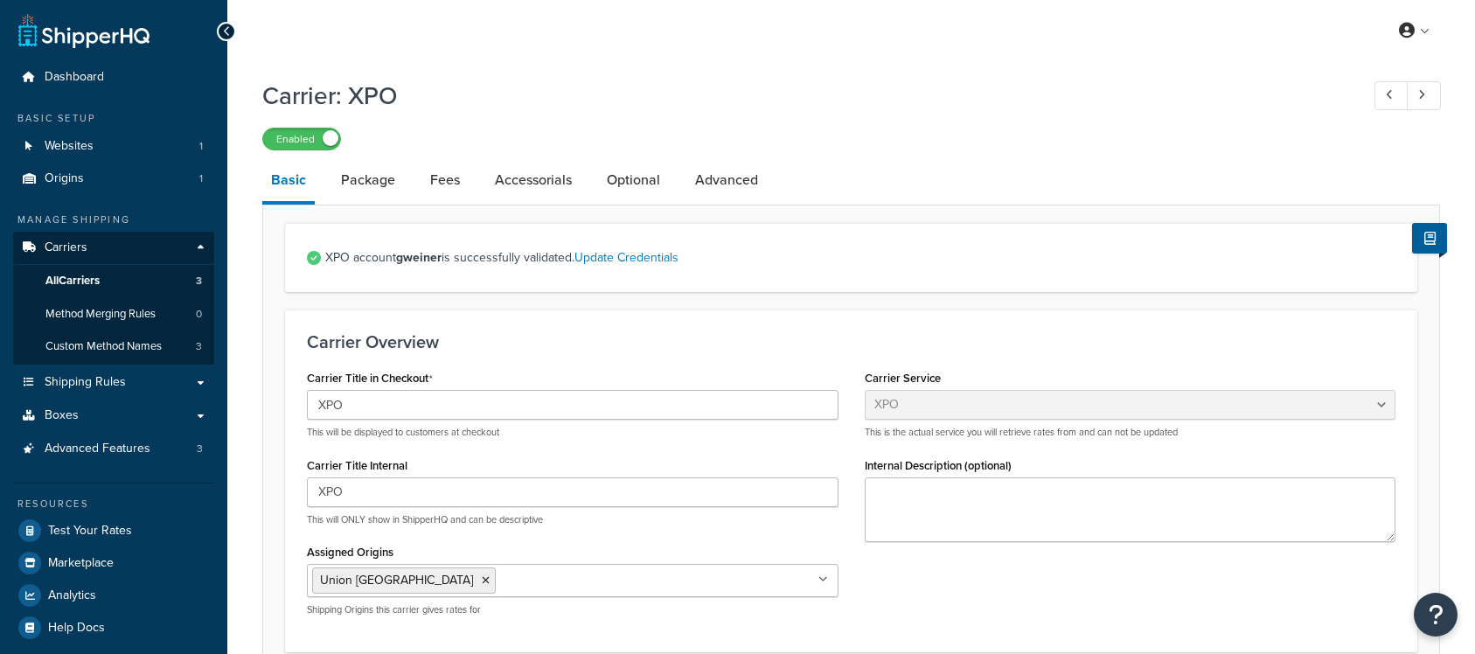
select select "xpoFreight"
click at [733, 168] on link "Advanced" at bounding box center [726, 180] width 80 height 42
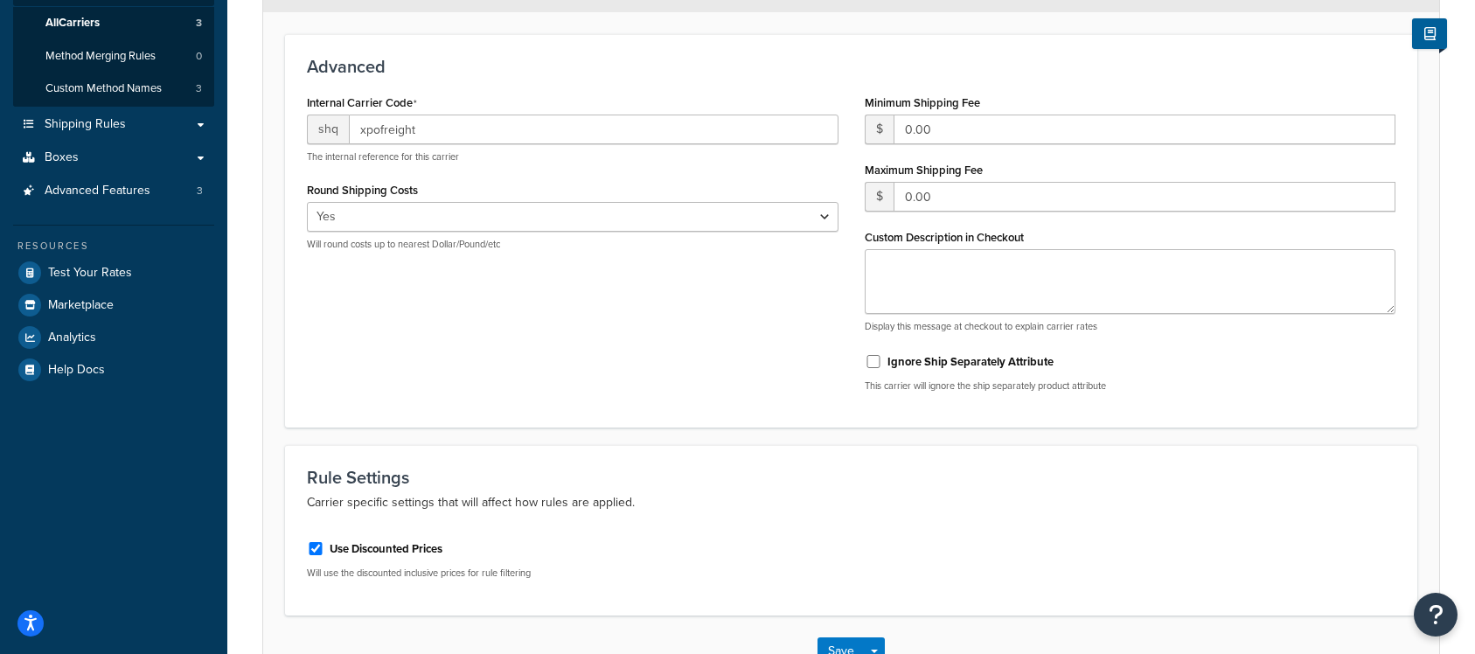
scroll to position [257, 0]
click at [386, 552] on label "Use Discounted Prices" at bounding box center [386, 550] width 113 height 16
click at [324, 552] on input "Use Discounted Prices" at bounding box center [315, 549] width 17 height 13
checkbox input "false"
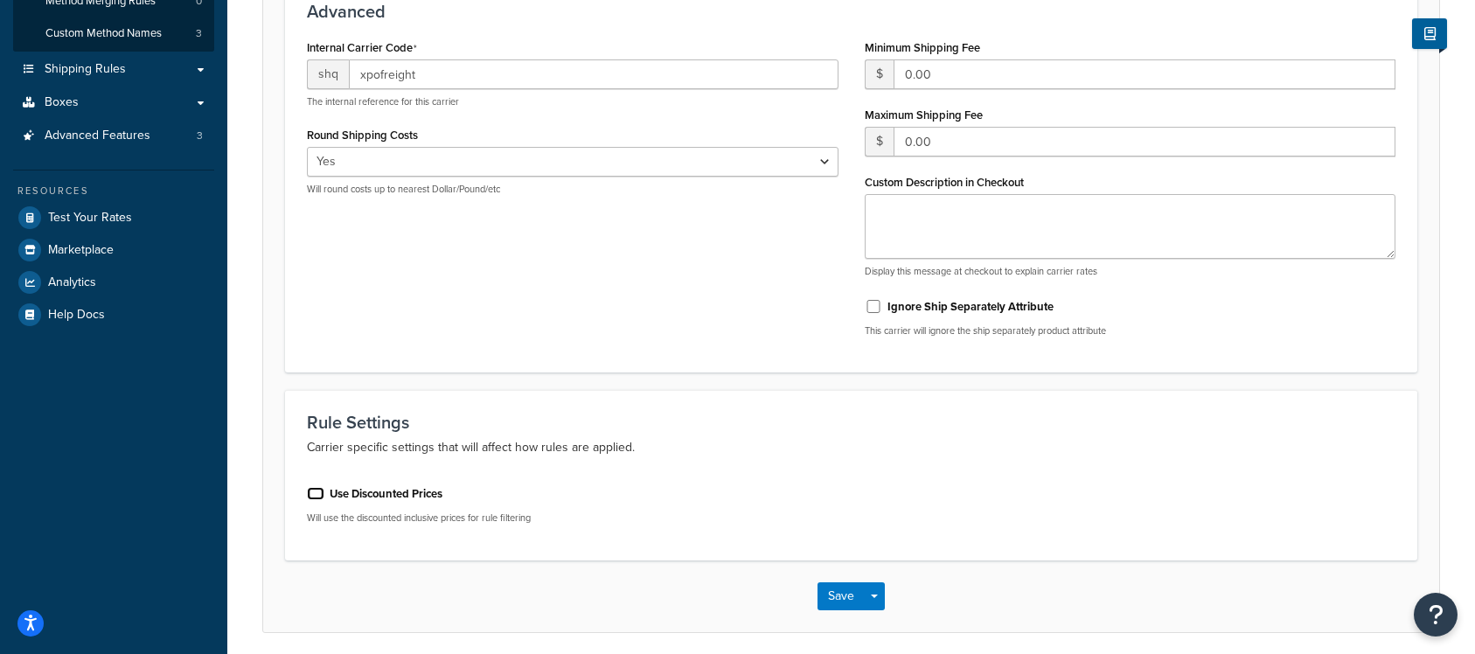
scroll to position [332, 0]
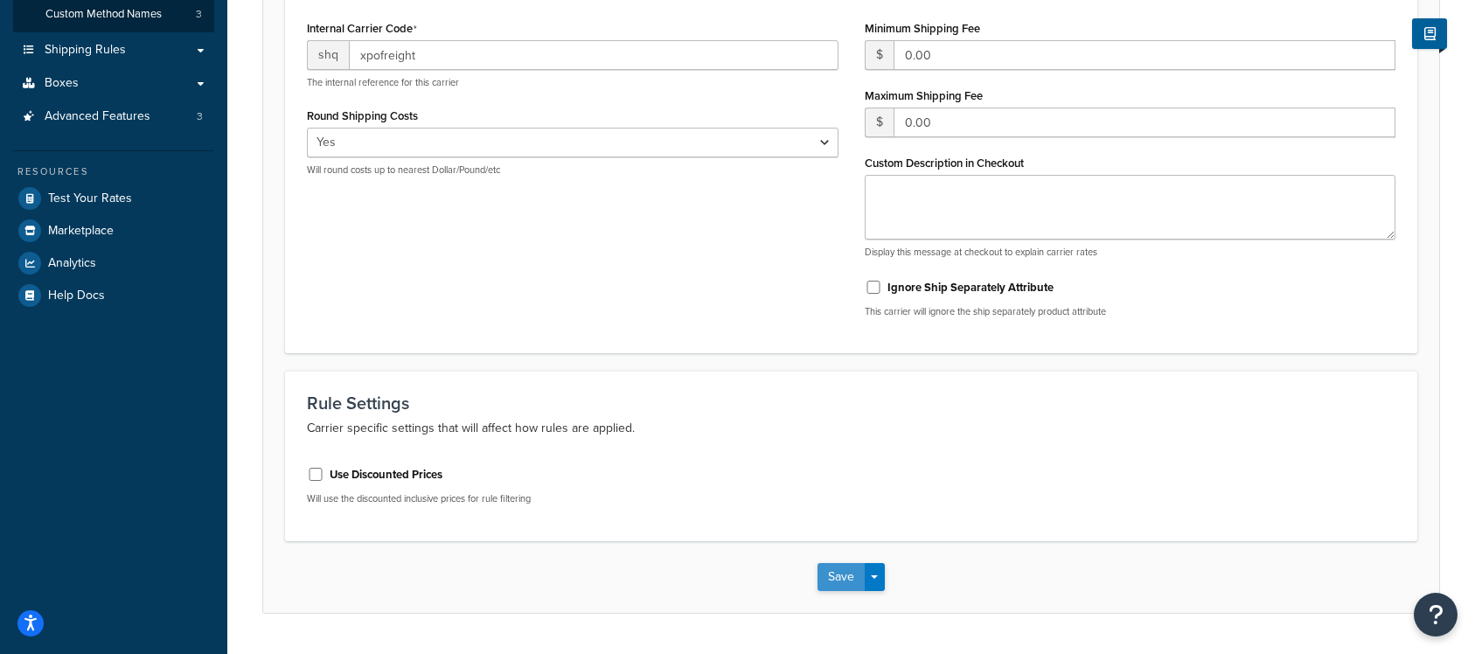
click at [832, 574] on button "Save" at bounding box center [841, 577] width 47 height 28
